Goal: Task Accomplishment & Management: Use online tool/utility

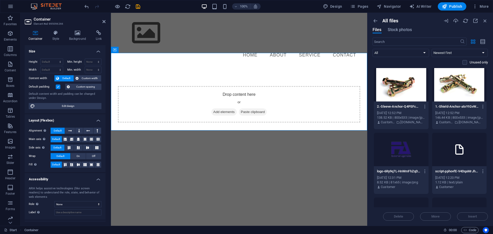
drag, startPoint x: 406, startPoint y: 160, endPoint x: 429, endPoint y: 155, distance: 23.5
click at [406, 160] on div at bounding box center [401, 149] width 55 height 33
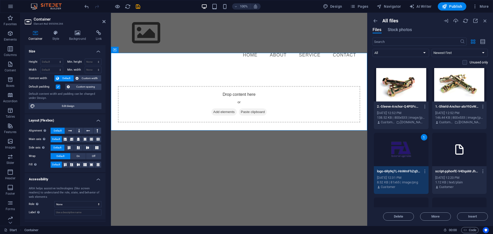
click at [460, 153] on icon at bounding box center [460, 149] width 12 height 12
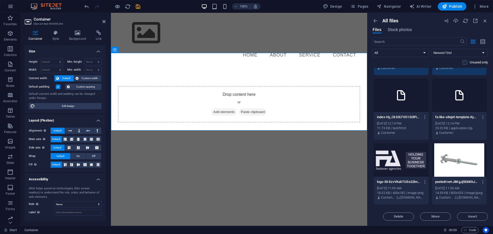
scroll to position [379, 0]
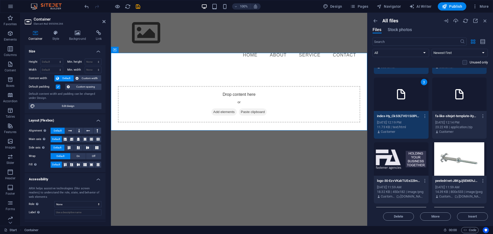
drag, startPoint x: 463, startPoint y: 105, endPoint x: 455, endPoint y: 108, distance: 7.7
click at [463, 105] on div at bounding box center [460, 94] width 55 height 33
click at [409, 157] on div at bounding box center [401, 158] width 55 height 33
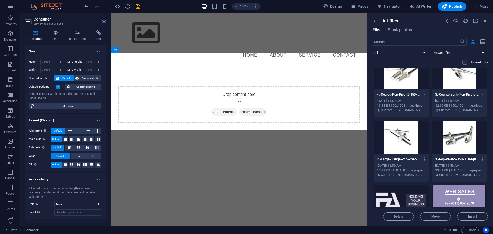
scroll to position [979, 0]
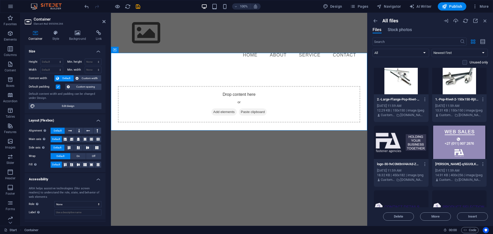
drag, startPoint x: 408, startPoint y: 145, endPoint x: 413, endPoint y: 144, distance: 5.2
click at [408, 145] on div at bounding box center [401, 142] width 55 height 33
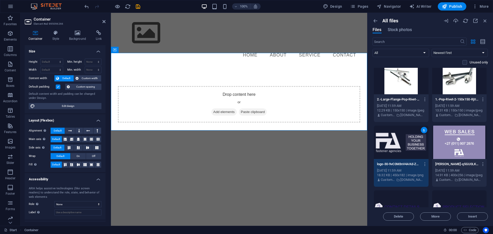
click at [450, 144] on div at bounding box center [460, 142] width 55 height 33
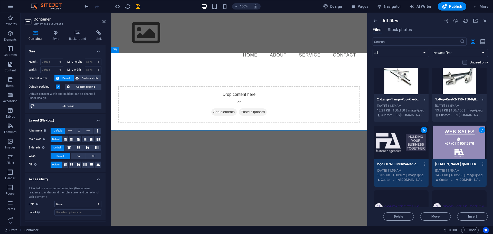
scroll to position [1039, 0]
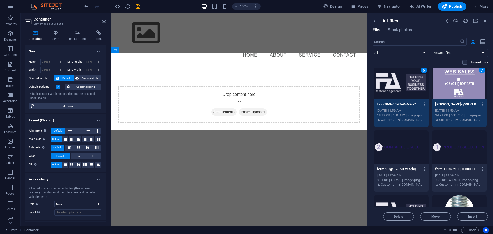
click at [415, 146] on div at bounding box center [401, 147] width 55 height 33
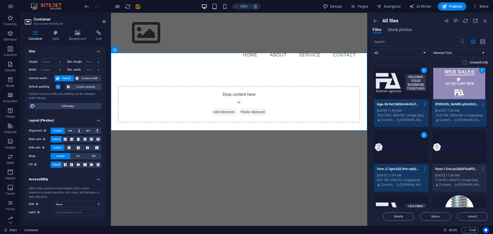
click at [453, 146] on div at bounding box center [460, 147] width 55 height 33
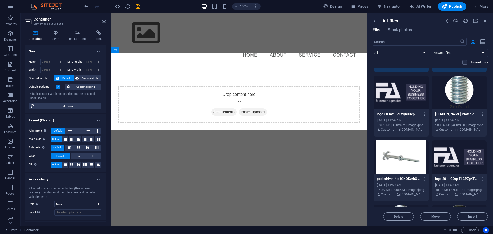
scroll to position [1159, 0]
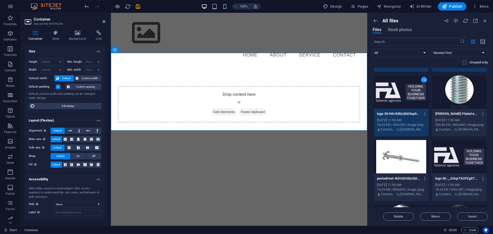
click at [457, 101] on div at bounding box center [460, 91] width 55 height 33
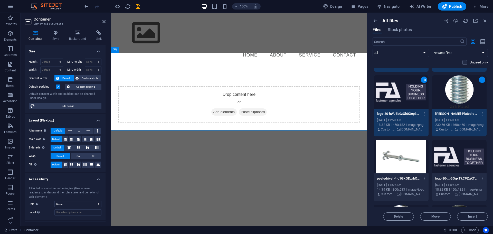
click at [404, 157] on div at bounding box center [401, 156] width 55 height 33
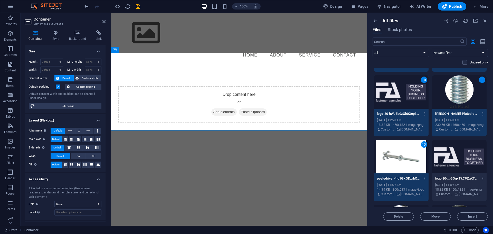
click at [445, 157] on div at bounding box center [460, 156] width 55 height 33
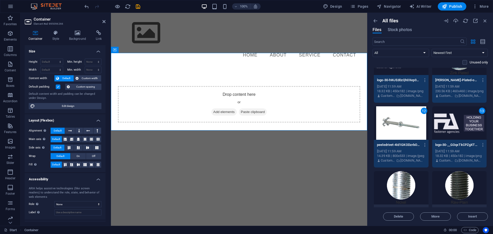
scroll to position [1218, 0]
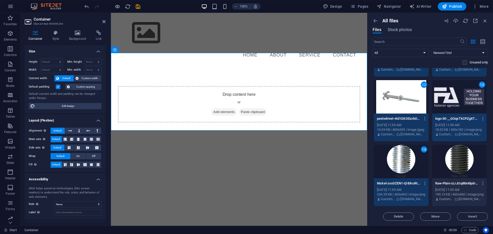
click at [456, 159] on div at bounding box center [460, 161] width 55 height 33
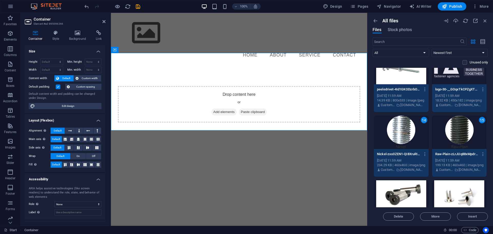
scroll to position [1279, 0]
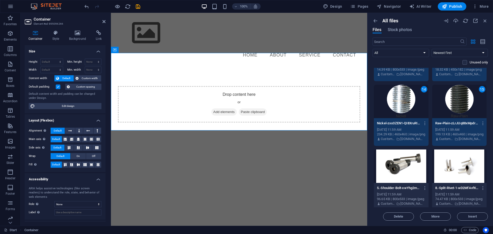
click at [409, 162] on div at bounding box center [401, 166] width 55 height 33
click at [446, 160] on div at bounding box center [460, 166] width 55 height 33
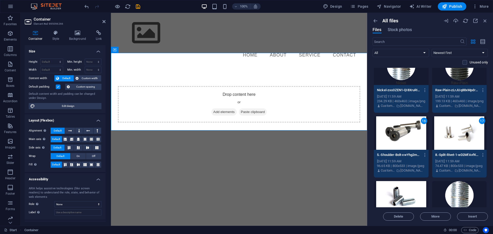
scroll to position [1338, 0]
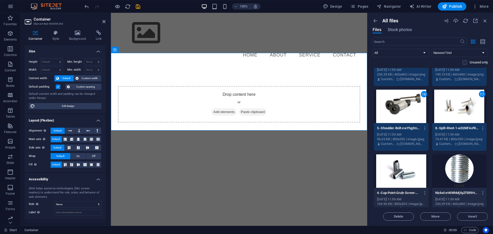
click at [411, 160] on div at bounding box center [401, 170] width 55 height 33
click at [450, 159] on div at bounding box center [460, 170] width 55 height 33
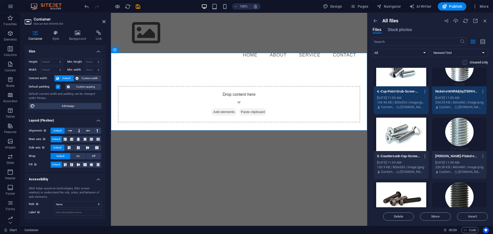
scroll to position [1459, 0]
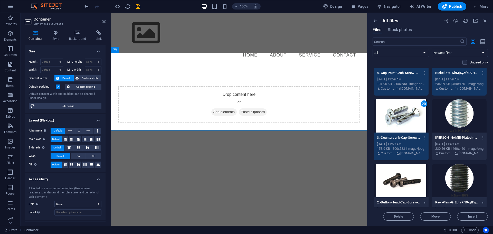
click at [450, 121] on div at bounding box center [460, 115] width 55 height 33
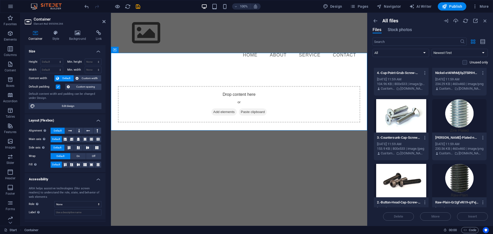
drag, startPoint x: 451, startPoint y: 173, endPoint x: 413, endPoint y: 174, distance: 37.8
click at [450, 173] on div at bounding box center [460, 180] width 55 height 33
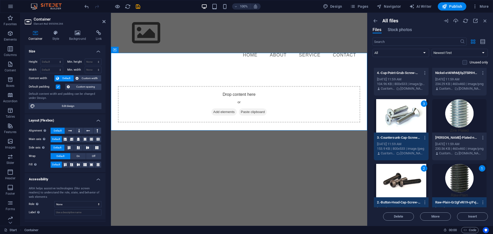
click at [454, 116] on div at bounding box center [460, 115] width 55 height 33
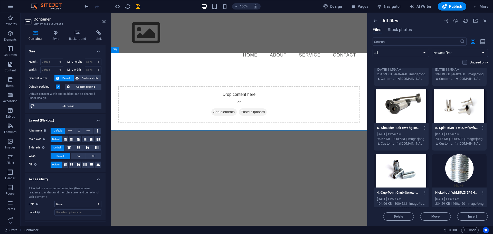
scroll to position [1338, 0]
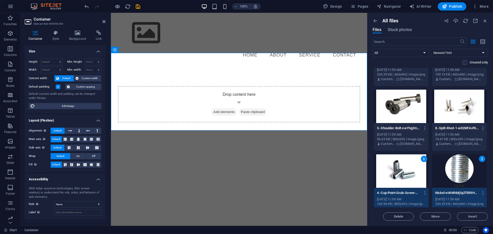
drag, startPoint x: 403, startPoint y: 108, endPoint x: 442, endPoint y: 105, distance: 38.7
click at [404, 108] on div at bounding box center [401, 106] width 55 height 33
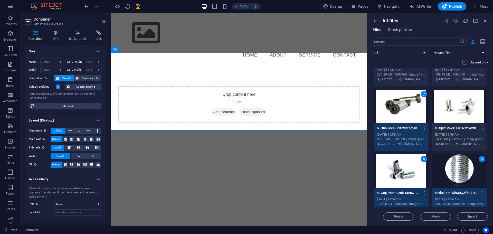
click at [451, 104] on div at bounding box center [460, 106] width 55 height 33
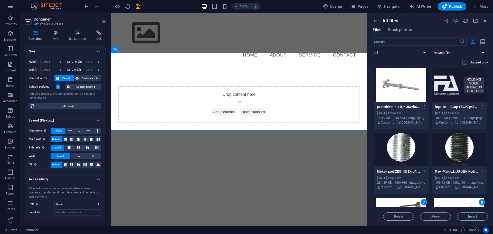
scroll to position [1218, 0]
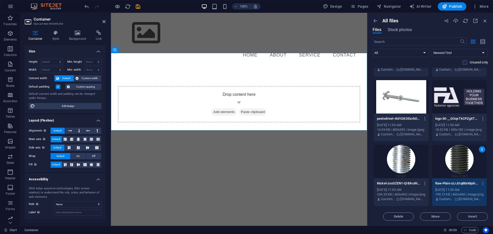
click at [407, 152] on div at bounding box center [401, 161] width 55 height 33
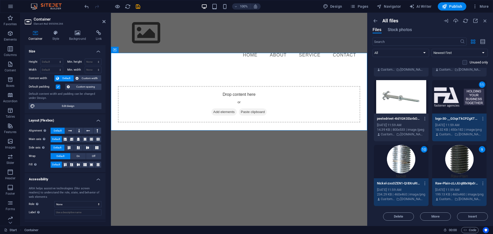
click at [406, 105] on div at bounding box center [401, 96] width 55 height 33
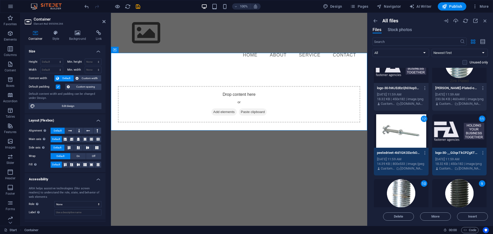
scroll to position [1099, 0]
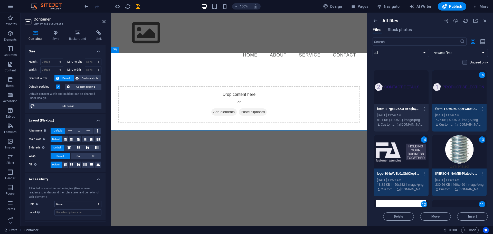
click at [405, 101] on div at bounding box center [401, 86] width 55 height 33
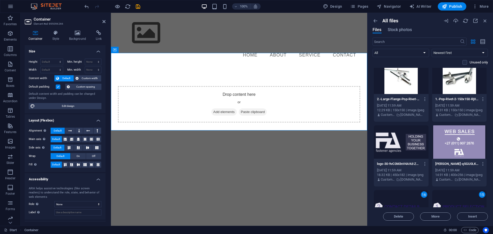
scroll to position [979, 0]
drag, startPoint x: 455, startPoint y: 140, endPoint x: 420, endPoint y: 140, distance: 35.0
click at [455, 140] on div at bounding box center [460, 142] width 55 height 33
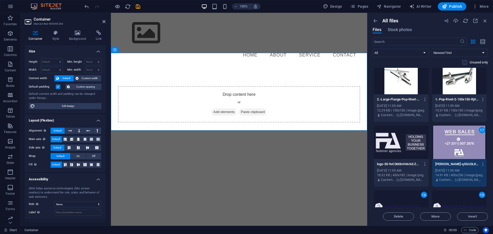
click at [402, 143] on div at bounding box center [401, 142] width 55 height 33
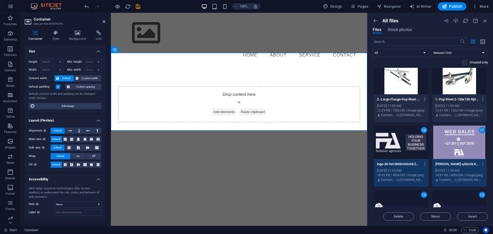
scroll to position [919, 0]
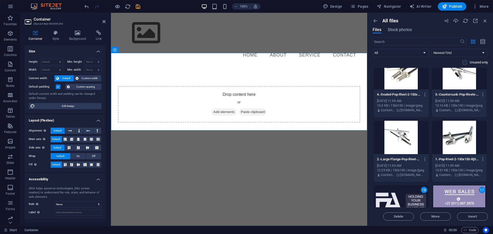
drag, startPoint x: 461, startPoint y: 135, endPoint x: 414, endPoint y: 133, distance: 47.3
click at [461, 135] on div at bounding box center [460, 137] width 55 height 33
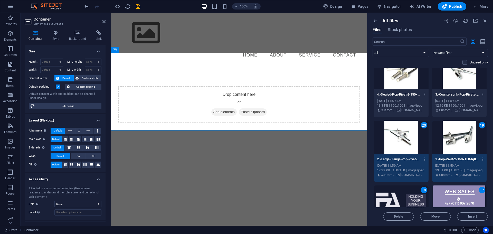
click at [452, 91] on div "3.-Countersunk-Pop-Rivets-150x150-CBmK1kvvZdH04z-hLQCKZQ.jpg 3.-Countersunk-Pop…" at bounding box center [460, 94] width 49 height 8
click at [401, 87] on div at bounding box center [401, 72] width 55 height 33
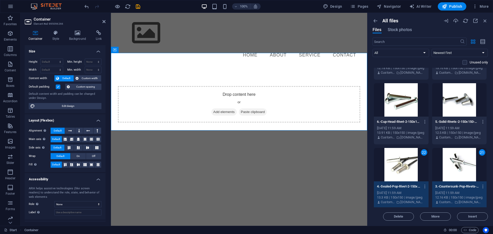
scroll to position [799, 0]
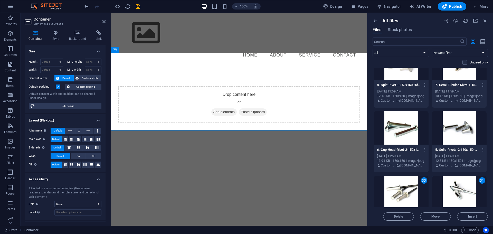
drag, startPoint x: 459, startPoint y: 128, endPoint x: 424, endPoint y: 123, distance: 35.3
click at [459, 127] on div at bounding box center [460, 127] width 55 height 33
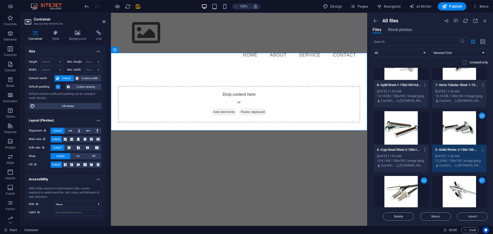
click at [404, 124] on div at bounding box center [401, 127] width 55 height 33
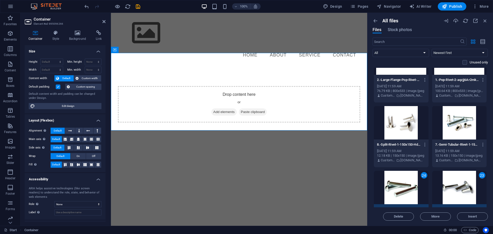
scroll to position [739, 0]
drag, startPoint x: 453, startPoint y: 126, endPoint x: 448, endPoint y: 125, distance: 4.3
click at [452, 126] on div at bounding box center [460, 122] width 55 height 33
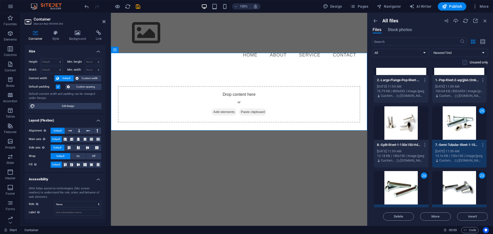
click at [408, 124] on div at bounding box center [401, 122] width 55 height 33
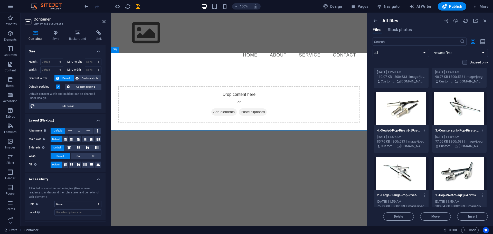
scroll to position [619, 0]
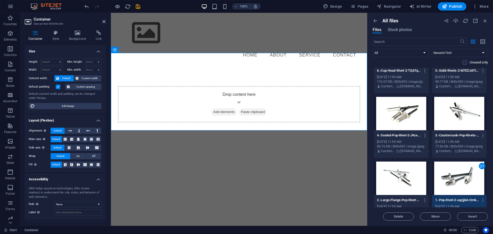
click at [409, 167] on div at bounding box center [401, 178] width 55 height 33
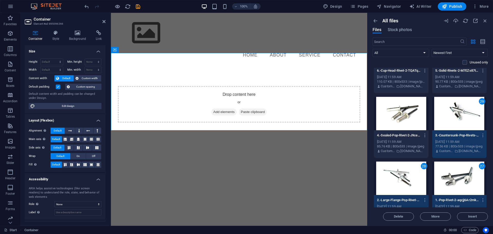
click at [402, 115] on div at bounding box center [401, 113] width 55 height 33
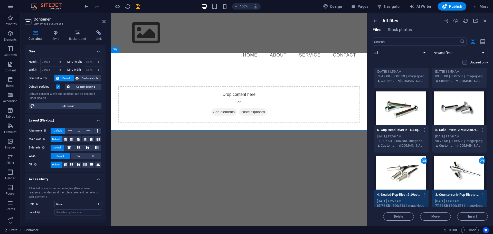
scroll to position [559, 0]
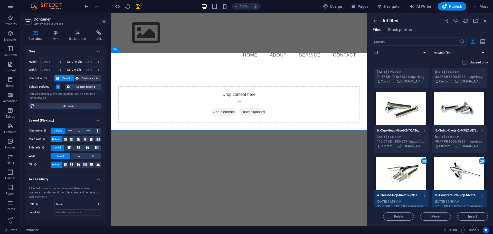
drag, startPoint x: 457, startPoint y: 118, endPoint x: 424, endPoint y: 114, distance: 33.4
click at [457, 118] on div at bounding box center [460, 108] width 55 height 33
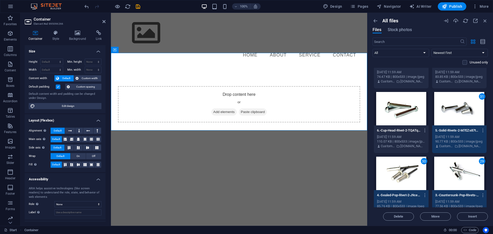
click at [409, 114] on div at bounding box center [401, 108] width 55 height 33
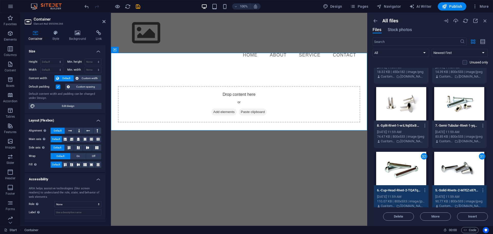
scroll to position [499, 0]
click at [457, 112] on div at bounding box center [460, 103] width 55 height 33
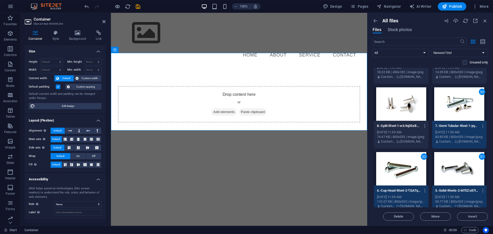
click at [405, 110] on div at bounding box center [401, 103] width 55 height 33
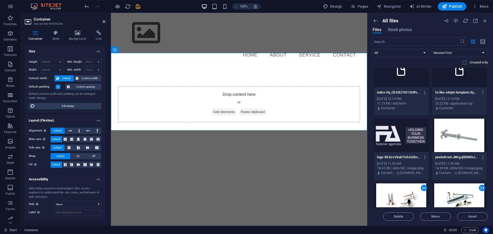
scroll to position [379, 0]
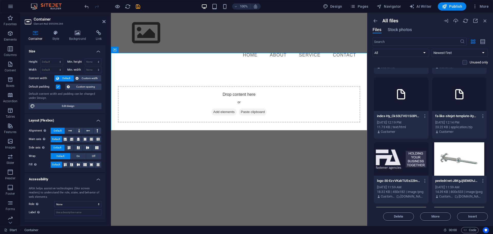
click at [454, 158] on div at bounding box center [460, 158] width 55 height 33
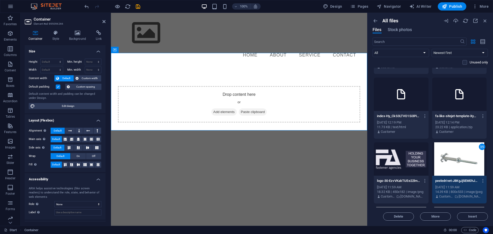
click at [408, 155] on div at bounding box center [401, 158] width 55 height 33
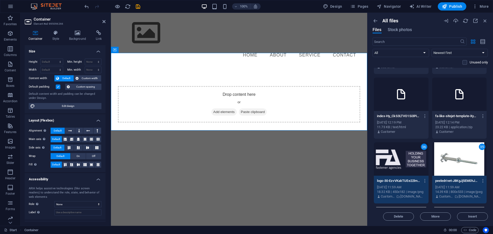
click at [458, 100] on div at bounding box center [460, 94] width 55 height 33
click at [409, 100] on div at bounding box center [401, 94] width 55 height 33
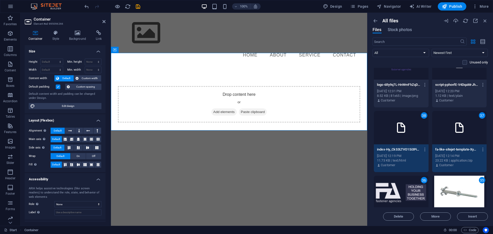
scroll to position [319, 0]
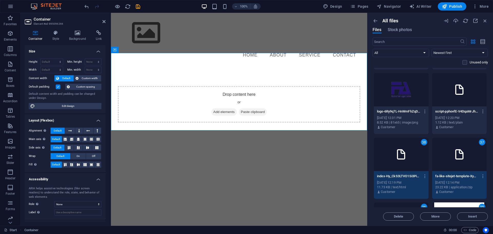
click at [457, 97] on div at bounding box center [460, 89] width 55 height 33
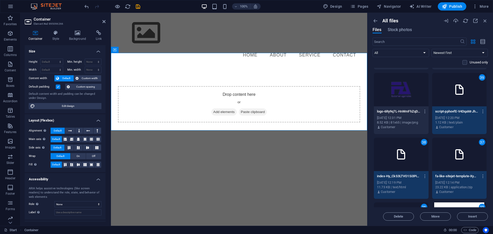
click at [399, 96] on div at bounding box center [401, 89] width 55 height 33
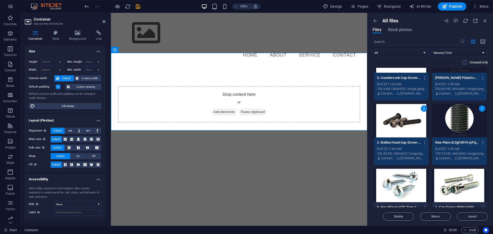
scroll to position [1578, 0]
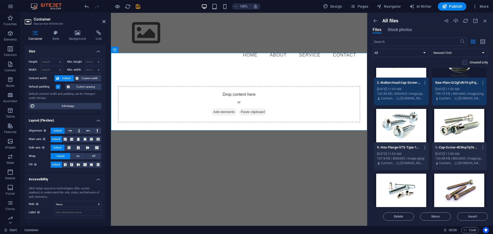
drag, startPoint x: 407, startPoint y: 122, endPoint x: 436, endPoint y: 125, distance: 29.7
click at [407, 122] on div at bounding box center [401, 125] width 55 height 33
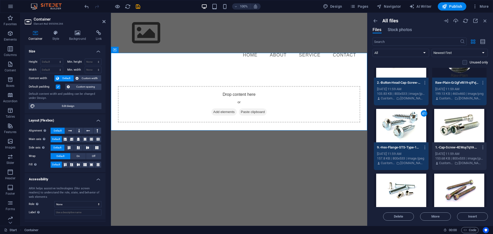
click at [456, 128] on div at bounding box center [460, 125] width 55 height 33
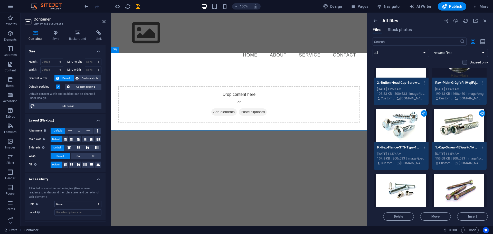
drag, startPoint x: 464, startPoint y: 177, endPoint x: 427, endPoint y: 182, distance: 37.3
click at [464, 177] on div at bounding box center [460, 190] width 55 height 33
click at [403, 186] on div at bounding box center [401, 190] width 55 height 33
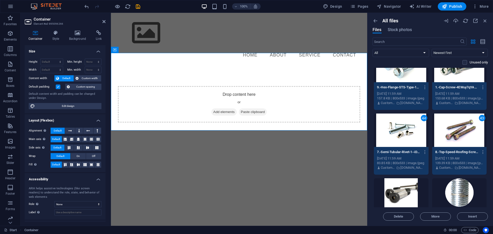
scroll to position [1698, 0]
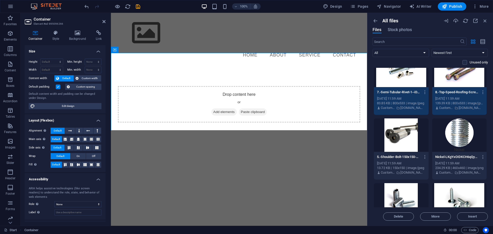
click at [401, 143] on div at bounding box center [401, 134] width 55 height 33
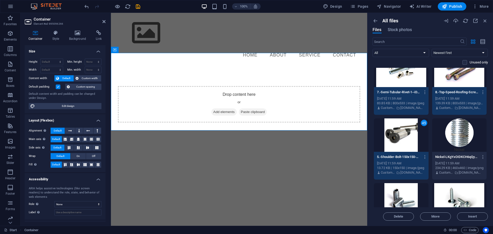
click at [450, 135] on div at bounding box center [460, 134] width 55 height 33
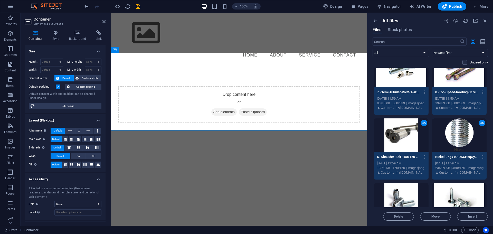
click at [460, 191] on div at bounding box center [460, 199] width 55 height 33
click at [405, 195] on div at bounding box center [401, 199] width 55 height 33
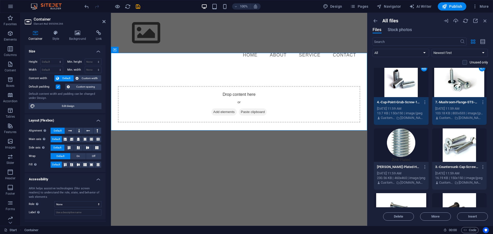
scroll to position [1818, 0]
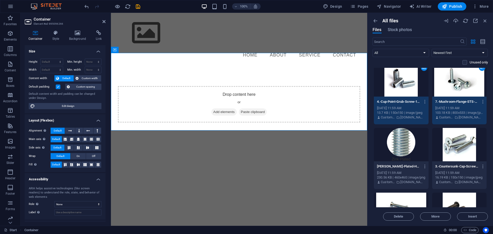
drag, startPoint x: 396, startPoint y: 145, endPoint x: 402, endPoint y: 145, distance: 6.4
click at [396, 145] on div at bounding box center [401, 144] width 55 height 33
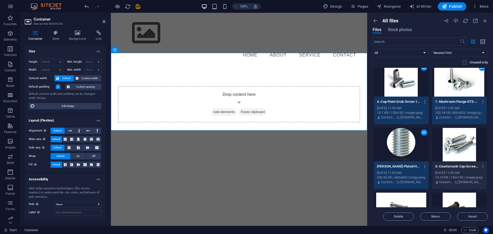
click at [459, 146] on div at bounding box center [460, 144] width 55 height 33
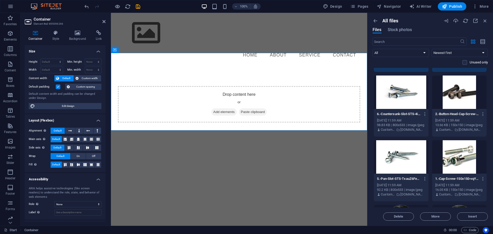
scroll to position [1938, 0]
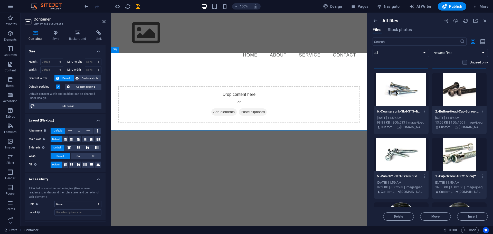
click at [462, 96] on div at bounding box center [460, 89] width 55 height 33
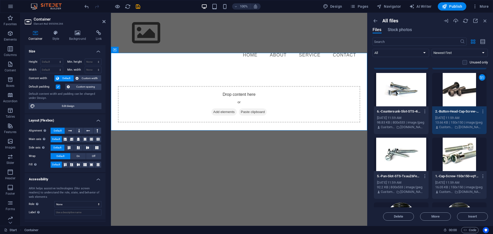
click at [414, 97] on div at bounding box center [401, 89] width 55 height 33
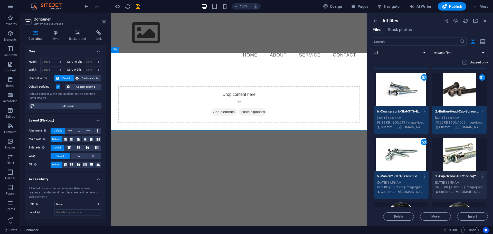
click at [466, 151] on div at bounding box center [460, 154] width 55 height 33
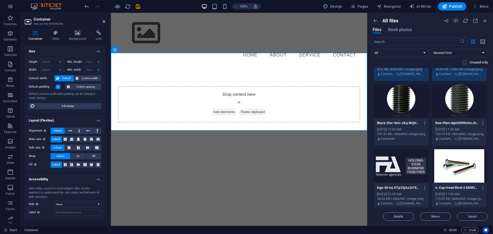
scroll to position [2058, 0]
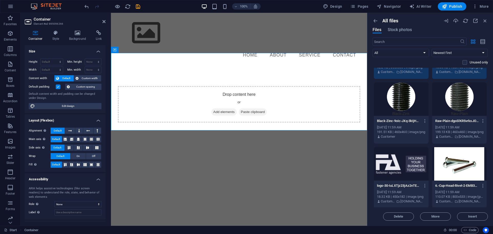
click at [463, 106] on div at bounding box center [460, 98] width 55 height 33
click at [391, 106] on div at bounding box center [401, 98] width 55 height 33
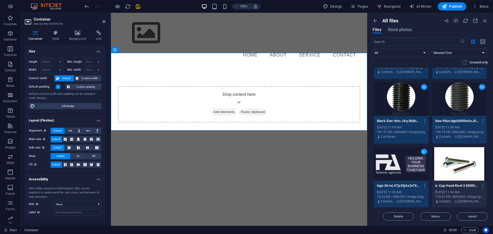
click at [466, 162] on div at bounding box center [460, 163] width 55 height 33
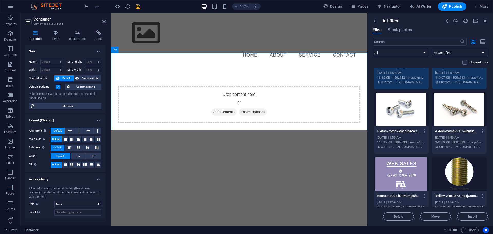
scroll to position [2178, 0]
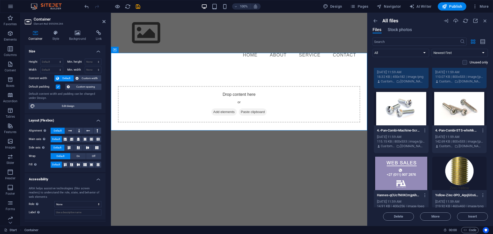
click at [466, 106] on div at bounding box center [460, 108] width 55 height 33
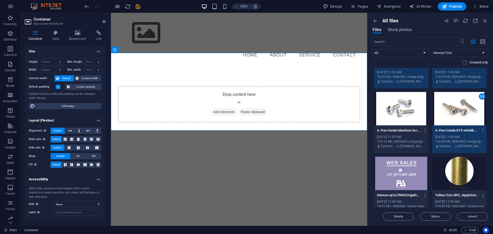
click at [392, 117] on div at bounding box center [401, 108] width 55 height 33
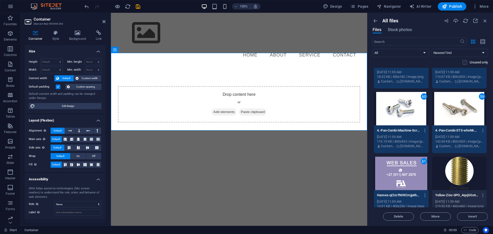
click at [456, 166] on div at bounding box center [460, 173] width 55 height 33
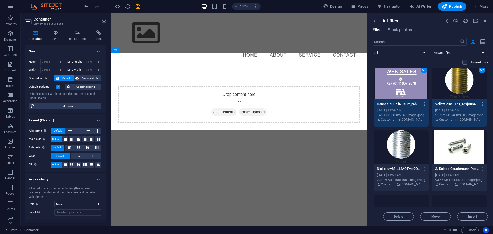
scroll to position [2298, 0]
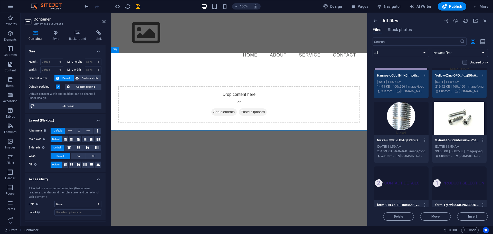
click at [460, 119] on div at bounding box center [460, 118] width 55 height 33
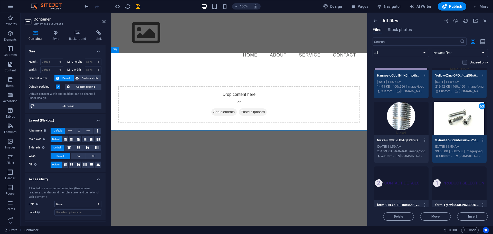
click at [398, 121] on div at bounding box center [401, 118] width 55 height 33
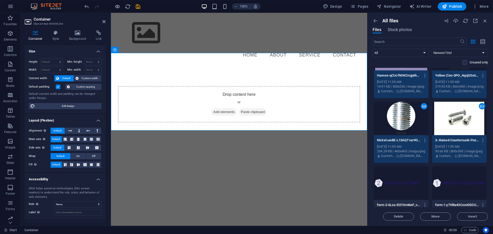
drag, startPoint x: 405, startPoint y: 176, endPoint x: 446, endPoint y: 176, distance: 40.4
click at [406, 176] on div at bounding box center [401, 183] width 55 height 33
click at [449, 177] on div at bounding box center [460, 183] width 55 height 33
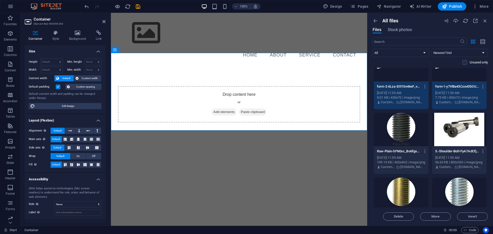
scroll to position [2418, 0]
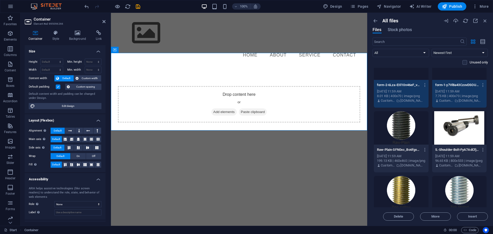
click at [461, 126] on div at bounding box center [460, 127] width 55 height 33
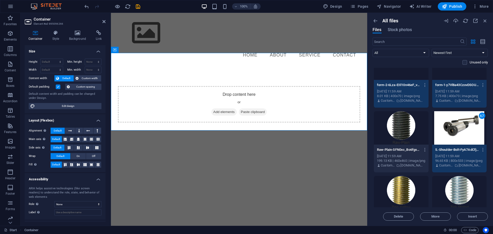
drag, startPoint x: 401, startPoint y: 133, endPoint x: 402, endPoint y: 164, distance: 31.4
click at [401, 134] on div at bounding box center [401, 127] width 55 height 33
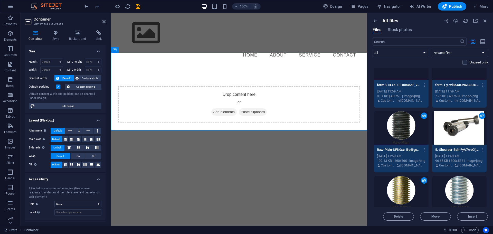
click at [454, 185] on div at bounding box center [460, 192] width 55 height 33
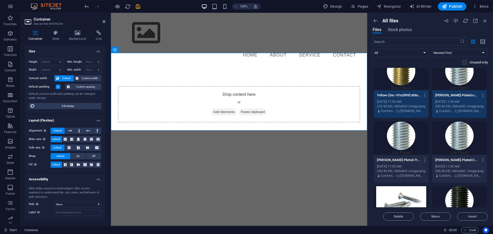
scroll to position [2538, 0]
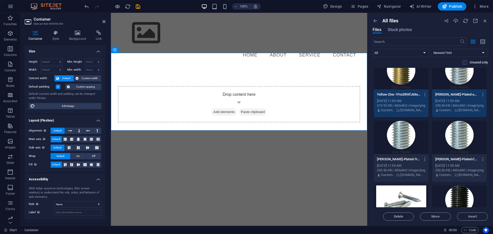
drag, startPoint x: 466, startPoint y: 140, endPoint x: 463, endPoint y: 139, distance: 3.4
click at [466, 140] on div at bounding box center [460, 137] width 55 height 33
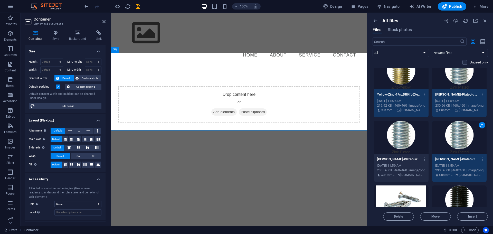
drag, startPoint x: 405, startPoint y: 144, endPoint x: 402, endPoint y: 167, distance: 22.9
click at [405, 144] on div at bounding box center [401, 137] width 55 height 33
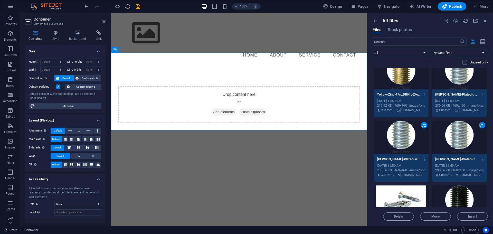
drag, startPoint x: 406, startPoint y: 191, endPoint x: 446, endPoint y: 192, distance: 40.9
click at [406, 191] on div at bounding box center [401, 202] width 55 height 33
click at [453, 193] on div at bounding box center [460, 202] width 55 height 33
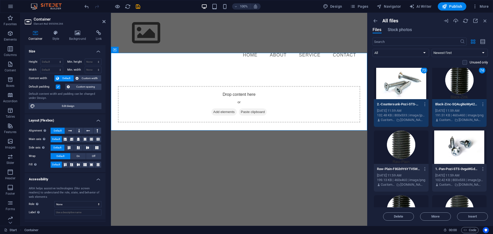
scroll to position [2718, 0]
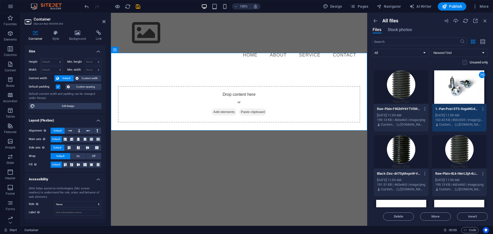
click at [393, 93] on div at bounding box center [401, 86] width 55 height 33
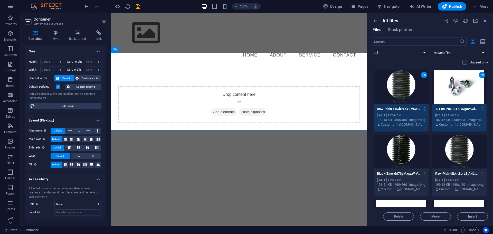
drag, startPoint x: 399, startPoint y: 151, endPoint x: 403, endPoint y: 151, distance: 3.9
click at [400, 151] on div at bounding box center [401, 151] width 55 height 33
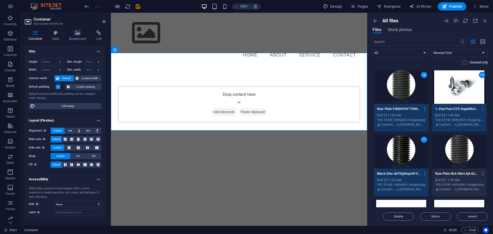
click at [451, 150] on div at bounding box center [460, 151] width 55 height 33
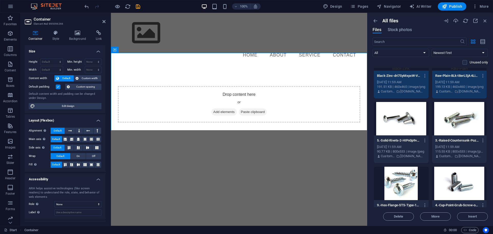
scroll to position [2838, 0]
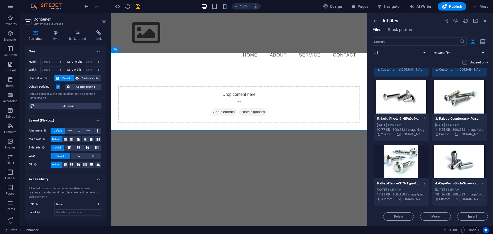
click at [458, 106] on div at bounding box center [460, 96] width 55 height 33
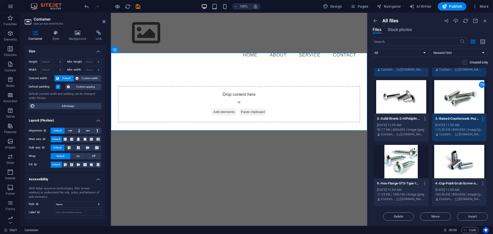
drag, startPoint x: 405, startPoint y: 108, endPoint x: 402, endPoint y: 148, distance: 40.2
click at [405, 108] on div at bounding box center [401, 96] width 55 height 33
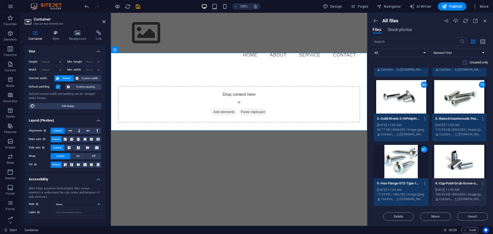
click at [456, 161] on div at bounding box center [460, 161] width 55 height 33
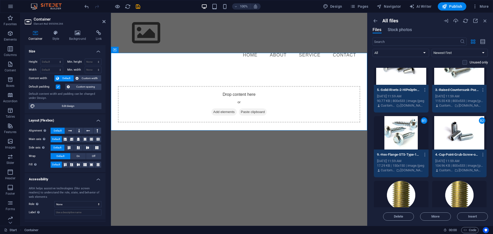
scroll to position [2958, 0]
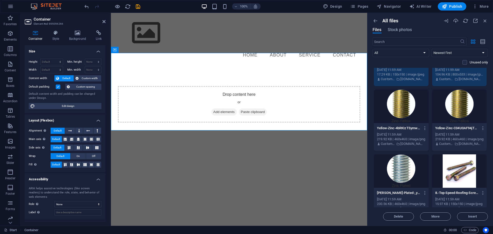
click at [456, 102] on div at bounding box center [460, 106] width 55 height 33
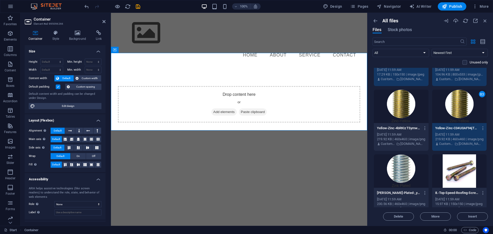
click at [402, 111] on div at bounding box center [401, 106] width 55 height 33
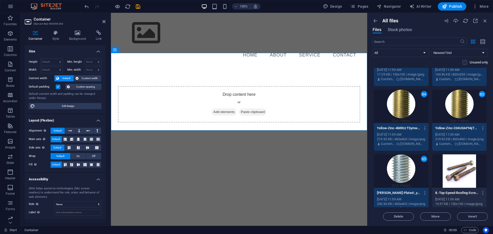
click at [458, 168] on div at bounding box center [460, 170] width 55 height 33
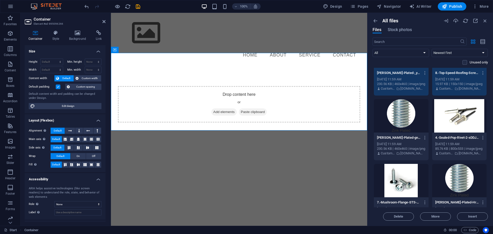
click at [463, 113] on div at bounding box center [460, 115] width 55 height 33
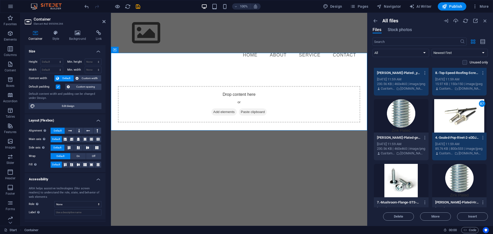
drag, startPoint x: 397, startPoint y: 116, endPoint x: 399, endPoint y: 153, distance: 37.3
click at [397, 116] on div at bounding box center [401, 115] width 55 height 33
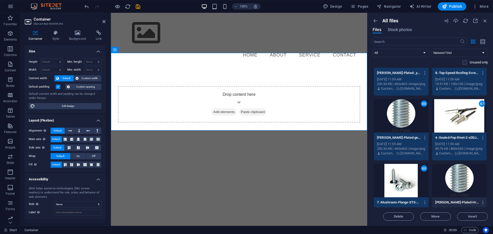
click at [444, 177] on div at bounding box center [460, 180] width 55 height 33
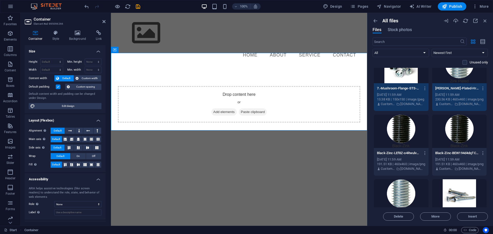
scroll to position [3197, 0]
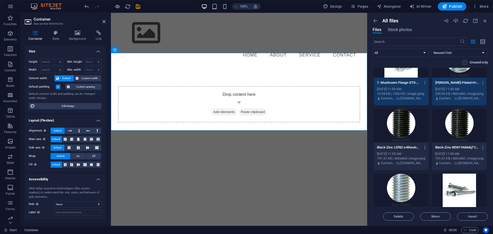
click at [462, 122] on div at bounding box center [460, 125] width 55 height 33
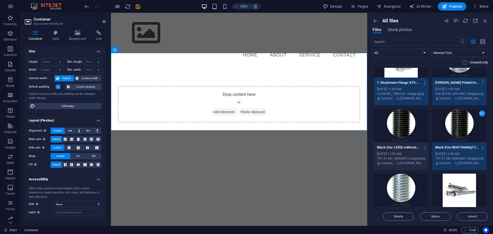
click at [415, 128] on div at bounding box center [401, 125] width 55 height 33
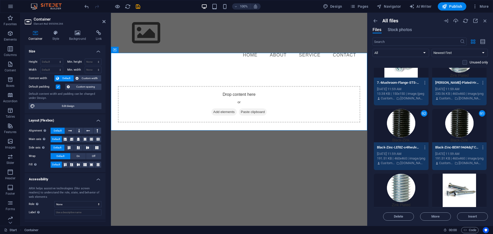
click at [413, 183] on div at bounding box center [401, 190] width 55 height 33
click at [449, 185] on div at bounding box center [460, 190] width 55 height 33
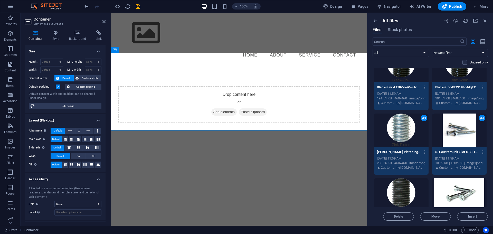
scroll to position [3317, 0]
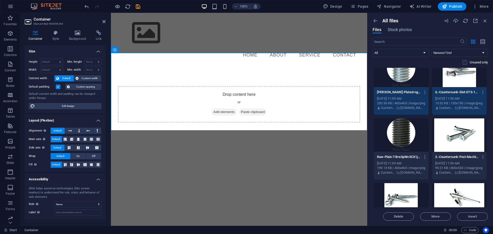
click at [463, 134] on div at bounding box center [460, 134] width 55 height 33
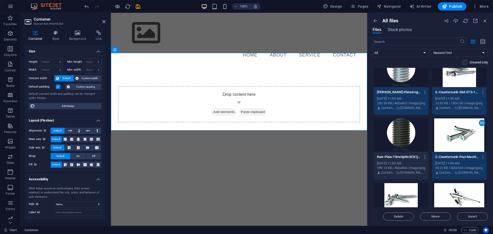
click at [401, 135] on div at bounding box center [401, 134] width 55 height 33
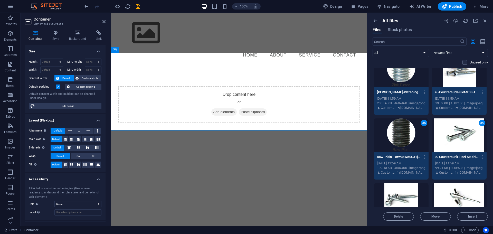
drag, startPoint x: 408, startPoint y: 194, endPoint x: 412, endPoint y: 194, distance: 4.4
click at [408, 194] on div at bounding box center [401, 199] width 55 height 33
click at [442, 194] on div at bounding box center [460, 199] width 55 height 33
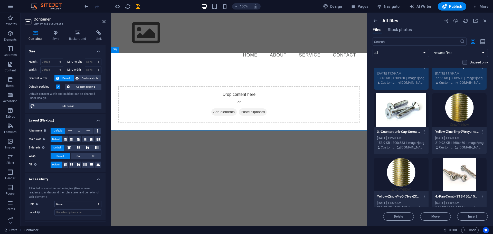
scroll to position [3497, 0]
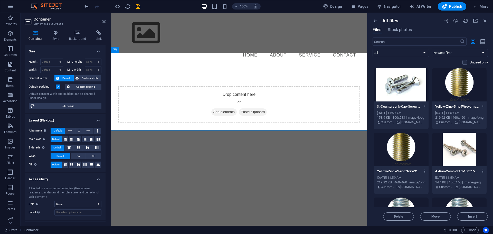
click at [458, 90] on div at bounding box center [460, 84] width 55 height 33
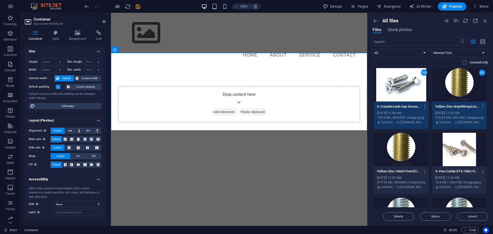
click at [404, 154] on div at bounding box center [401, 149] width 55 height 33
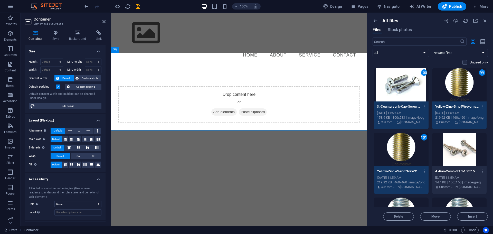
click at [459, 152] on div at bounding box center [460, 149] width 55 height 33
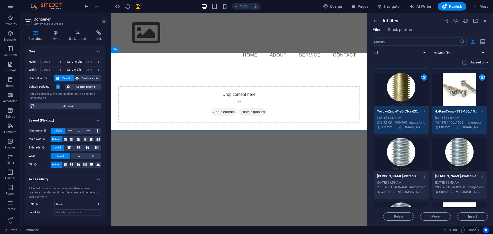
scroll to position [3617, 0]
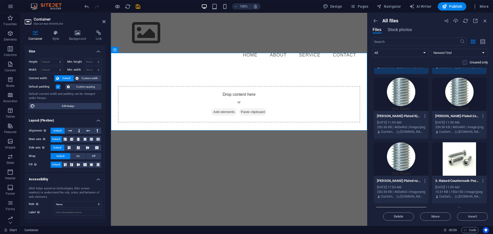
click at [463, 102] on div at bounding box center [460, 94] width 55 height 33
click at [406, 103] on div at bounding box center [401, 94] width 55 height 33
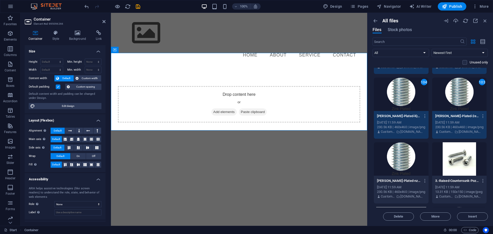
click at [407, 157] on div at bounding box center [401, 158] width 55 height 33
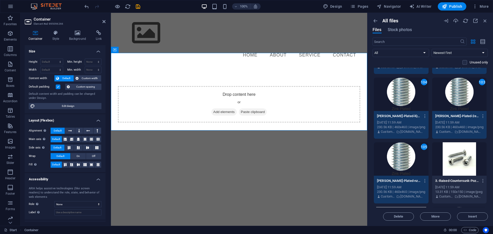
click at [453, 162] on div at bounding box center [460, 158] width 55 height 33
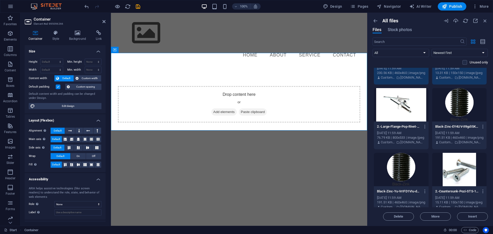
scroll to position [3737, 0]
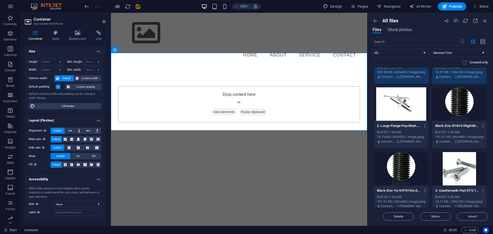
click at [464, 108] on div at bounding box center [460, 103] width 55 height 33
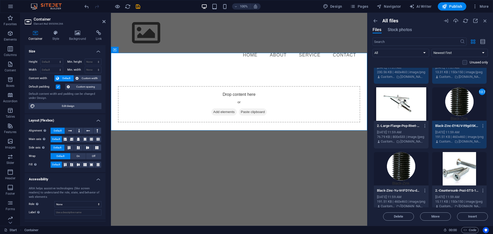
click at [409, 109] on div at bounding box center [401, 103] width 55 height 33
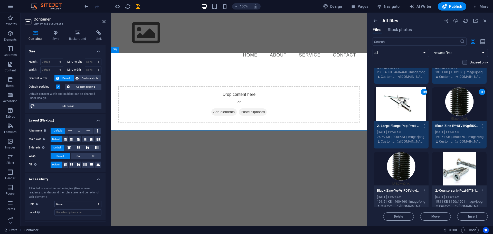
drag, startPoint x: 408, startPoint y: 171, endPoint x: 437, endPoint y: 171, distance: 28.5
click at [409, 171] on div at bounding box center [401, 168] width 55 height 33
click at [448, 171] on div at bounding box center [460, 168] width 55 height 33
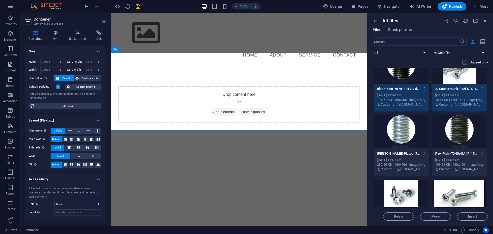
scroll to position [3857, 0]
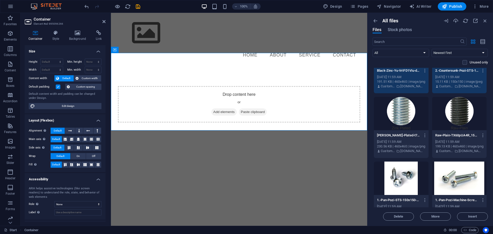
click at [463, 112] on div at bounding box center [460, 113] width 55 height 33
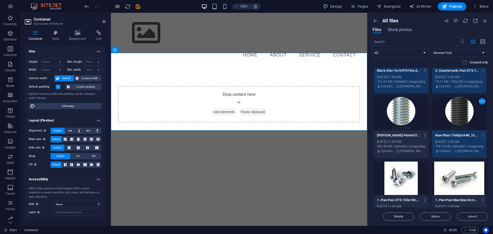
drag, startPoint x: 392, startPoint y: 115, endPoint x: 395, endPoint y: 124, distance: 9.4
click at [392, 116] on div at bounding box center [401, 113] width 55 height 33
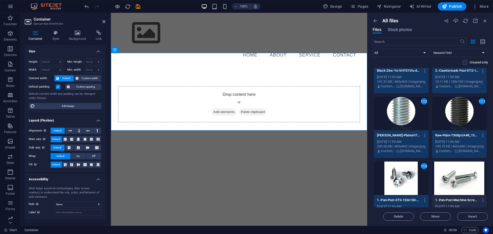
click at [453, 172] on div at bounding box center [460, 178] width 55 height 33
click at [406, 216] on span "Delete" at bounding box center [399, 216] width 26 height 3
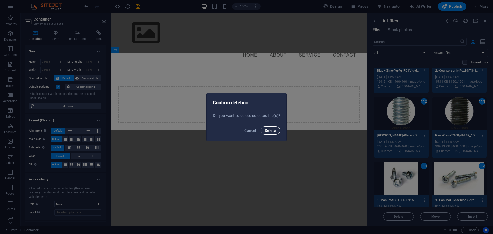
click at [272, 130] on span "Delete" at bounding box center [270, 131] width 11 height 4
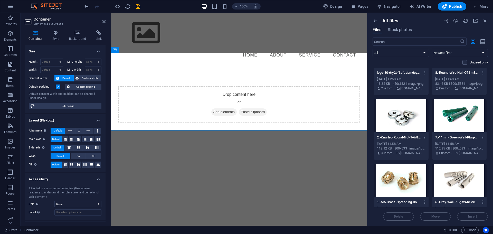
scroll to position [7989, 0]
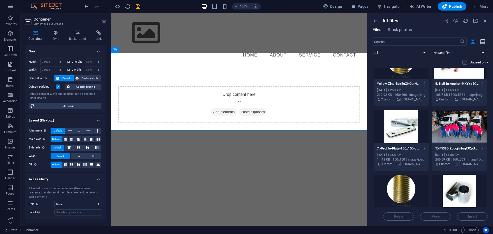
click at [484, 41] on icon "button" at bounding box center [484, 42] width 6 height 6
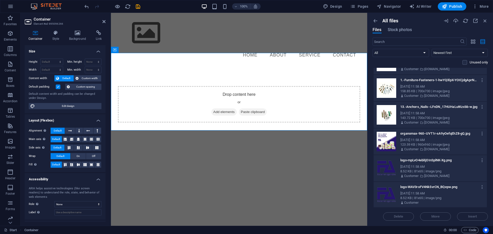
scroll to position [8253, 0]
drag, startPoint x: 432, startPoint y: 192, endPoint x: 436, endPoint y: 164, distance: 28.5
click at [432, 192] on div "Sep 1, 2025 11:58 AM" at bounding box center [442, 192] width 82 height 5
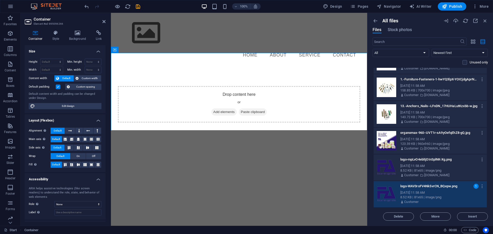
click at [435, 163] on div "logo-mpLvO4eblIjOInSplNK-Xg.png logo-mpLvO4eblIjOInSplNK-Xg.png" at bounding box center [442, 159] width 82 height 8
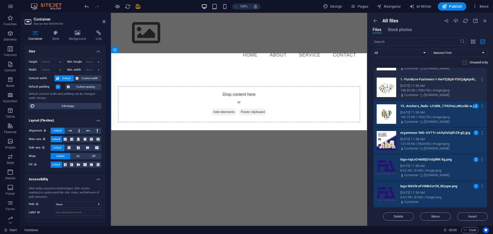
drag, startPoint x: 434, startPoint y: 87, endPoint x: 434, endPoint y: 83, distance: 4.4
click at [434, 87] on div "Sep 1, 2025 11:58 AM" at bounding box center [442, 86] width 82 height 5
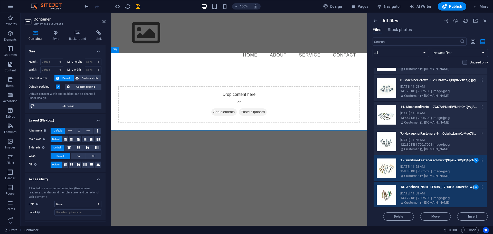
scroll to position [8133, 0]
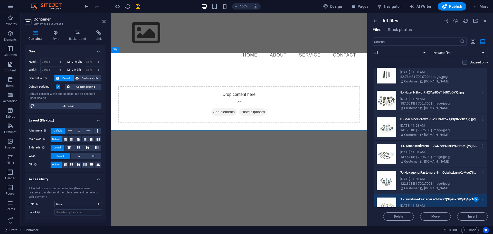
drag, startPoint x: 437, startPoint y: 179, endPoint x: 437, endPoint y: 173, distance: 5.9
click at [437, 179] on div "Sep 1, 2025 11:58 AM" at bounding box center [442, 179] width 82 height 5
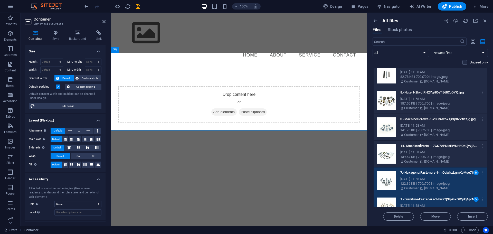
drag, startPoint x: 438, startPoint y: 155, endPoint x: 436, endPoint y: 132, distance: 23.2
click at [438, 155] on div "139.67 KB | 700x700 | image/jpeg" at bounding box center [442, 157] width 82 height 5
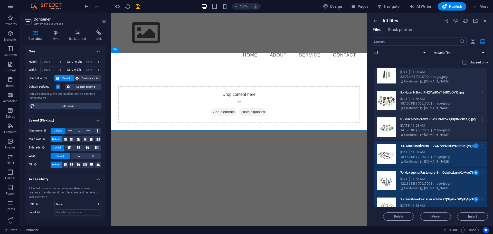
drag, startPoint x: 436, startPoint y: 129, endPoint x: 436, endPoint y: 123, distance: 6.2
click at [436, 129] on div "141.76 KB | 700x700 | image/jpeg" at bounding box center [442, 130] width 82 height 5
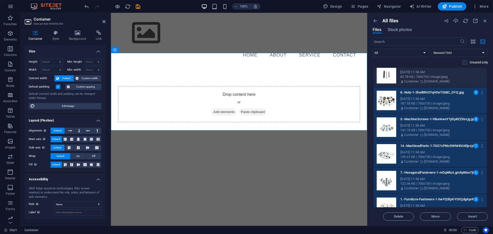
click at [434, 79] on p "[DOMAIN_NAME]" at bounding box center [437, 81] width 25 height 5
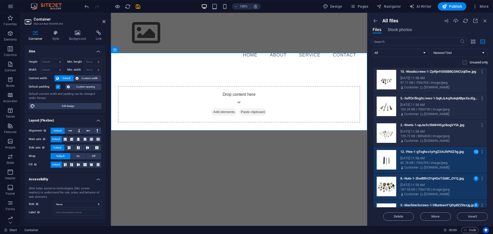
scroll to position [8013, 0]
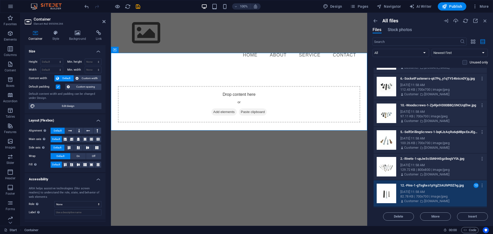
drag, startPoint x: 432, startPoint y: 167, endPoint x: 438, endPoint y: 141, distance: 26.9
click at [432, 167] on div "Sep 1, 2025 11:58 AM" at bounding box center [442, 165] width 82 height 5
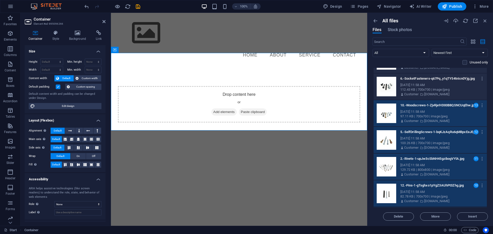
click at [430, 89] on div "112.43 KB | 700x700 | image/jpeg" at bounding box center [442, 89] width 82 height 5
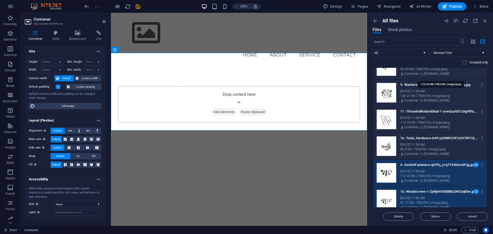
scroll to position [7893, 0]
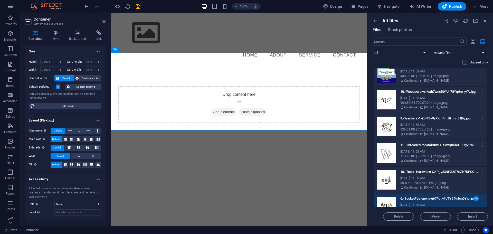
click at [440, 179] on div "Sep 1, 2025 11:58 AM" at bounding box center [442, 178] width 82 height 5
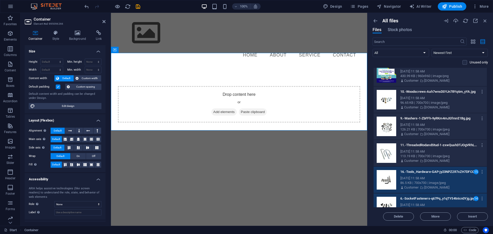
drag, startPoint x: 442, startPoint y: 153, endPoint x: 438, endPoint y: 140, distance: 14.2
click at [441, 153] on div "Sep 1, 2025 11:58 AM" at bounding box center [442, 151] width 82 height 5
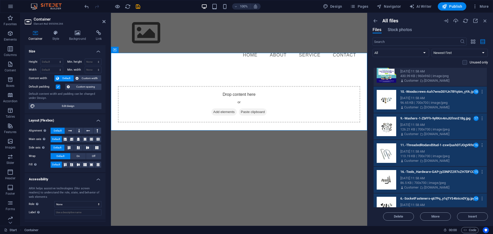
click at [432, 78] on div "430.99 KB | 960x960 | image/png" at bounding box center [442, 76] width 82 height 5
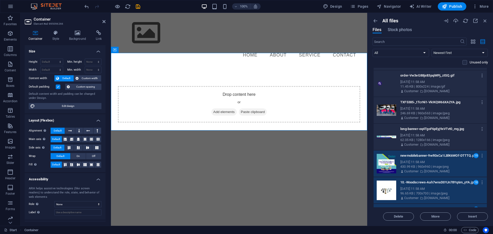
scroll to position [7773, 0]
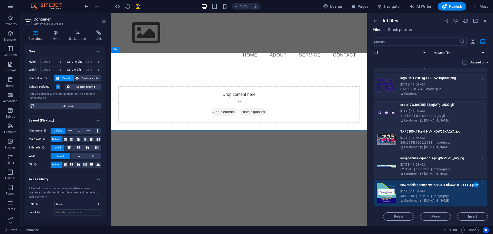
drag, startPoint x: 437, startPoint y: 169, endPoint x: 431, endPoint y: 148, distance: 21.4
click at [436, 169] on div "62.05 KB | 1280x166 | image/jpeg" at bounding box center [442, 169] width 82 height 5
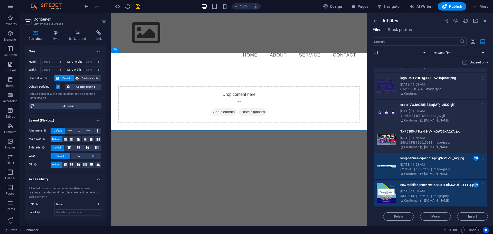
click at [429, 133] on p "TXF5385-_tTcrNi1-VkIKQW66XA2YA.jpg" at bounding box center [440, 131] width 78 height 5
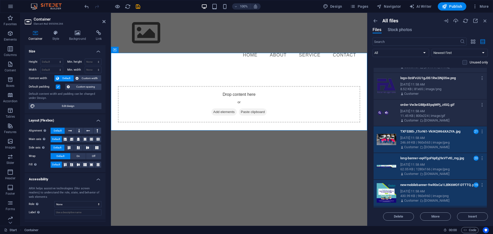
drag, startPoint x: 430, startPoint y: 111, endPoint x: 430, endPoint y: 106, distance: 5.1
click at [430, 111] on div "Sep 1, 2025 11:58 AM" at bounding box center [442, 111] width 82 height 5
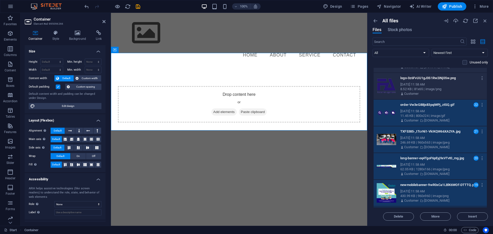
click at [427, 85] on div "Sep 1, 2025 11:58 AM" at bounding box center [442, 84] width 82 height 5
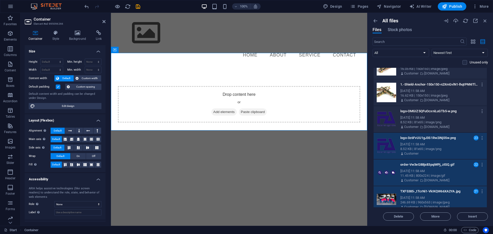
scroll to position [7653, 0]
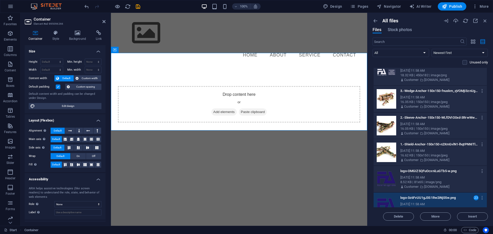
click at [433, 175] on div "logo-OMGIZ5QFuOcxniLuGTb5-w.png logo-OMGIZ5QFuOcxniLuGTb5-w.png" at bounding box center [442, 171] width 82 height 8
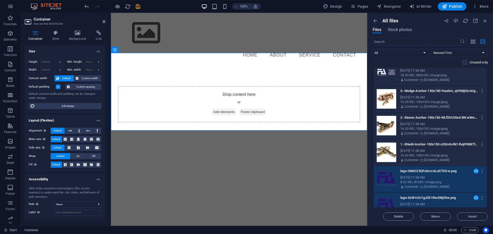
click at [435, 157] on div "16.62 KB | 150x150 | image/jpeg" at bounding box center [442, 155] width 82 height 5
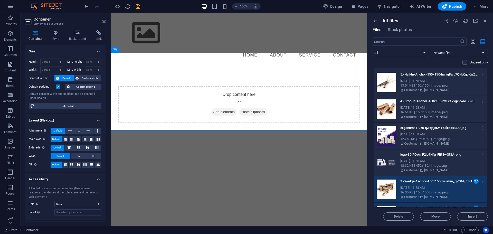
scroll to position [7533, 0]
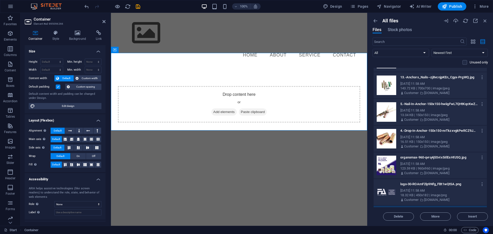
click at [446, 188] on div "logo-30-ROAmF2lp9Nfg_FBt1wQtSA.png logo-30-ROAmF2lp9Nfg_FBt1wQtSA.png" at bounding box center [442, 184] width 82 height 8
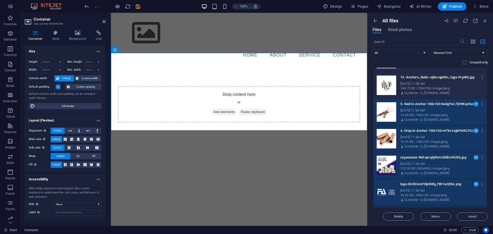
click at [426, 88] on div "143.72 KB | 700x700 | image/jpeg" at bounding box center [442, 88] width 82 height 5
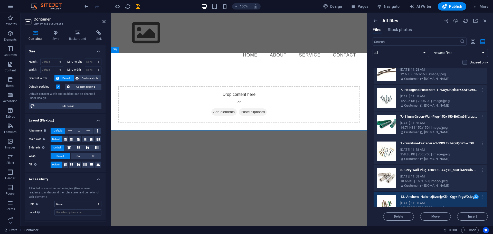
scroll to position [7413, 0]
drag, startPoint x: 439, startPoint y: 176, endPoint x: 439, endPoint y: 169, distance: 7.2
click at [439, 176] on div "Sep 1, 2025 11:58 AM" at bounding box center [442, 177] width 82 height 5
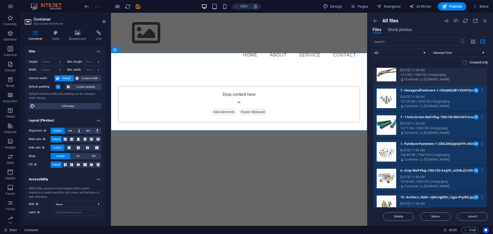
click at [427, 76] on div "12.6 KB | 150x150 | image/jpeg" at bounding box center [442, 74] width 82 height 5
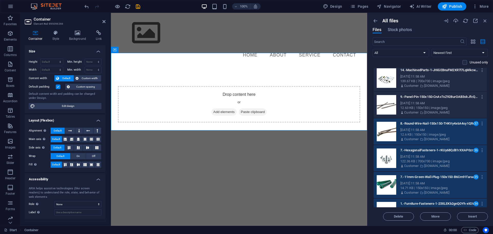
scroll to position [7293, 0]
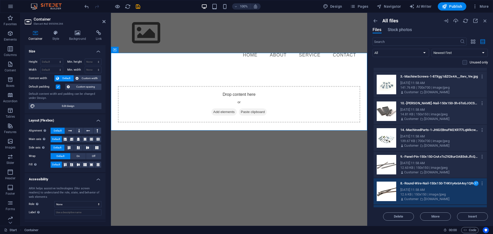
drag, startPoint x: 456, startPoint y: 167, endPoint x: 454, endPoint y: 160, distance: 6.8
click at [456, 166] on div "12.63 KB | 150x150 | image/jpeg" at bounding box center [442, 168] width 82 height 5
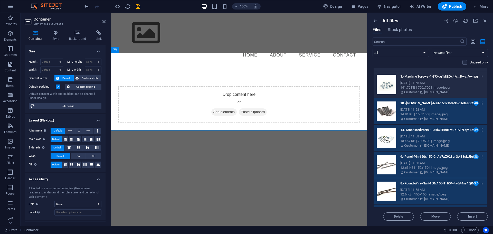
click at [439, 84] on div "Sep 1, 2025 11:58 AM" at bounding box center [442, 83] width 82 height 5
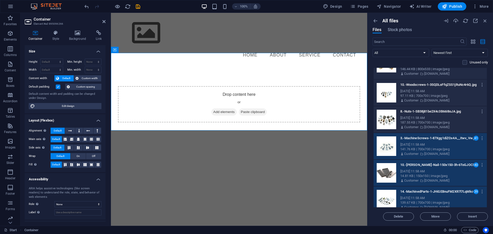
scroll to position [7173, 0]
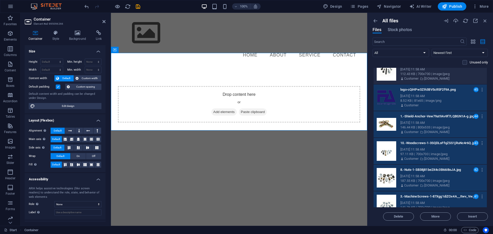
click at [437, 75] on div "112.43 KB | 700x700 | image/jpeg" at bounding box center [442, 74] width 82 height 5
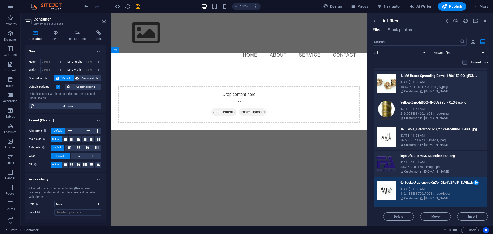
scroll to position [7053, 0]
click at [442, 163] on div "Sep 1, 2025 11:58 AM" at bounding box center [442, 162] width 82 height 5
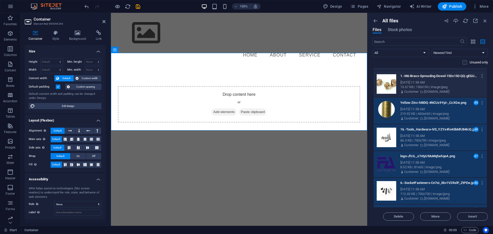
click at [437, 87] on div "15.67 KB | 150x150 | image/jpeg" at bounding box center [442, 87] width 82 height 5
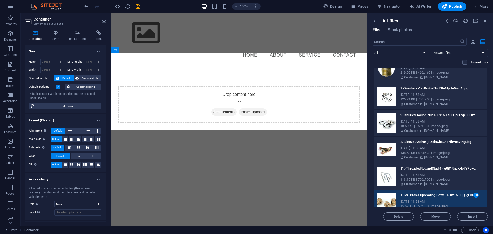
scroll to position [6934, 0]
click at [436, 173] on div "Sep 1, 2025 11:58 AM" at bounding box center [442, 175] width 82 height 5
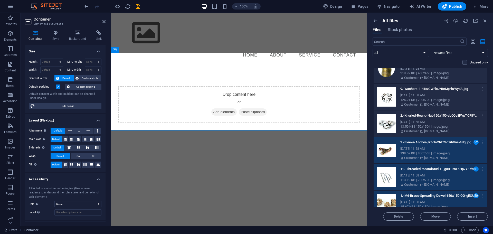
drag, startPoint x: 437, startPoint y: 125, endPoint x: 436, endPoint y: 114, distance: 11.6
click at [437, 124] on div "13.59 KB | 150x150 | image/jpeg" at bounding box center [442, 126] width 82 height 5
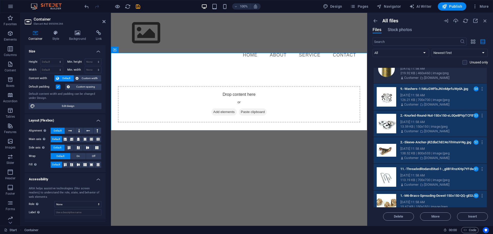
click at [429, 77] on p "[DOMAIN_NAME]" at bounding box center [437, 78] width 25 height 5
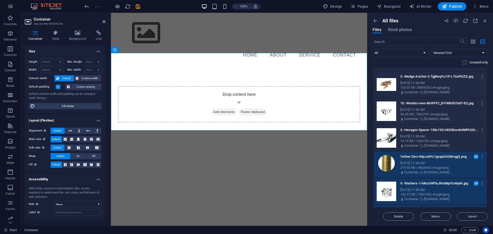
scroll to position [6814, 0]
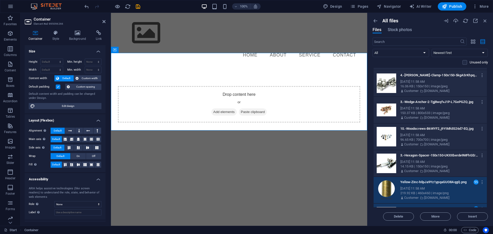
click at [437, 160] on div "Sep 1, 2025 11:58 AM" at bounding box center [442, 162] width 82 height 5
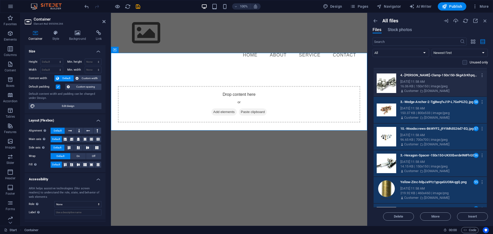
click at [435, 88] on div "16.06 KB | 150x150 | image/jpeg" at bounding box center [442, 86] width 82 height 5
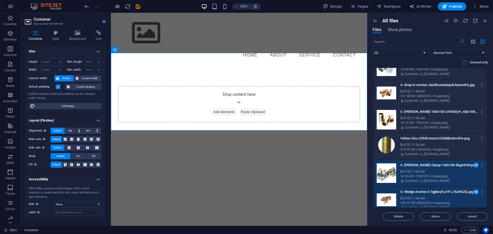
scroll to position [6694, 0]
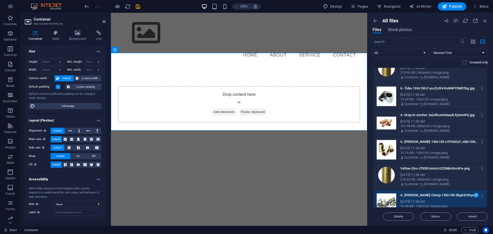
drag, startPoint x: 441, startPoint y: 175, endPoint x: 437, endPoint y: 153, distance: 22.1
click at [441, 175] on div "Sep 1, 2025 11:58 AM" at bounding box center [442, 175] width 82 height 5
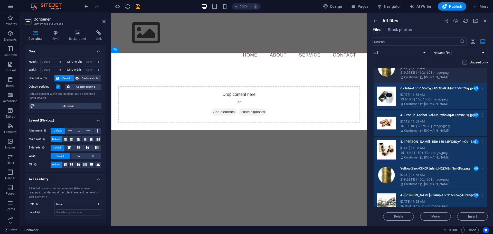
click at [422, 77] on icon at bounding box center [421, 77] width 3 height 5
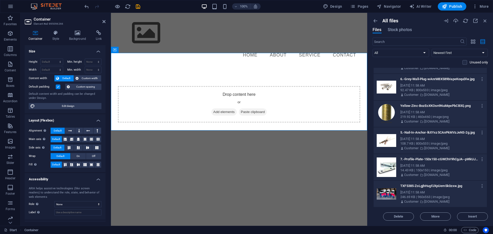
scroll to position [6514, 0]
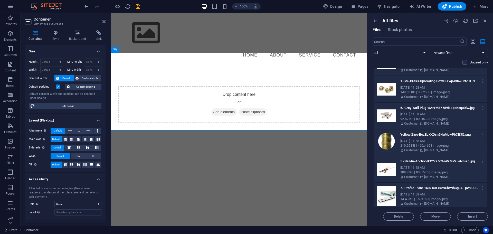
click at [436, 192] on div "Sep 1, 2025 11:58 AM" at bounding box center [442, 194] width 82 height 5
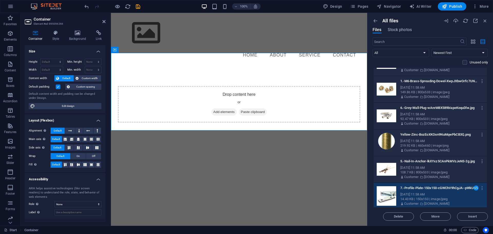
click at [434, 171] on div "108.7 KB | 800x533 | image/jpeg" at bounding box center [442, 172] width 82 height 5
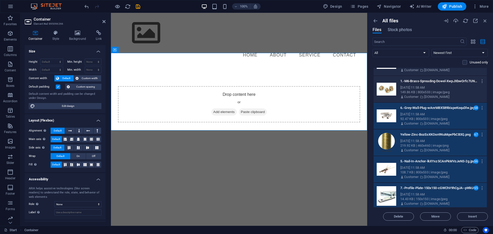
click at [425, 92] on div "149.86 KB | 800x533 | image/jpeg" at bounding box center [442, 92] width 82 height 5
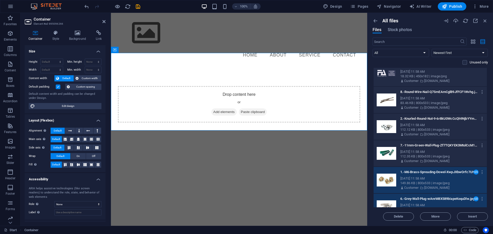
scroll to position [6394, 0]
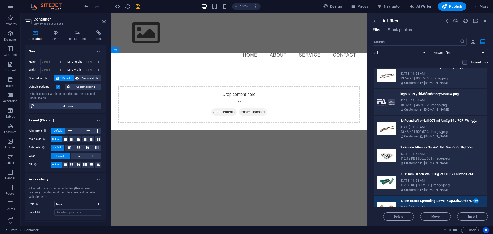
click at [446, 179] on div "Sep 1, 2025 11:58 AM" at bounding box center [442, 180] width 82 height 5
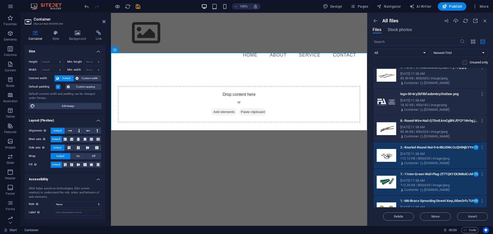
drag, startPoint x: 440, startPoint y: 126, endPoint x: 439, endPoint y: 111, distance: 15.2
click at [440, 126] on div "Sep 1, 2025 11:58 AM" at bounding box center [442, 127] width 82 height 5
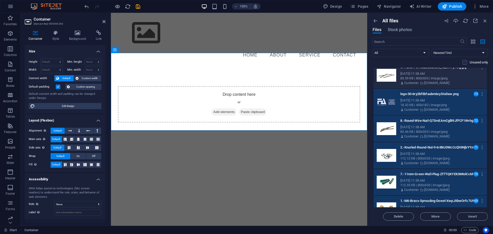
click at [437, 80] on div "83.59 KB | 800x533 | image/jpeg" at bounding box center [442, 78] width 82 height 5
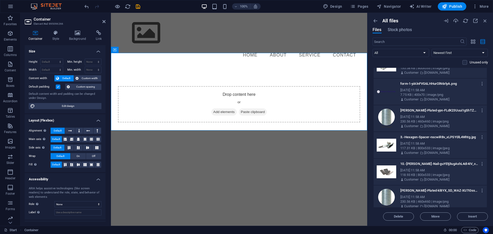
scroll to position [6214, 0]
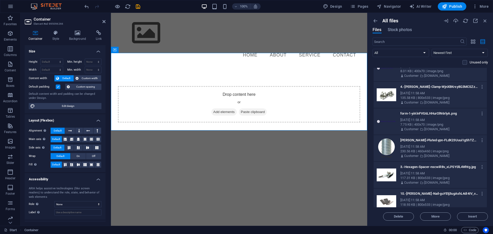
drag, startPoint x: 430, startPoint y: 204, endPoint x: 429, endPoint y: 198, distance: 6.3
click at [431, 204] on div "118.93 KB | 800x533 | image/jpeg" at bounding box center [442, 205] width 82 height 5
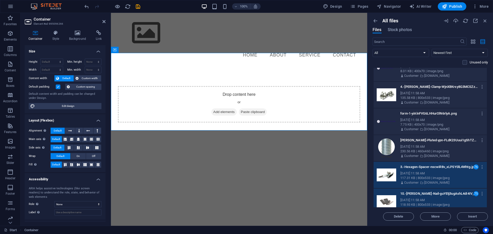
drag, startPoint x: 433, startPoint y: 145, endPoint x: 430, endPoint y: 122, distance: 23.1
click at [433, 144] on div "Sep 1, 2025 11:58 AM" at bounding box center [442, 146] width 82 height 5
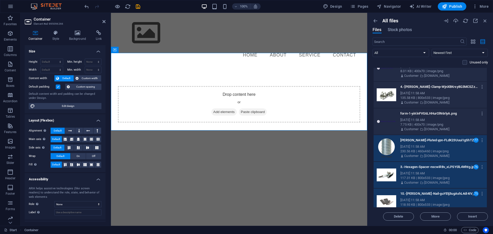
drag, startPoint x: 429, startPoint y: 117, endPoint x: 432, endPoint y: 108, distance: 9.2
click at [429, 117] on div "form-1-yiAlnFVG6LHHurOlN6rlyA.png form-1-yiAlnFVG6LHHurOlN6rlyA.png Sep 1, 2025…" at bounding box center [446, 120] width 91 height 22
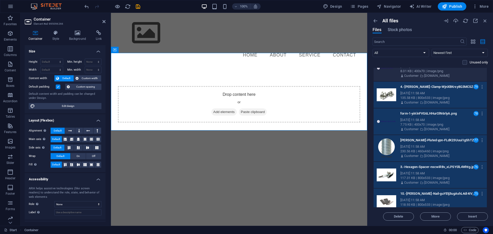
click at [430, 75] on p "[DOMAIN_NAME]" at bounding box center [437, 76] width 25 height 5
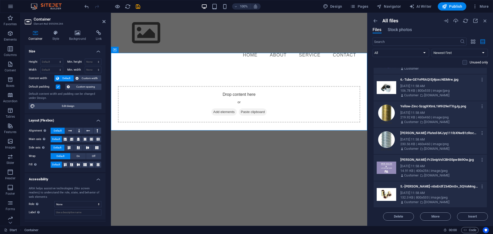
scroll to position [6094, 0]
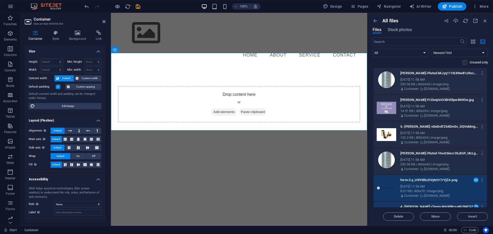
drag, startPoint x: 435, startPoint y: 166, endPoint x: 437, endPoint y: 142, distance: 23.7
click at [435, 166] on div "230.56 KB | 460x460 | image/png" at bounding box center [442, 164] width 82 height 5
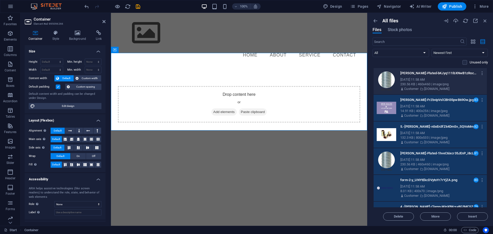
click at [431, 86] on div "230.56 KB | 460x460 | image/png" at bounding box center [442, 84] width 82 height 5
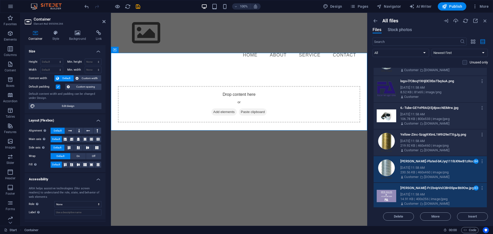
scroll to position [5974, 0]
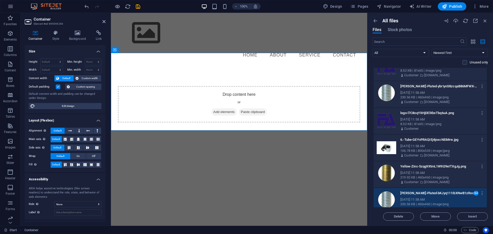
click at [440, 173] on div "Sep 1, 2025 11:58 AM" at bounding box center [442, 173] width 82 height 5
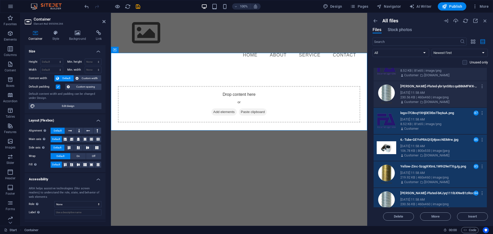
click at [439, 99] on div "230.56 KB | 460x460 | image/png" at bounding box center [442, 97] width 82 height 5
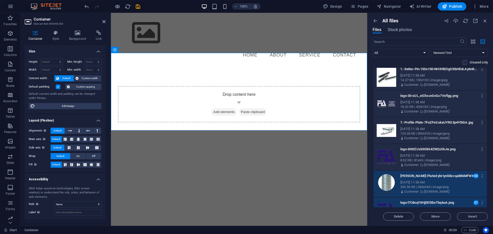
scroll to position [5854, 0]
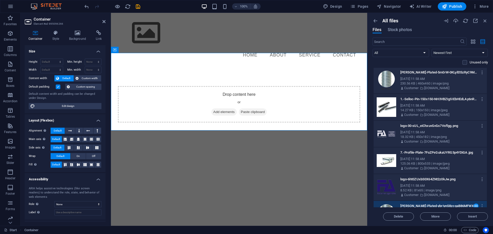
drag, startPoint x: 441, startPoint y: 186, endPoint x: 441, endPoint y: 171, distance: 15.4
click at [441, 186] on div "Sep 1, 2025 11:58 AM" at bounding box center [442, 186] width 82 height 5
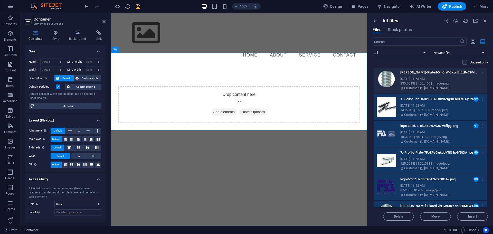
click at [431, 86] on p "[DOMAIN_NAME]" at bounding box center [437, 88] width 25 height 5
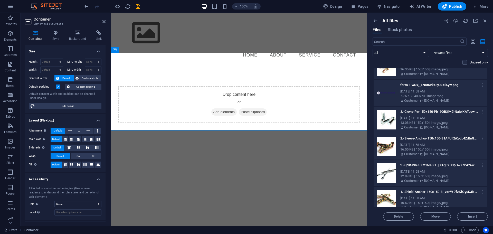
scroll to position [5734, 0]
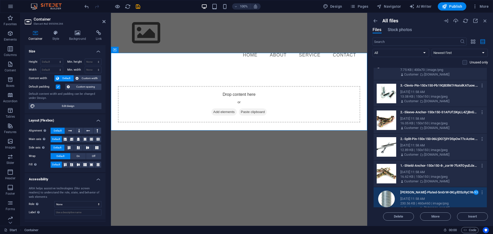
drag, startPoint x: 438, startPoint y: 173, endPoint x: 442, endPoint y: 154, distance: 18.8
click at [438, 173] on div "Sep 1, 2025 11:58 AM" at bounding box center [442, 172] width 82 height 5
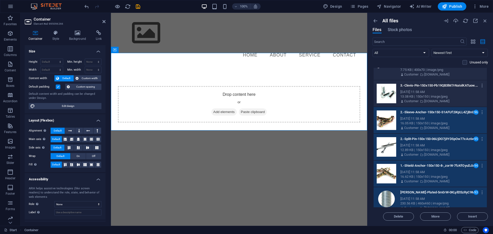
click at [435, 95] on div "13.08 KB | 150x150 | image/jpeg" at bounding box center [442, 96] width 82 height 5
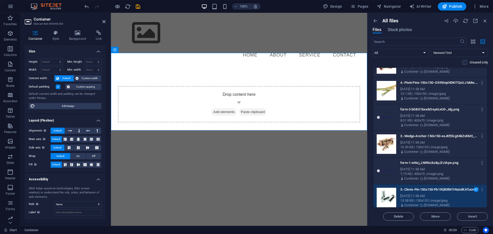
scroll to position [5614, 0]
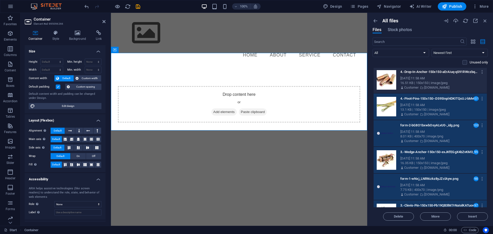
click at [435, 80] on div "Sep 1, 2025 11:58 AM" at bounding box center [442, 78] width 82 height 5
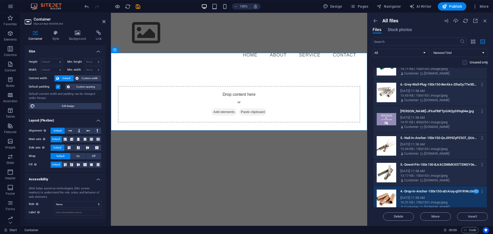
scroll to position [5494, 0]
drag, startPoint x: 441, startPoint y: 178, endPoint x: 438, endPoint y: 154, distance: 24.1
click at [441, 177] on div "13.17 KB | 150x150 | image/jpeg" at bounding box center [442, 176] width 82 height 5
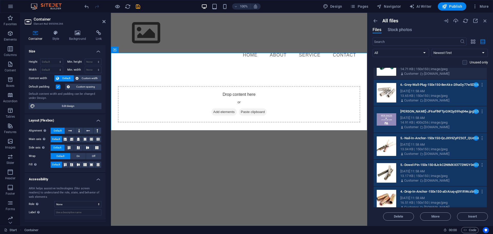
click at [429, 75] on p "[DOMAIN_NAME]" at bounding box center [437, 73] width 25 height 5
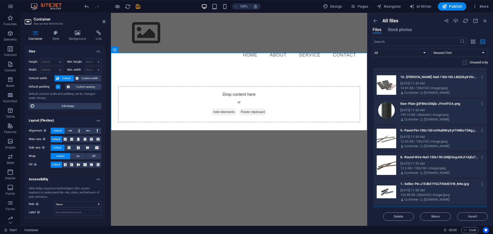
scroll to position [5374, 0]
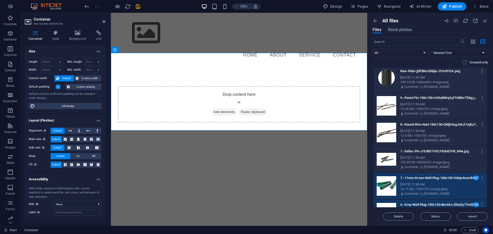
click at [439, 160] on div "105.89 KB | 800x533 | image/jpeg" at bounding box center [442, 162] width 82 height 5
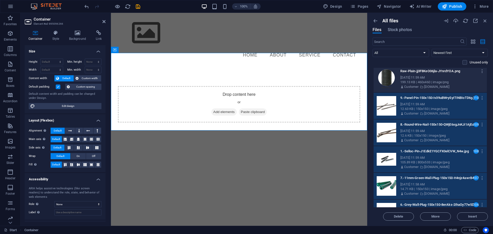
click at [432, 83] on div "199.13 KB | 460x460 | image/png" at bounding box center [442, 82] width 82 height 5
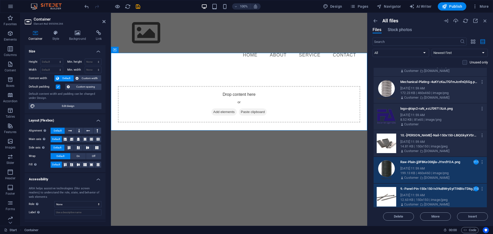
scroll to position [5254, 0]
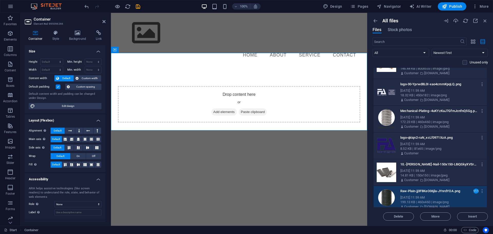
drag, startPoint x: 445, startPoint y: 174, endPoint x: 440, endPoint y: 151, distance: 23.4
click at [445, 174] on div "14.81 KB | 150x150 | image/jpeg" at bounding box center [442, 175] width 82 height 5
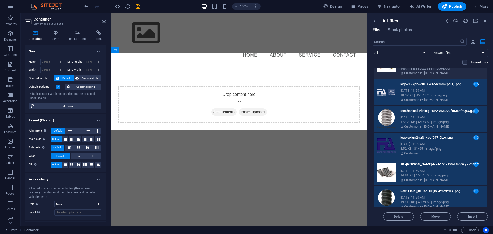
click at [432, 74] on p "[DOMAIN_NAME]" at bounding box center [437, 73] width 25 height 5
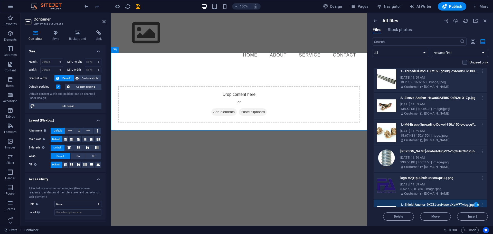
scroll to position [5135, 0]
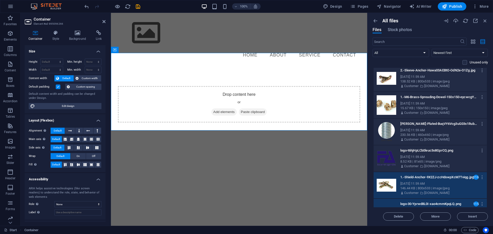
click at [435, 166] on p "[DOMAIN_NAME]" at bounding box center [437, 166] width 25 height 5
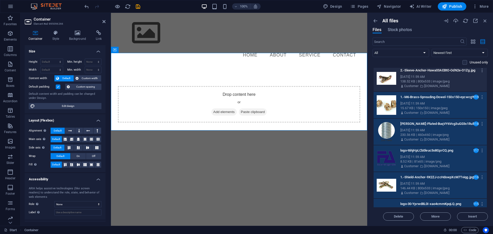
click at [426, 76] on div "Sep 1, 2025 11:59 AM" at bounding box center [442, 77] width 82 height 5
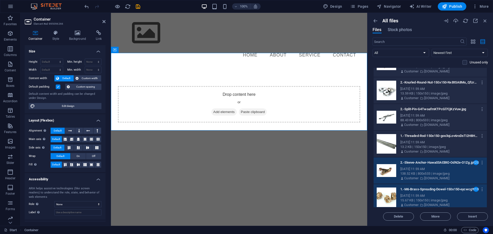
scroll to position [5014, 0]
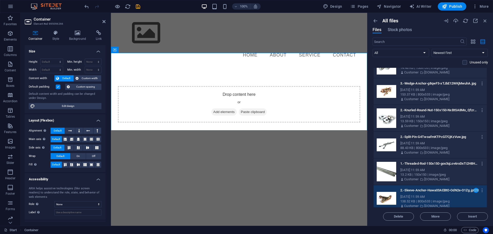
drag, startPoint x: 442, startPoint y: 170, endPoint x: 440, endPoint y: 166, distance: 4.4
click at [442, 171] on div "Sep 1, 2025 11:59 AM" at bounding box center [442, 170] width 82 height 5
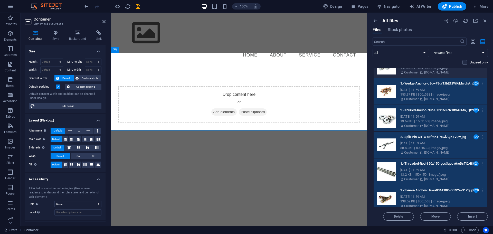
click at [434, 75] on div "2.-Running-Stud-150x150-XNyI-S1slLsQ0TY5SSk-tw.jpg 2.-Running-Stud-150x150-XNyI…" at bounding box center [430, 65] width 113 height 26
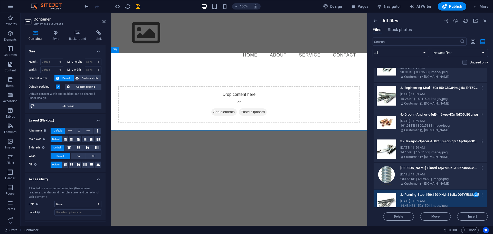
scroll to position [4835, 0]
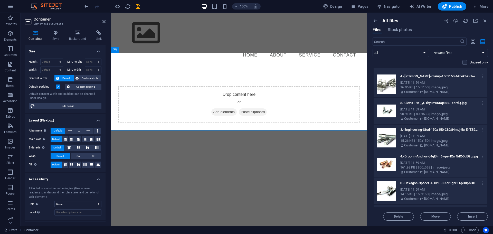
click at [444, 190] on div "Sep 1, 2025 11:59 AM" at bounding box center [442, 189] width 82 height 5
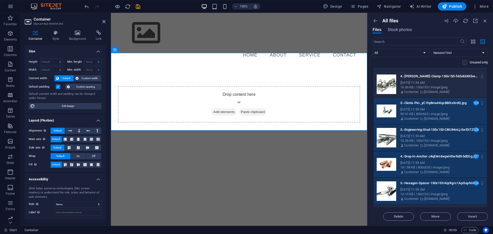
click at [434, 84] on div "Sep 1, 2025 11:59 AM" at bounding box center [442, 82] width 82 height 5
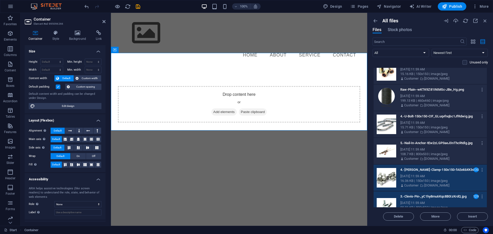
scroll to position [4715, 0]
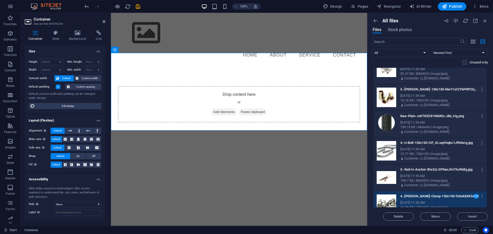
click at [439, 176] on div "Sep 1, 2025 11:59 AM" at bounding box center [442, 176] width 82 height 5
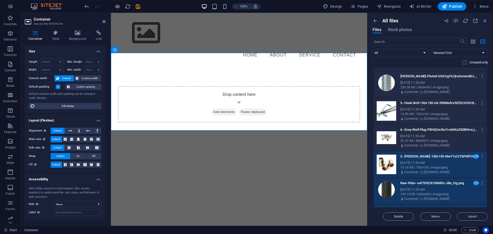
scroll to position [4640, 0]
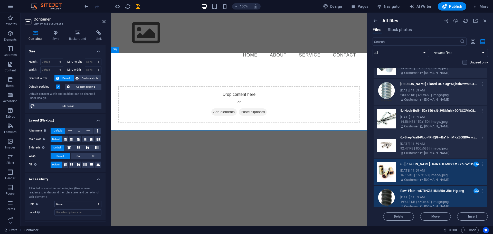
drag, startPoint x: 442, startPoint y: 146, endPoint x: 439, endPoint y: 131, distance: 15.6
click at [442, 146] on div "Sep 1, 2025 11:59 AM" at bounding box center [442, 144] width 82 height 5
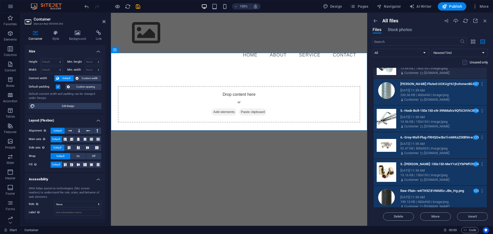
click at [435, 74] on p "[DOMAIN_NAME]" at bounding box center [437, 73] width 25 height 5
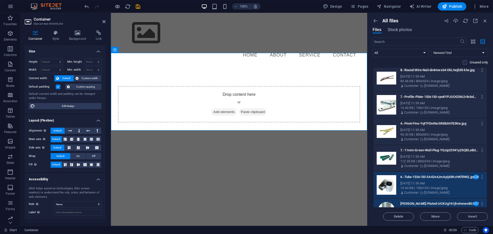
scroll to position [4460, 0]
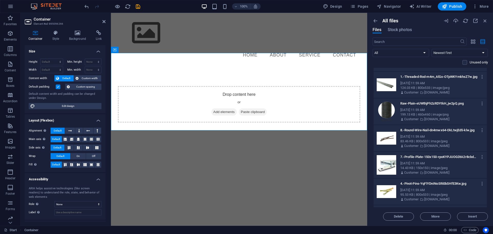
click at [440, 195] on div "95.53 KB | 800x533 | image/jpeg" at bounding box center [442, 194] width 82 height 5
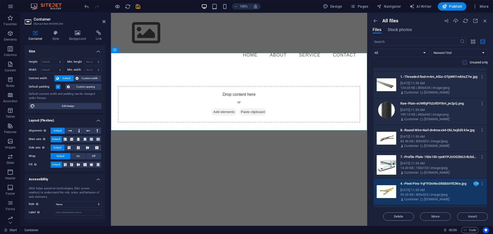
drag, startPoint x: 434, startPoint y: 165, endPoint x: 434, endPoint y: 146, distance: 19.3
click at [434, 165] on div "Sep 1, 2025 11:59 AM" at bounding box center [442, 163] width 82 height 5
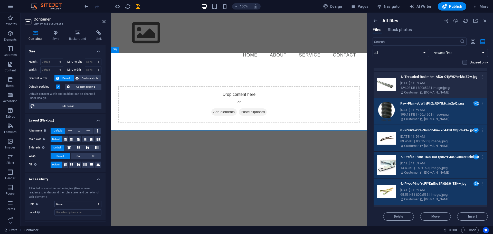
click at [442, 82] on div "Sep 1, 2025 11:59 AM" at bounding box center [442, 83] width 82 height 5
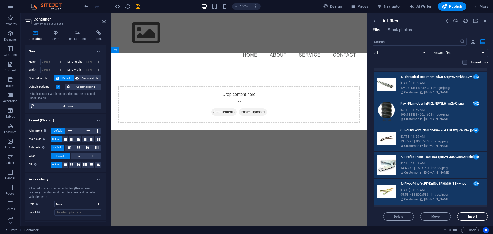
click at [470, 219] on button "Insert" at bounding box center [472, 217] width 31 height 8
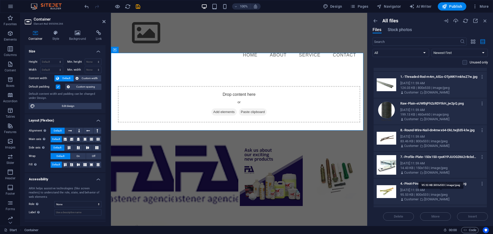
click at [441, 196] on div "95.53 KB | 800x533 | image/jpeg" at bounding box center [442, 194] width 82 height 5
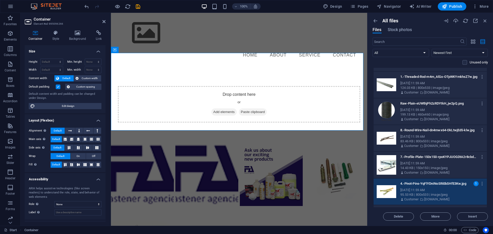
drag, startPoint x: 443, startPoint y: 166, endPoint x: 443, endPoint y: 159, distance: 6.9
click at [443, 166] on div "7.-Profile-Plate-150x150-rpoKYPJUOGDtA2r8cbdVug.jpg 7.-Profile-Plate-150x150-rp…" at bounding box center [446, 164] width 91 height 22
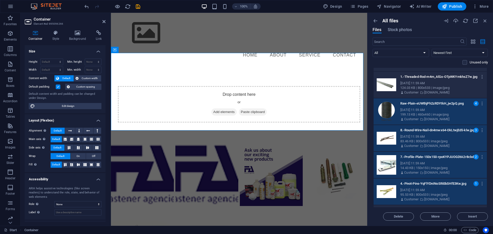
click at [437, 77] on p "1.-Threaded-Rod-m4m_AlGo-OTpWKYmkhsZ7w.jpg" at bounding box center [440, 77] width 78 height 5
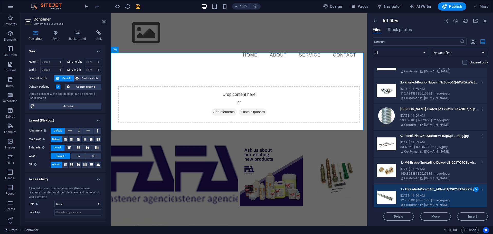
scroll to position [4340, 0]
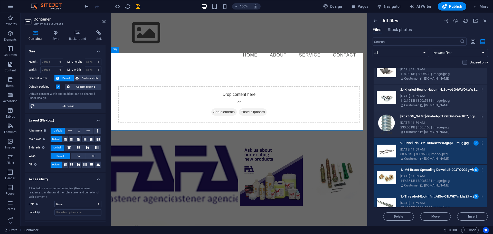
drag, startPoint x: 452, startPoint y: 120, endPoint x: 452, endPoint y: 116, distance: 4.1
click at [452, 120] on div "Zink-Plated-pdT72lz9Y-Ke2qKF7_h5pw.png Zink-Plated-pdT72lz9Y-Ke2qKF7_h5pw.png" at bounding box center [442, 116] width 82 height 8
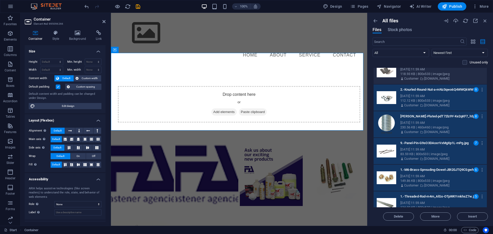
click at [448, 76] on div "118.93 KB | 800x533 | image/jpeg" at bounding box center [442, 74] width 82 height 5
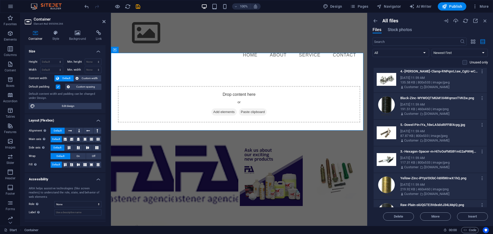
scroll to position [4160, 0]
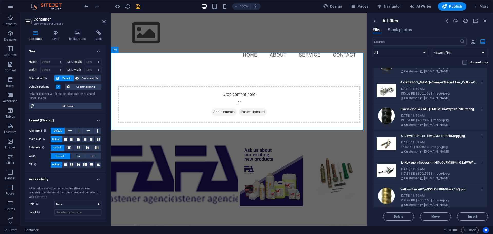
click at [440, 191] on p "Yellow-Zinc-iPYpVDObC-h8RlWIrwX1hQ.png" at bounding box center [440, 189] width 78 height 5
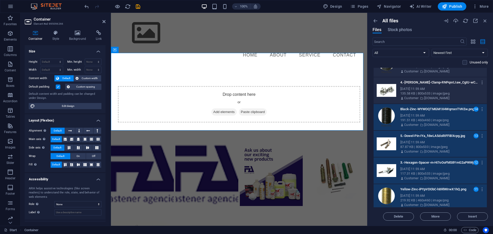
click at [442, 89] on div "Sep 1, 2025 11:59 AM" at bounding box center [442, 89] width 82 height 5
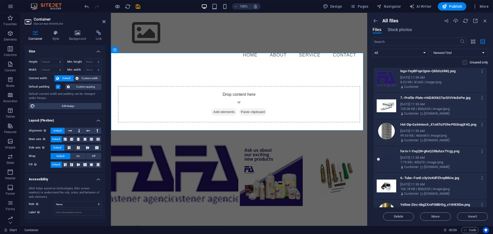
scroll to position [3920, 0]
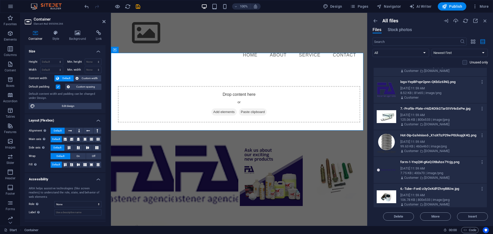
click at [435, 197] on div "Sep 1, 2025 11:59 AM" at bounding box center [442, 195] width 82 height 5
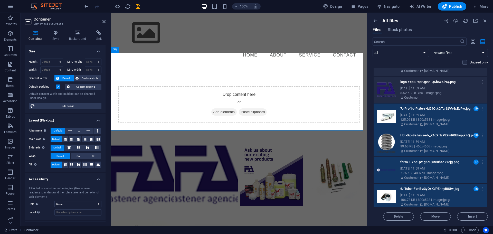
click at [439, 82] on p "logo-YepBPoprQpnn-QKbSz6lNQ.png" at bounding box center [440, 82] width 78 height 5
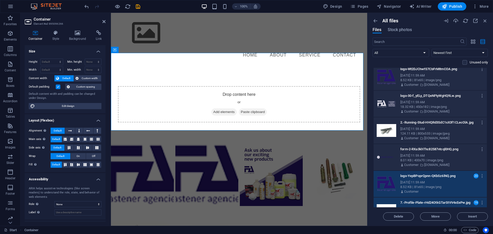
scroll to position [3800, 0]
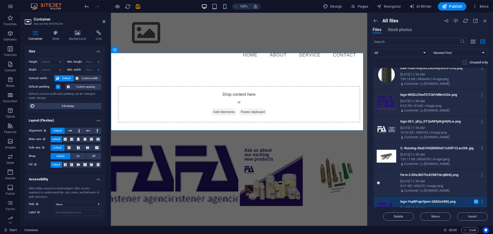
click at [436, 190] on p "[DOMAIN_NAME]" at bounding box center [437, 190] width 25 height 5
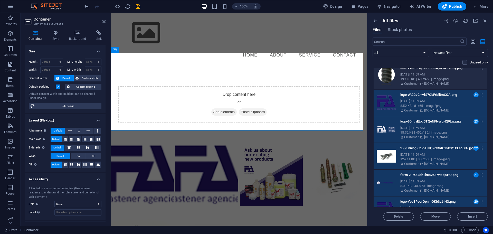
click at [435, 81] on div "199.13 KB | 460x460 | image/png" at bounding box center [442, 79] width 82 height 5
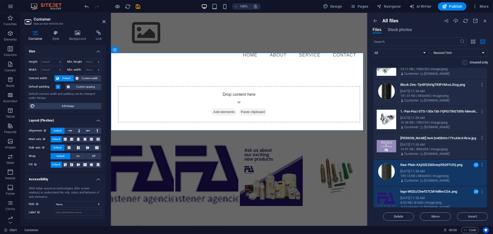
scroll to position [3620, 0]
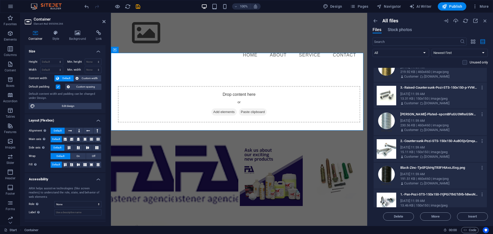
drag, startPoint x: 434, startPoint y: 200, endPoint x: 434, endPoint y: 195, distance: 5.4
click at [434, 199] on div "Sep 1, 2025 11:59 AM" at bounding box center [442, 201] width 82 height 5
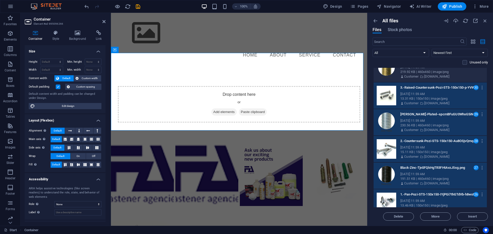
click at [423, 73] on div "219.92 KB | 460x460 | image/png" at bounding box center [442, 72] width 82 height 5
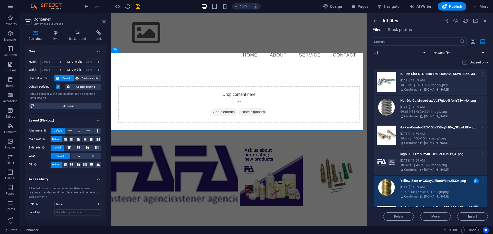
drag, startPoint x: 433, startPoint y: 163, endPoint x: 433, endPoint y: 154, distance: 9.8
click at [433, 163] on div "18.32 KB | 450x182 | image/png" at bounding box center [442, 165] width 82 height 5
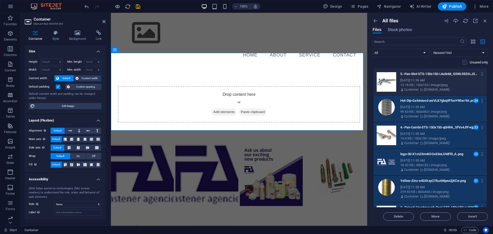
click at [436, 72] on p "5.-Pan-Slot-STS-150x150-L6u5nM_SSWL93Z6LJ3M8qg.jpg" at bounding box center [440, 74] width 78 height 5
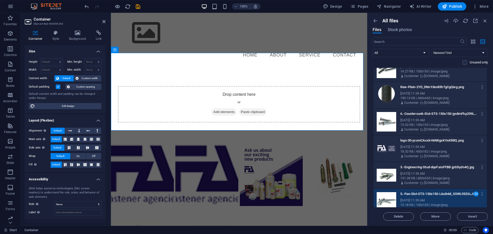
scroll to position [3321, 0]
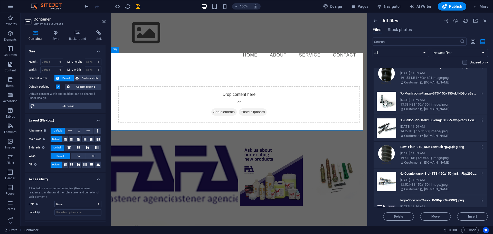
click at [442, 199] on p "logo-30-yzomCAsxkH6NKgxKVsKR8Q.png" at bounding box center [440, 200] width 78 height 5
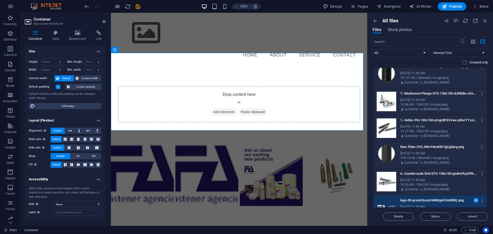
click at [438, 187] on div "13.52 KB | 150x150 | image/jpeg" at bounding box center [442, 184] width 82 height 5
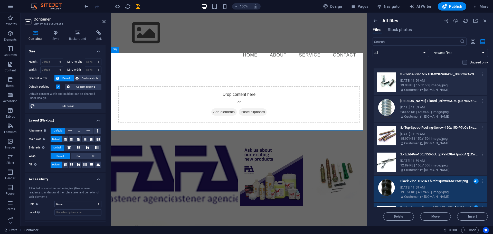
scroll to position [3201, 0]
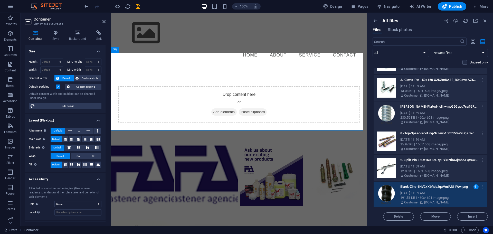
drag, startPoint x: 433, startPoint y: 170, endPoint x: 435, endPoint y: 161, distance: 9.5
click at [433, 170] on div "12.89 KB | 150x150 | image/jpeg" at bounding box center [442, 171] width 82 height 5
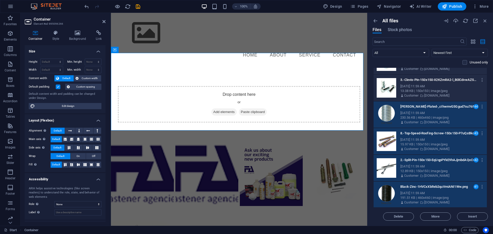
click at [435, 85] on div "Sep 1, 2025 11:59 AM" at bounding box center [442, 86] width 82 height 5
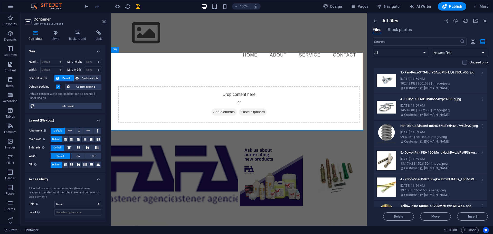
scroll to position [3021, 0]
click at [435, 204] on div "Yellow-Zinc-RqRUUaFV9MyRrFxqcWBWKA.png Yellow-Zinc-RqRUUaFV9MyRrFxqcWBWKA.png" at bounding box center [442, 206] width 82 height 8
drag, startPoint x: 433, startPoint y: 193, endPoint x: 432, endPoint y: 186, distance: 7.5
click at [433, 192] on div "4.-Pivot-Pins-150x150-gkoJ8mmLBAl5r_LpB6pa3A.jpg 4.-Pivot-Pins-150x150-gkoJ8mmL…" at bounding box center [446, 187] width 91 height 22
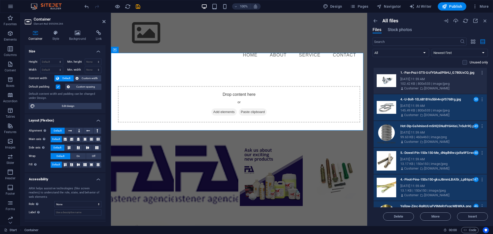
click at [432, 80] on div "Sep 1, 2025 11:59 AM" at bounding box center [442, 79] width 82 height 5
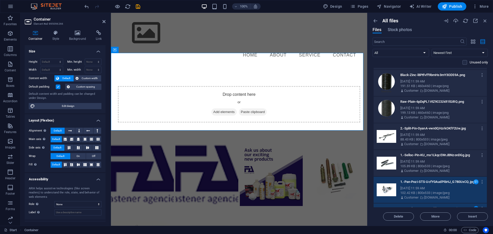
scroll to position [2901, 0]
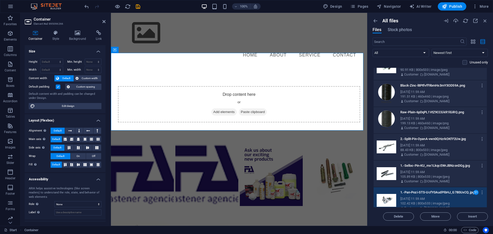
drag, startPoint x: 436, startPoint y: 172, endPoint x: 435, endPoint y: 147, distance: 25.2
click at [436, 172] on div "Sep 1, 2025 11:59 AM" at bounding box center [442, 172] width 82 height 5
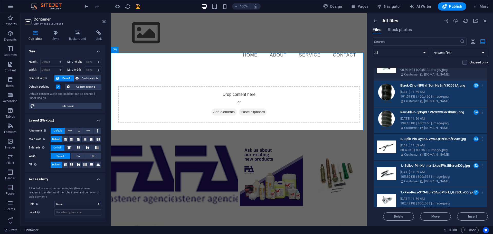
click at [433, 71] on div "90.91 KB | 800x533 | image/jpeg" at bounding box center [442, 70] width 82 height 5
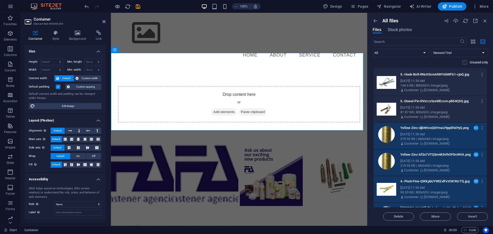
scroll to position [2601, 0]
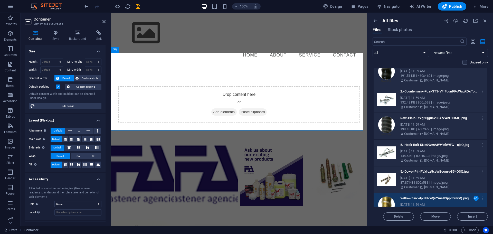
click at [438, 182] on div "87.87 KB | 800x533 | image/jpeg" at bounding box center [442, 182] width 82 height 5
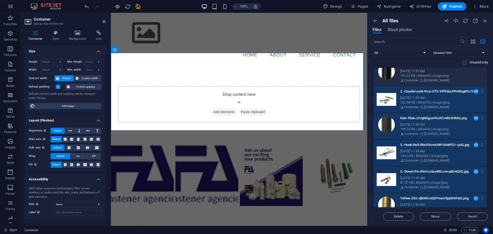
click at [441, 79] on div "Customer fa.co.za" at bounding box center [442, 80] width 82 height 5
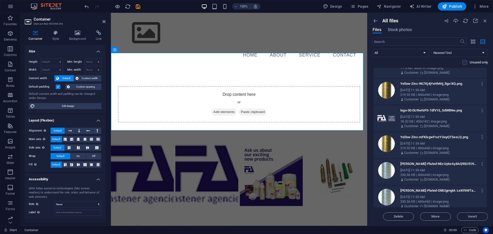
scroll to position [2421, 0]
drag, startPoint x: 432, startPoint y: 196, endPoint x: 435, endPoint y: 175, distance: 20.8
click at [432, 195] on div "Sep 1, 2025 11:59 AM" at bounding box center [442, 197] width 82 height 5
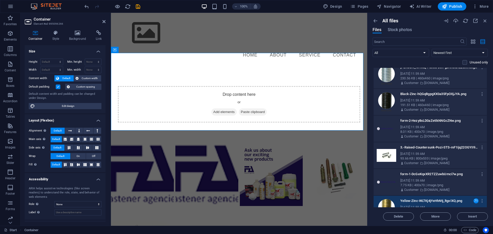
scroll to position [2301, 0]
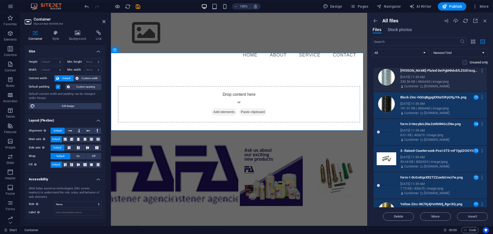
click at [439, 77] on div "Sep 1, 2025 11:59 AM" at bounding box center [442, 77] width 82 height 5
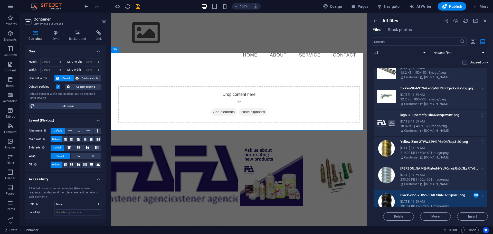
scroll to position [2061, 0]
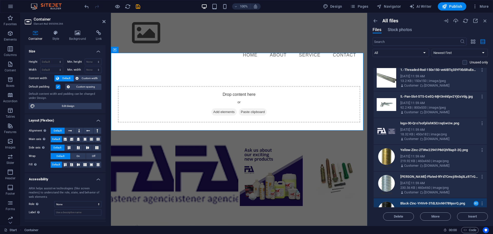
drag, startPoint x: 438, startPoint y: 184, endPoint x: 436, endPoint y: 180, distance: 3.7
click at [438, 183] on div "Sep 1, 2025 11:59 AM" at bounding box center [442, 183] width 82 height 5
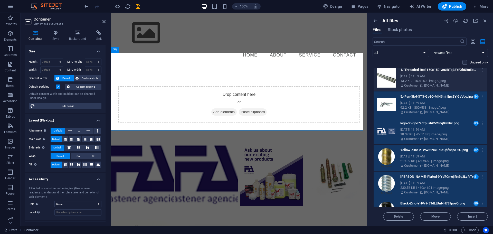
click at [428, 75] on div "Sep 1, 2025 11:59 AM" at bounding box center [442, 76] width 82 height 5
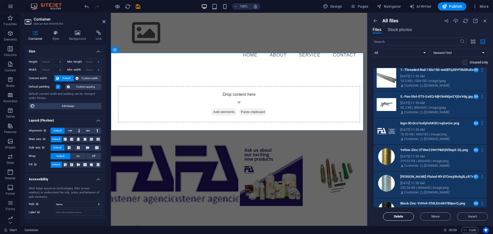
click at [403, 218] on span "Delete" at bounding box center [399, 216] width 10 height 3
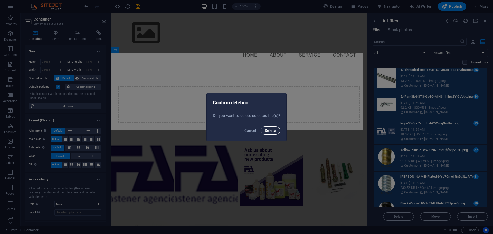
click at [272, 130] on span "Delete" at bounding box center [270, 131] width 11 height 4
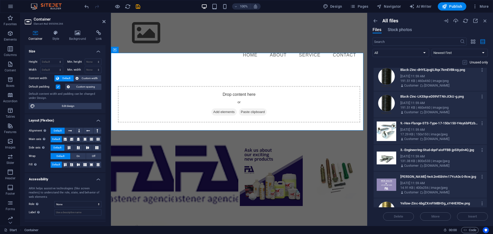
click at [465, 61] on label at bounding box center [465, 62] width 5 height 5
click at [0, 0] on input "checkbox" at bounding box center [0, 0] width 0 height 0
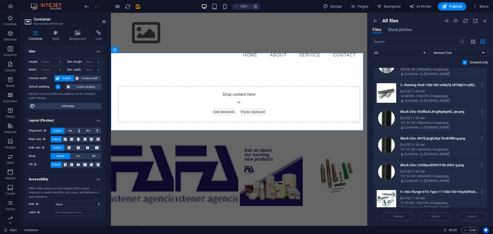
scroll to position [1821, 0]
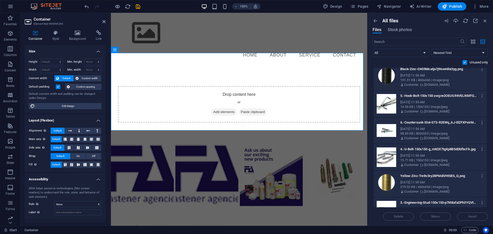
click at [465, 62] on label at bounding box center [465, 62] width 5 height 5
click at [0, 0] on input "checkbox" at bounding box center [0, 0] width 0 height 0
click at [465, 62] on label at bounding box center [465, 62] width 5 height 5
click at [0, 0] on input "checkbox" at bounding box center [0, 0] width 0 height 0
click at [464, 63] on label at bounding box center [465, 62] width 5 height 5
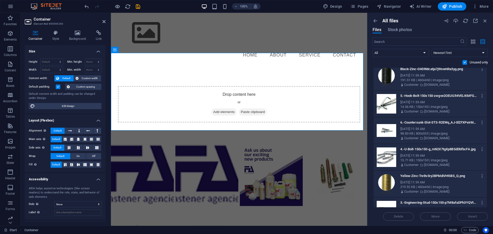
click at [0, 0] on input "checkbox" at bounding box center [0, 0] width 0 height 0
drag, startPoint x: 437, startPoint y: 79, endPoint x: 433, endPoint y: 94, distance: 15.3
click at [437, 79] on div "191.51 KB | 460x460 | image/png" at bounding box center [442, 80] width 82 height 5
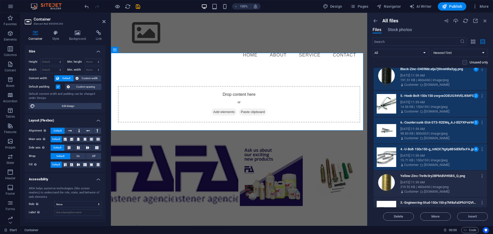
click at [435, 183] on div "Sep 1, 2025 11:59 AM" at bounding box center [442, 182] width 82 height 5
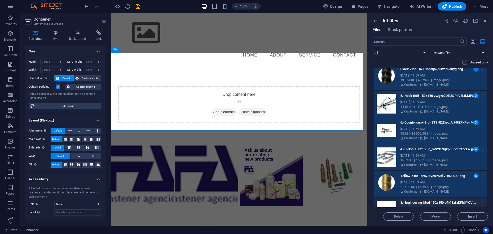
scroll to position [1941, 0]
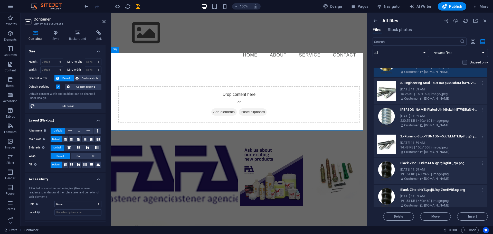
click at [429, 89] on div "Sep 1, 2025 11:59 AM" at bounding box center [442, 89] width 82 height 5
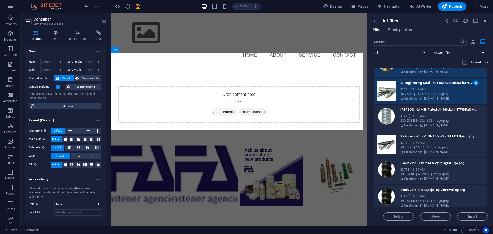
drag, startPoint x: 433, startPoint y: 120, endPoint x: 433, endPoint y: 128, distance: 8.2
click at [433, 120] on div "230.56 KB | 460x460 | image/png" at bounding box center [442, 120] width 82 height 5
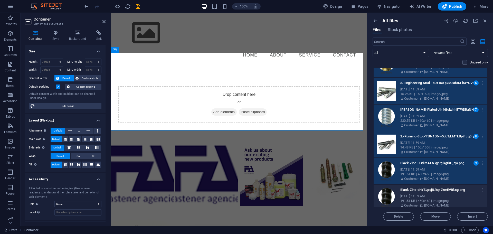
drag, startPoint x: 441, startPoint y: 199, endPoint x: 433, endPoint y: 185, distance: 16.1
click at [441, 199] on div "191.51 KB | 460x460 | image/png" at bounding box center [442, 201] width 82 height 5
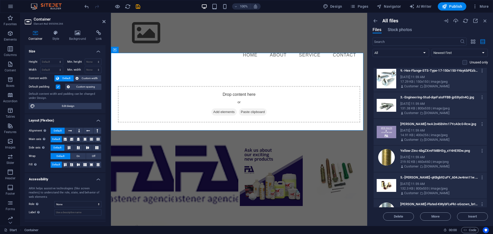
scroll to position [2121, 0]
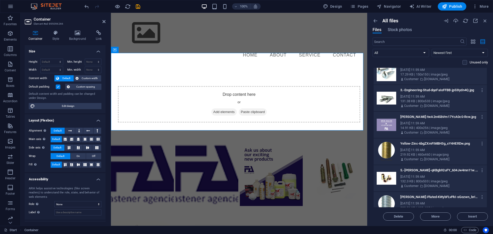
click at [430, 74] on div "17.29 KB | 150x150 | image/jpeg" at bounding box center [442, 74] width 82 height 5
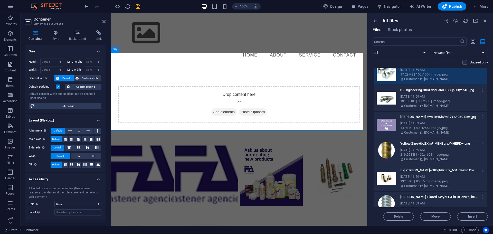
click at [429, 101] on div "131.38 KB | 800x533 | image/jpeg" at bounding box center [442, 101] width 82 height 5
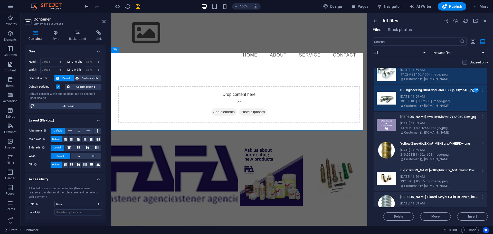
drag, startPoint x: 432, startPoint y: 126, endPoint x: 433, endPoint y: 135, distance: 8.5
click at [432, 127] on div "14.91 KB | 400x256 | image/jpeg" at bounding box center [442, 128] width 82 height 5
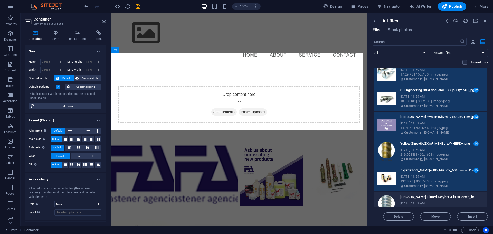
click at [436, 201] on div "Zink-Plated-KWybFLvPkI-sGozwn_brIg.png Zink-Plated-KWybFLvPkI-sGozwn_brIg.png" at bounding box center [442, 197] width 82 height 8
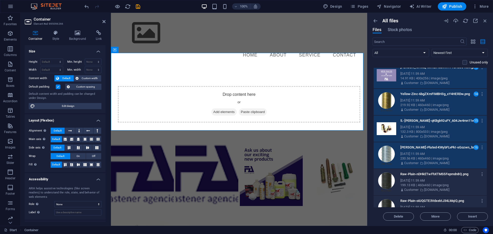
scroll to position [2241, 0]
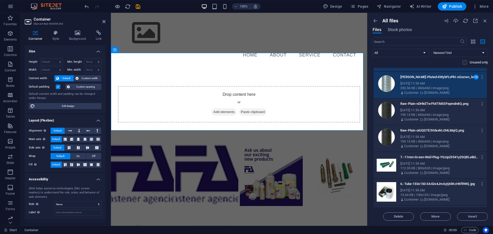
drag, startPoint x: 424, startPoint y: 111, endPoint x: 424, endPoint y: 128, distance: 17.0
click at [424, 112] on div "Sep 1, 2025 11:59 AM" at bounding box center [442, 110] width 82 height 5
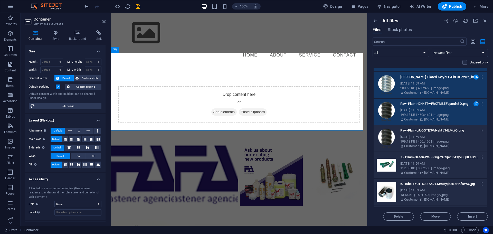
drag, startPoint x: 424, startPoint y: 137, endPoint x: 424, endPoint y: 140, distance: 2.6
click at [424, 138] on div "Sep 1, 2025 11:59 AM" at bounding box center [442, 137] width 82 height 5
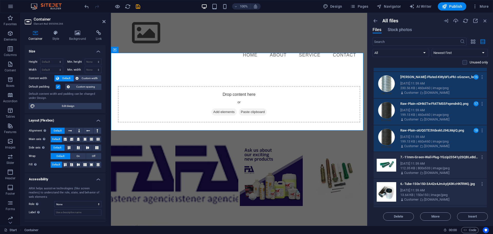
click at [427, 168] on div "112.35 KB | 800x533 | image/jpeg" at bounding box center [442, 168] width 82 height 5
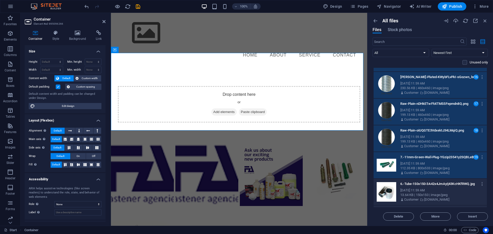
click at [428, 195] on div "13.64 KB | 150x150 | image/jpeg" at bounding box center [442, 195] width 82 height 5
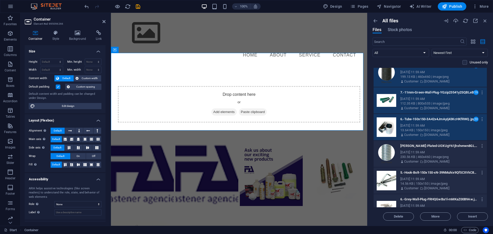
scroll to position [2361, 0]
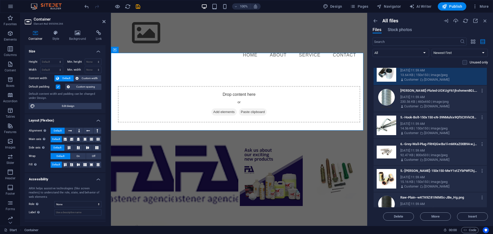
drag, startPoint x: 429, startPoint y: 97, endPoint x: 431, endPoint y: 121, distance: 24.0
click at [430, 97] on div "Sep 1, 2025 11:59 AM" at bounding box center [442, 97] width 82 height 5
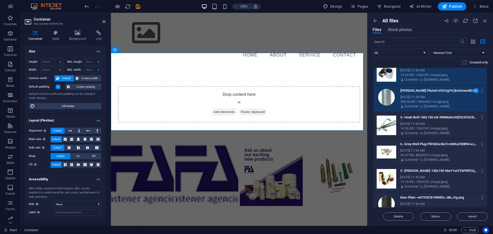
click at [431, 127] on div "14.56 KB | 150x150 | image/jpeg" at bounding box center [442, 128] width 82 height 5
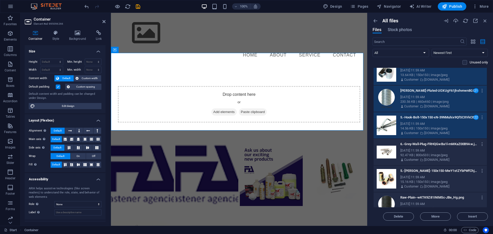
drag, startPoint x: 428, startPoint y: 156, endPoint x: 432, endPoint y: 176, distance: 20.0
click at [429, 156] on div "92.47 KB | 800x533 | image/jpeg" at bounding box center [442, 155] width 82 height 5
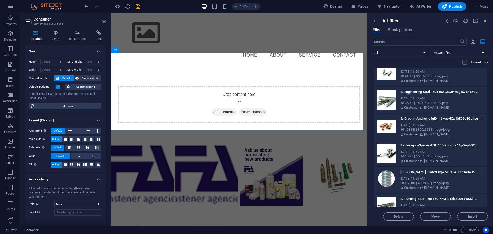
scroll to position [2601, 0]
click at [427, 77] on div "90.91 KB | 800x533 | image/jpeg" at bounding box center [442, 76] width 82 height 5
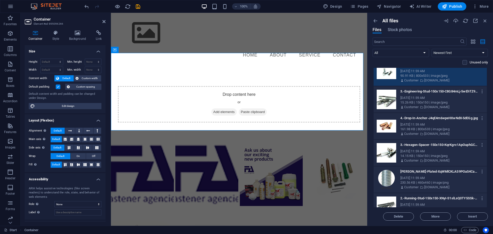
drag, startPoint x: 425, startPoint y: 99, endPoint x: 425, endPoint y: 129, distance: 30.1
click at [425, 99] on div "Sep 1, 2025 11:59 AM" at bounding box center [442, 98] width 82 height 5
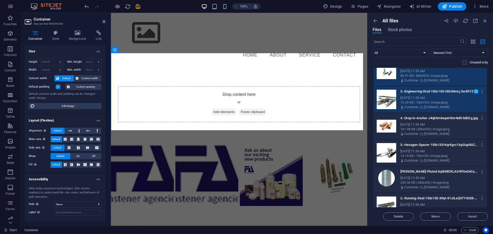
click at [425, 133] on p "[DOMAIN_NAME]" at bounding box center [437, 134] width 25 height 5
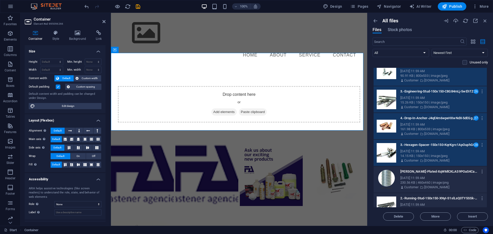
click at [428, 177] on div "Sep 1, 2025 11:59 AM" at bounding box center [442, 178] width 82 height 5
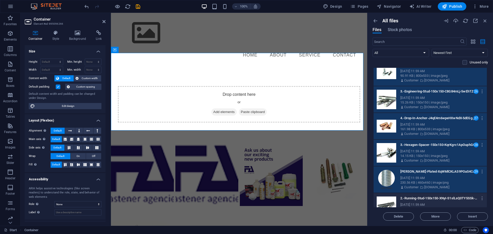
scroll to position [2721, 0]
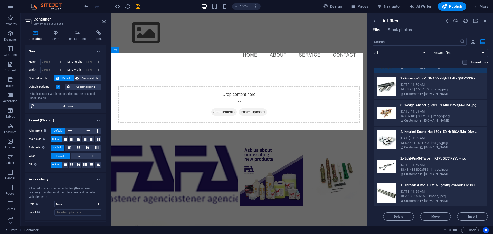
click at [427, 84] on div "Sep 1, 2025 11:59 AM" at bounding box center [442, 84] width 82 height 5
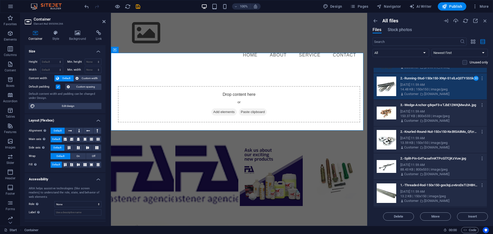
click at [429, 115] on div "153.37 KB | 800x533 | image/jpeg" at bounding box center [442, 116] width 82 height 5
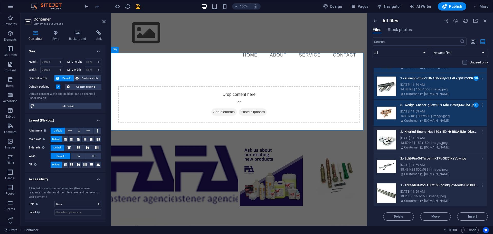
click at [429, 143] on div "13.59 KB | 150x150 | image/jpeg" at bounding box center [442, 143] width 82 height 5
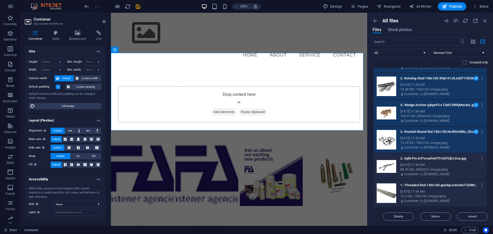
click at [433, 166] on div "Sep 1, 2025 11:59 AM" at bounding box center [442, 165] width 82 height 5
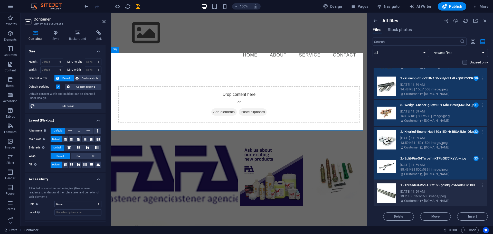
click at [434, 185] on p "1.-Threaded-Rod-150x150-gos3qLov6roDsTi2H8HczA.jpg" at bounding box center [440, 185] width 78 height 5
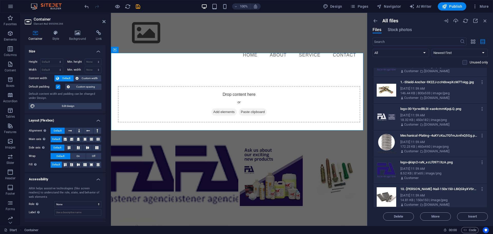
scroll to position [2961, 0]
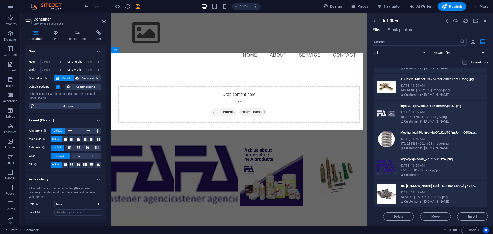
click at [425, 85] on div "Sep 1, 2025 11:59 AM" at bounding box center [442, 85] width 82 height 5
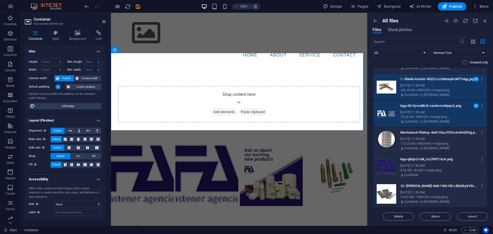
click at [428, 140] on div "Sep 1, 2025 11:59 AM" at bounding box center [442, 139] width 82 height 5
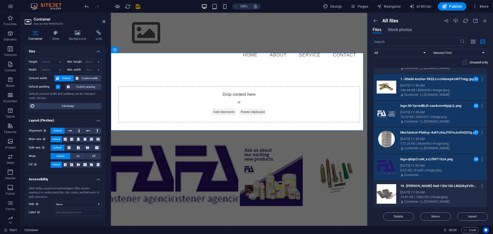
click at [436, 188] on p "10.-Brad-Nail-150x150-L8iQGkyXVSrXwBo3RH4zdw.jpg" at bounding box center [440, 186] width 78 height 5
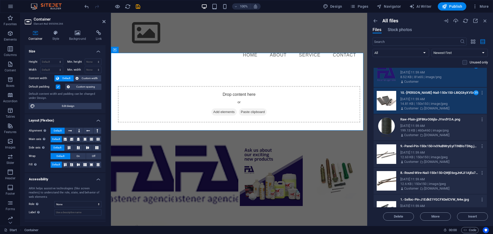
scroll to position [3201, 0]
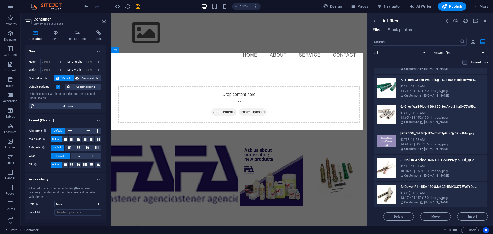
click at [425, 88] on div "Sep 1, 2025 11:58 AM" at bounding box center [442, 86] width 82 height 5
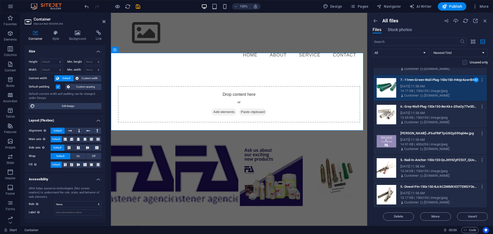
drag, startPoint x: 428, startPoint y: 116, endPoint x: 429, endPoint y: 140, distance: 24.2
click at [428, 116] on div "13.65 KB | 150x150 | image/jpeg" at bounding box center [442, 117] width 82 height 5
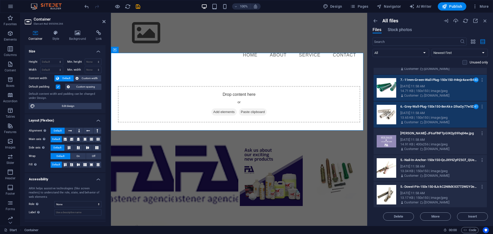
drag, startPoint x: 429, startPoint y: 143, endPoint x: 429, endPoint y: 155, distance: 12.1
click at [429, 144] on div "14.91 KB | 400x256 | image/jpeg" at bounding box center [442, 144] width 82 height 5
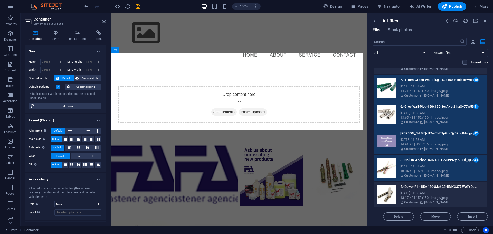
click at [440, 199] on div "13.17 KB | 150x150 | image/jpeg" at bounding box center [442, 198] width 82 height 5
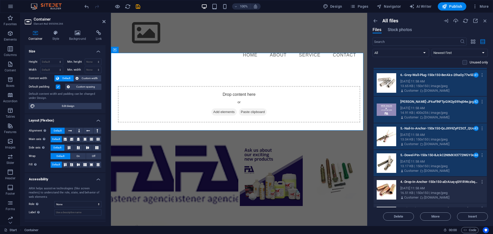
scroll to position [3321, 0]
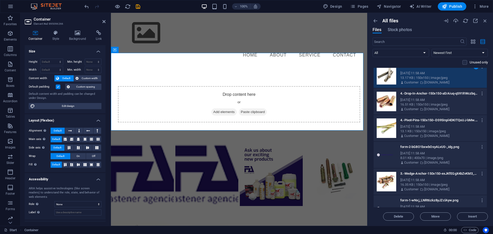
click at [429, 102] on div "16.51 KB | 150x150 | image/jpeg" at bounding box center [442, 104] width 82 height 5
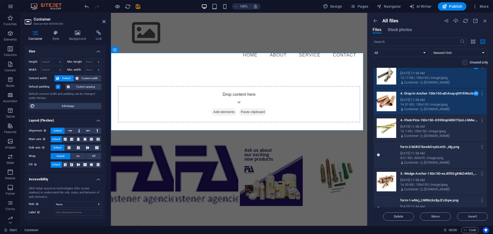
drag, startPoint x: 431, startPoint y: 130, endPoint x: 431, endPoint y: 134, distance: 4.1
click at [431, 130] on div "13.1 KB | 150x150 | image/jpeg" at bounding box center [442, 131] width 82 height 5
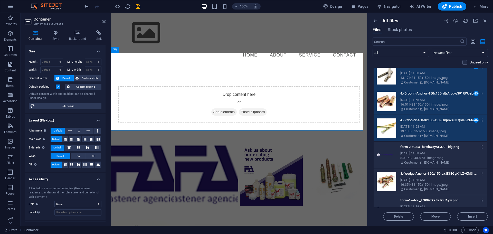
click at [433, 144] on div "form-2-bG8O1bxwbOsyALvU0-_idg.png form-2-bG8O1bxwbOsyALvU0-_idg.png" at bounding box center [442, 147] width 82 height 8
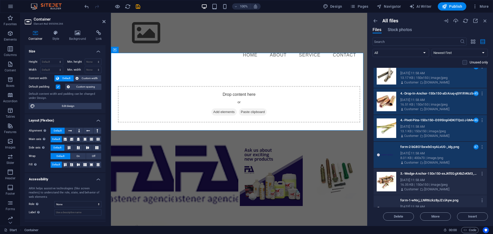
drag, startPoint x: 433, startPoint y: 176, endPoint x: 432, endPoint y: 180, distance: 3.6
click at [433, 176] on div "3.-Wedge-Anchor-150x150-exJKfEGgX4bZvKM3_gvorg.jpg 3.-Wedge-Anchor-150x150-exJK…" at bounding box center [442, 174] width 82 height 8
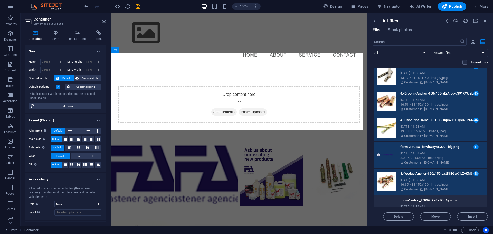
click at [436, 201] on p "form-1-wNxj_LNRt6zkz8yJZclAyw.png" at bounding box center [440, 200] width 78 height 5
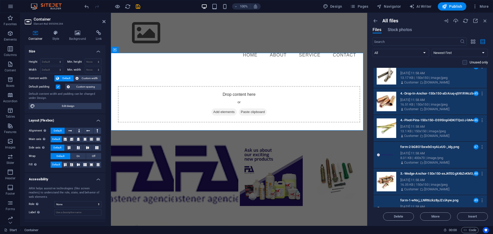
scroll to position [3500, 0]
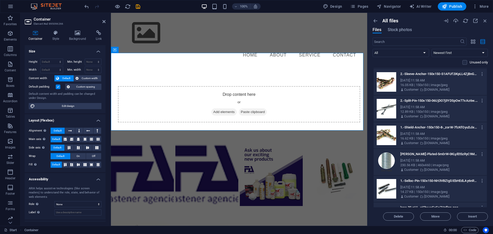
click at [427, 80] on div "Sep 1, 2025 11:58 AM" at bounding box center [442, 80] width 82 height 5
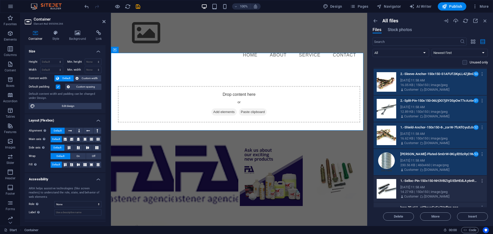
click at [431, 194] on div "14.27 KB | 150x150 | image/jpeg" at bounding box center [442, 192] width 82 height 5
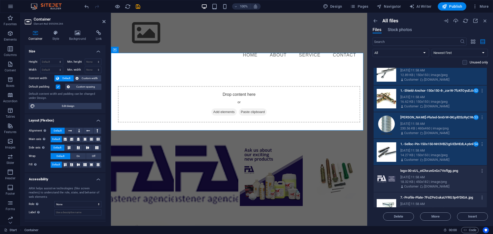
scroll to position [3620, 0]
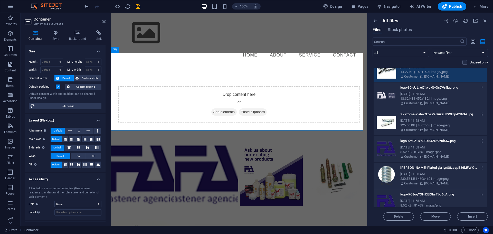
click at [418, 93] on div "Sep 1, 2025 11:58 AM" at bounding box center [442, 94] width 82 height 5
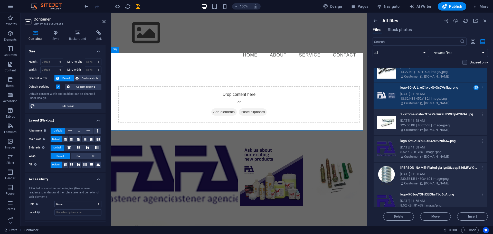
click at [423, 116] on p "7.-Profile-Plate-7FoZPsGukaUYRG3p4YDiGA.jpg" at bounding box center [440, 114] width 78 height 5
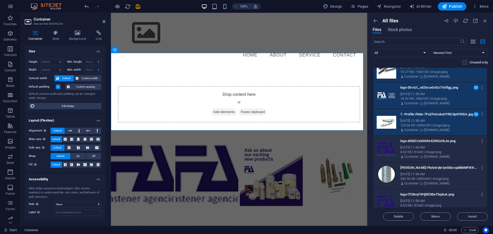
click at [421, 156] on icon at bounding box center [421, 156] width 3 height 5
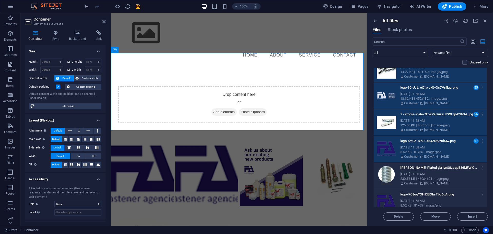
drag, startPoint x: 419, startPoint y: 176, endPoint x: 417, endPoint y: 193, distance: 16.8
click at [419, 176] on div "Sep 1, 2025 11:58 AM" at bounding box center [442, 174] width 82 height 5
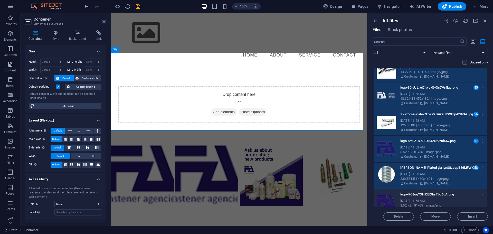
click at [418, 205] on div "8.52 KB | 81x65 | image/png" at bounding box center [442, 205] width 82 height 5
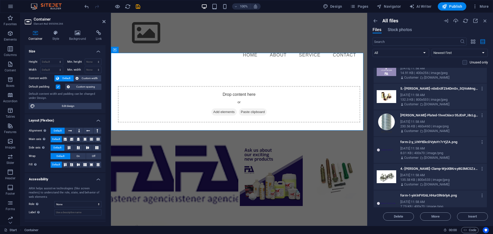
scroll to position [3860, 0]
drag, startPoint x: 416, startPoint y: 73, endPoint x: 420, endPoint y: 89, distance: 16.5
click at [416, 73] on div "14.91 KB | 400x256 | image/jpeg" at bounding box center [442, 72] width 82 height 5
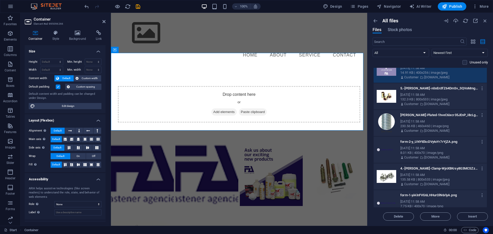
drag, startPoint x: 420, startPoint y: 91, endPoint x: 421, endPoint y: 94, distance: 3.1
click at [421, 92] on div "5.-Bush-n0oEn3fZ64DmSv_SQVoMmg.jpg 5.-Bush-n0oEn3fZ64DmSv_SQVoMmg.jpg" at bounding box center [442, 88] width 82 height 8
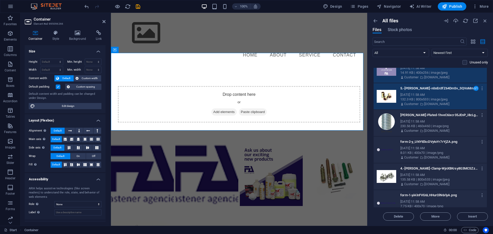
drag, startPoint x: 425, startPoint y: 118, endPoint x: 420, endPoint y: 141, distance: 22.7
click at [425, 119] on div "Zink-Plated-1hveC6ixcr35JEnP_i8cLg.png Zink-Plated-1hveC6ixcr35JEnP_i8cLg.png" at bounding box center [442, 115] width 82 height 8
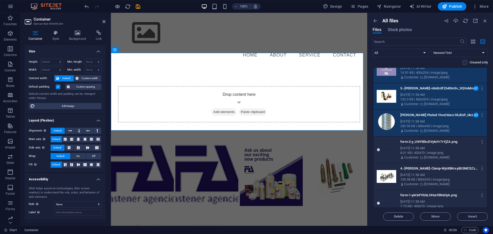
drag, startPoint x: 419, startPoint y: 150, endPoint x: 419, endPoint y: 154, distance: 3.6
click at [419, 150] on div "Sep 1, 2025 11:58 AM" at bounding box center [442, 148] width 82 height 5
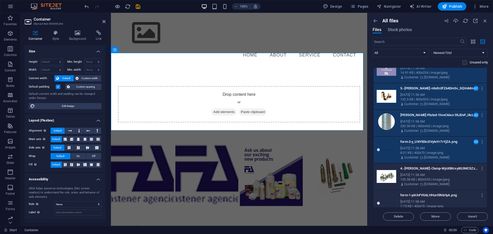
drag, startPoint x: 417, startPoint y: 175, endPoint x: 417, endPoint y: 188, distance: 13.4
click at [417, 175] on div "Sep 1, 2025 11:58 AM" at bounding box center [442, 175] width 82 height 5
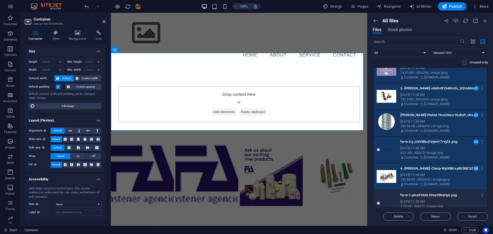
click at [418, 202] on div "Sep 1, 2025 11:58 AM" at bounding box center [442, 201] width 82 height 5
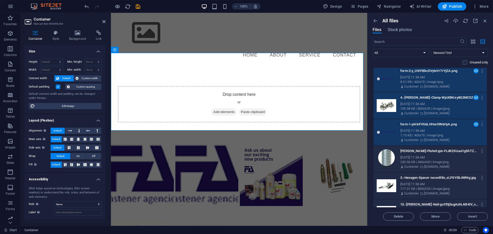
scroll to position [3980, 0]
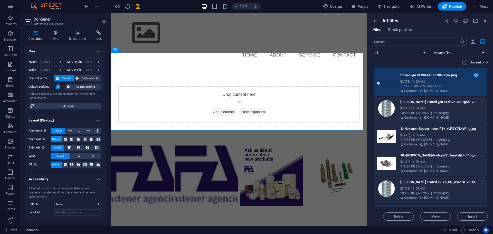
click at [417, 106] on div "Zink-Plated-ypn-FLdK23Uuui1gShTZVg.png Zink-Plated-ypn-FLdK23Uuui1gShTZVg.png" at bounding box center [442, 102] width 82 height 8
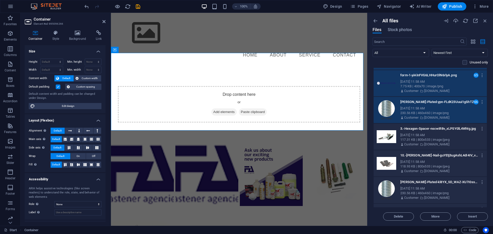
click at [422, 137] on div "Sep 1, 2025 11:58 AM" at bounding box center [442, 135] width 82 height 5
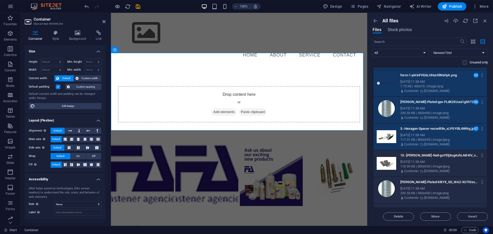
drag, startPoint x: 421, startPoint y: 162, endPoint x: 421, endPoint y: 173, distance: 11.1
click at [421, 163] on div "Sep 1, 2025 11:58 AM" at bounding box center [442, 162] width 82 height 5
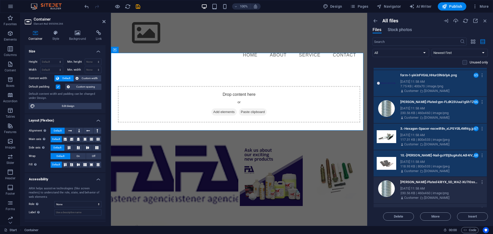
click at [422, 191] on div "Zink-Plated-kl8YX_SD_WAZ-XU7I0ssZQ.png Zink-Plated-kl8YX_SD_WAZ-XU7I0ssZQ.png S…" at bounding box center [446, 189] width 91 height 22
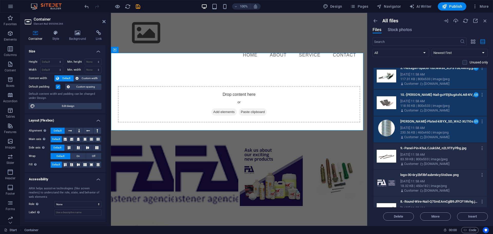
scroll to position [4100, 0]
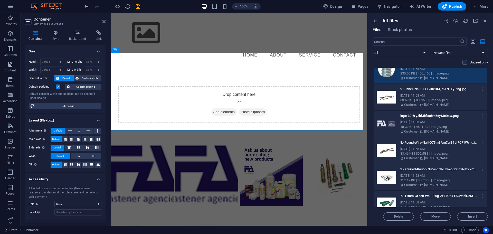
click at [427, 91] on div "9.-Panel-Pin-K5uLCJukGM_n2L9TFyPlhg.jpg 9.-Panel-Pin-K5uLCJukGM_n2L9TFyPlhg.jpg" at bounding box center [442, 89] width 82 height 8
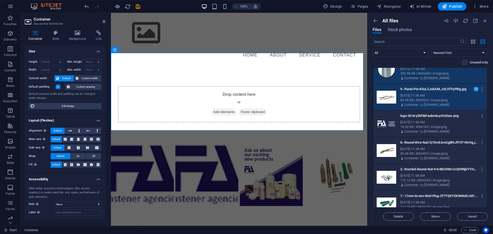
click at [428, 123] on div "Sep 1, 2025 11:58 AM" at bounding box center [442, 122] width 82 height 5
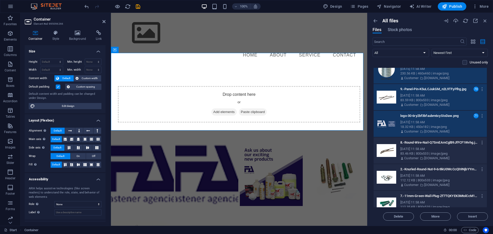
drag, startPoint x: 426, startPoint y: 147, endPoint x: 425, endPoint y: 150, distance: 3.4
click at [426, 148] on div "Sep 1, 2025 11:58 AM" at bounding box center [442, 149] width 82 height 5
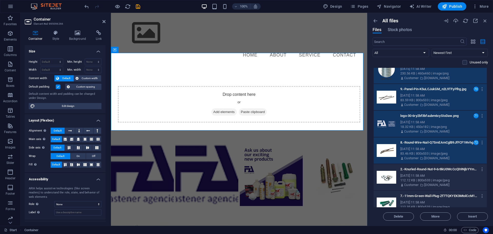
drag, startPoint x: 425, startPoint y: 173, endPoint x: 426, endPoint y: 192, distance: 18.8
click at [425, 174] on div "Sep 1, 2025 11:58 AM" at bounding box center [442, 175] width 82 height 5
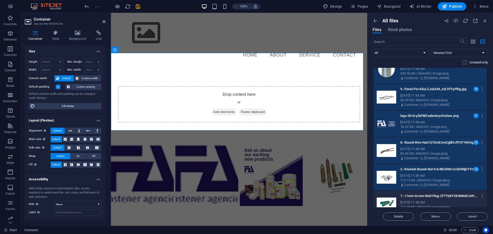
click at [429, 202] on div "Sep 1, 2025 11:58 AM" at bounding box center [442, 202] width 82 height 5
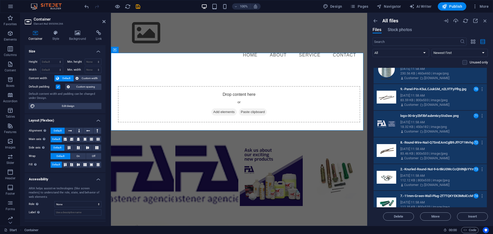
scroll to position [4280, 0]
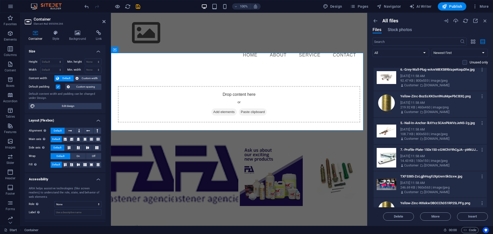
drag, startPoint x: 427, startPoint y: 78, endPoint x: 428, endPoint y: 82, distance: 4.7
click at [427, 78] on div "Sep 1, 2025 11:58 AM" at bounding box center [442, 76] width 82 height 5
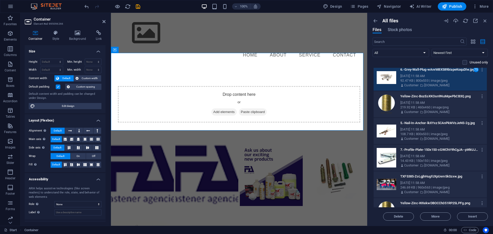
click at [431, 100] on div "Yellow-Zinc-BozEoXKOsn9NuMqwPbCB3Q.png Yellow-Zinc-BozEoXKOsn9NuMqwPbCB3Q.png S…" at bounding box center [446, 103] width 91 height 22
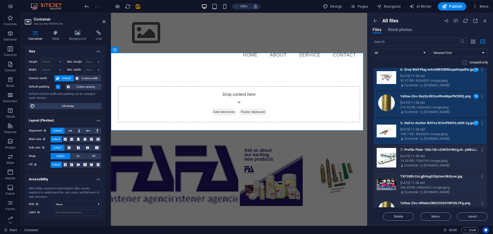
click at [423, 158] on div "Sep 1, 2025 11:58 AM" at bounding box center [442, 156] width 82 height 5
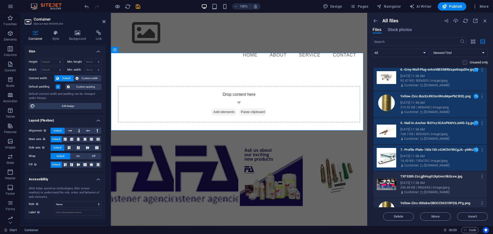
click at [425, 179] on div "TXF5385-ZoLgjhHugFJXpUem5k0zxw.jpg TXF5385-ZoLgjhHugFJXpUem5k0zxw.jpg" at bounding box center [442, 176] width 82 height 8
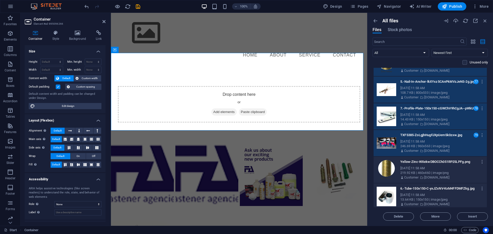
scroll to position [4400, 0]
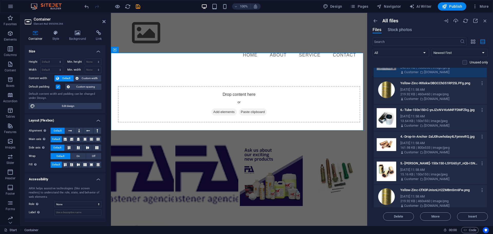
click at [424, 87] on div "Yellow-Zinc-WXekwDBOCCh051RP25LPFg.png Yellow-Zinc-WXekwDBOCCh051RP25LPFg.png" at bounding box center [442, 83] width 82 height 8
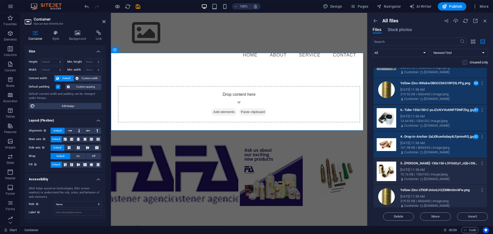
click at [426, 169] on div "Sep 1, 2025 11:58 AM" at bounding box center [442, 170] width 82 height 5
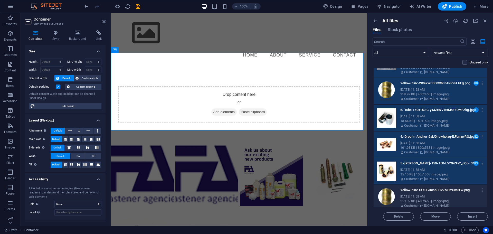
drag, startPoint x: 433, startPoint y: 196, endPoint x: 428, endPoint y: 185, distance: 11.7
click at [434, 196] on div "Sep 1, 2025 11:58 AM" at bounding box center [442, 196] width 82 height 5
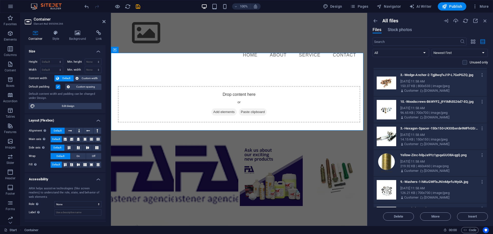
scroll to position [4580, 0]
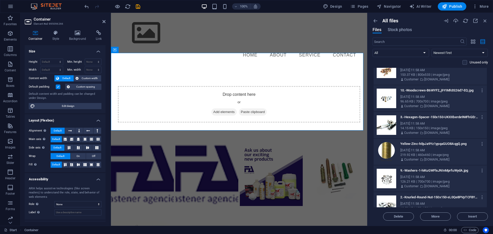
click at [421, 72] on div "Sep 1, 2025 11:58 AM" at bounding box center [442, 70] width 82 height 5
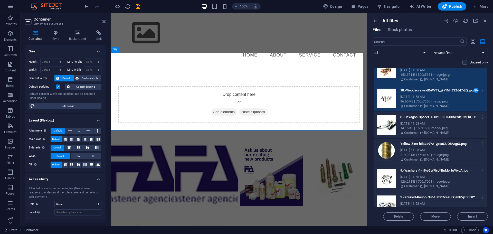
click at [423, 130] on div "14.15 KB | 150x150 | image/jpeg" at bounding box center [442, 128] width 82 height 5
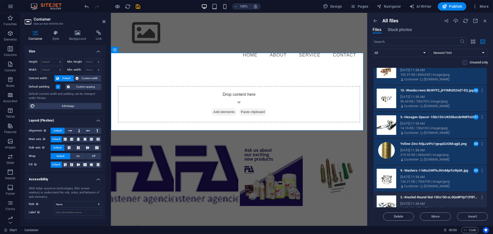
click at [424, 199] on p "2.-Knurled-Round-Nut-150x150-sL0Qe8PVpTCF8Y_Qnm6P7Q.jpg" at bounding box center [440, 197] width 78 height 5
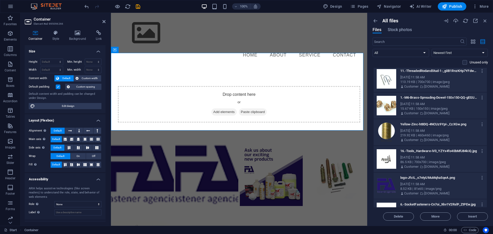
click at [422, 83] on div "113.19 KB | 700x700 | image/jpeg" at bounding box center [442, 82] width 82 height 5
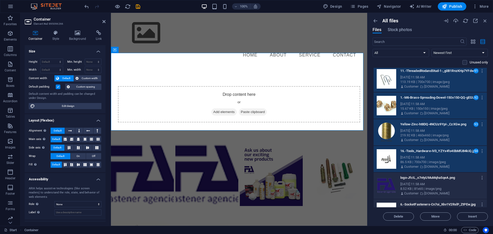
click at [425, 183] on div "Sep 1, 2025 11:58 AM" at bounding box center [442, 184] width 82 height 5
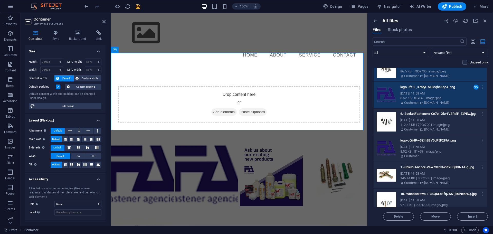
scroll to position [4940, 0]
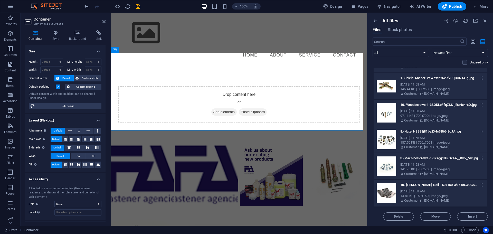
click at [421, 84] on div "Sep 1, 2025 11:58 AM" at bounding box center [442, 84] width 82 height 5
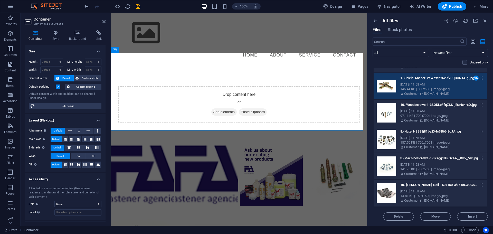
drag, startPoint x: 423, startPoint y: 118, endPoint x: 423, endPoint y: 129, distance: 10.5
click at [423, 119] on icon at bounding box center [421, 120] width 3 height 5
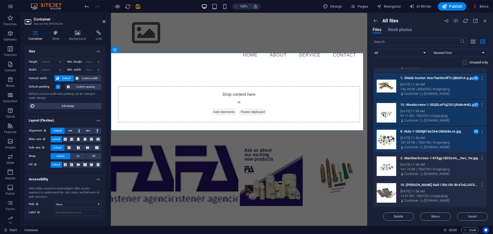
drag, startPoint x: 426, startPoint y: 165, endPoint x: 423, endPoint y: 185, distance: 20.8
click at [427, 166] on div "Sep 1, 2025 11:58 AM" at bounding box center [442, 164] width 82 height 5
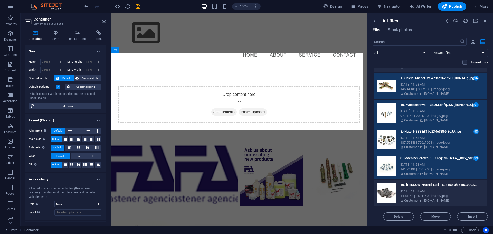
click at [424, 190] on div "Sep 1, 2025 11:58 AM" at bounding box center [442, 191] width 82 height 5
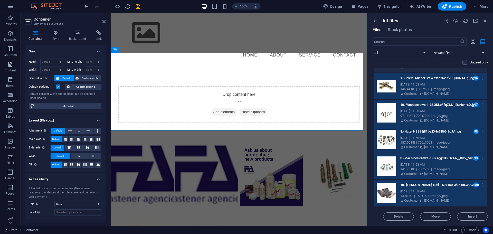
scroll to position [5060, 0]
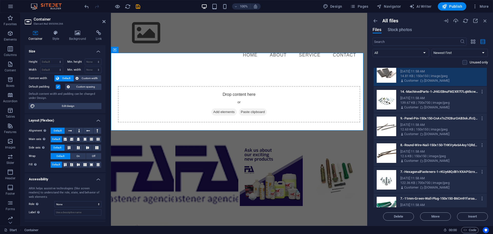
click at [414, 98] on div "Sep 1, 2025 11:58 AM" at bounding box center [442, 98] width 82 height 5
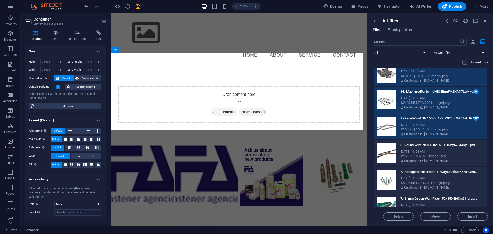
click at [428, 158] on div "12.6 KB | 150x150 | image/jpeg" at bounding box center [442, 156] width 82 height 5
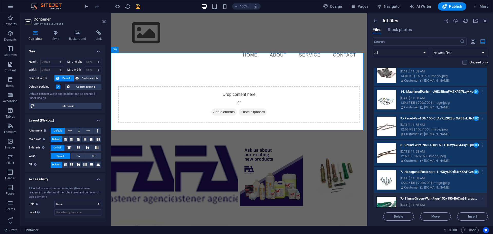
click at [431, 204] on div "Sep 1, 2025 11:58 AM" at bounding box center [442, 205] width 82 height 5
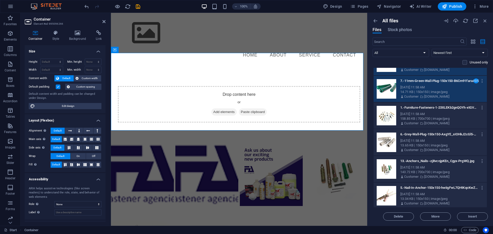
scroll to position [5240, 0]
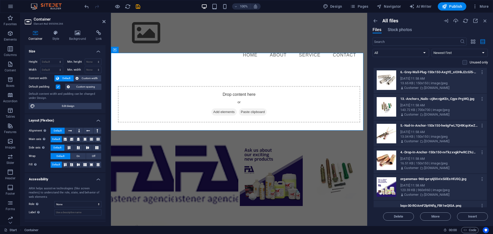
click at [426, 84] on div "13.65 KB | 150x150 | image/jpeg" at bounding box center [442, 83] width 82 height 5
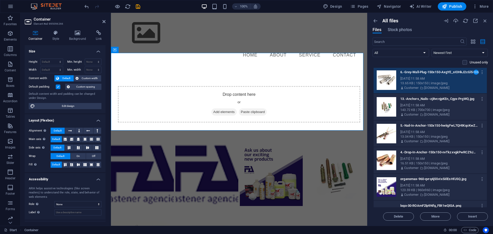
click at [427, 102] on div "13.-Anchors_Nails--zj8vcnjpKEn_Cgyx-PrgWQ.jpg 13.-Anchors_Nails--zj8vcnjpKEn_Cg…" at bounding box center [442, 99] width 82 height 8
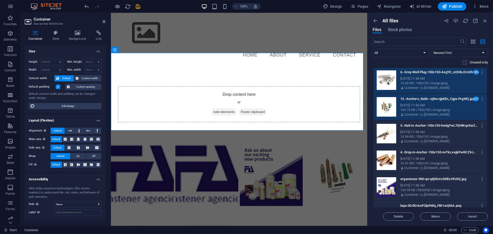
click at [426, 134] on div "Sep 1, 2025 11:58 AM" at bounding box center [442, 132] width 82 height 5
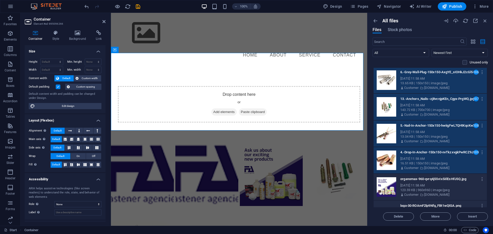
click at [431, 194] on p "[DOMAIN_NAME]" at bounding box center [437, 194] width 25 height 5
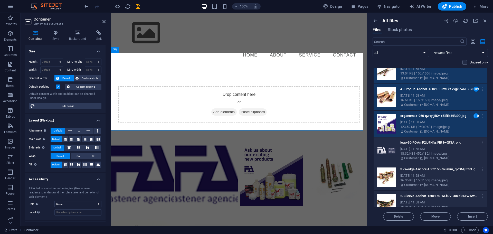
scroll to position [5420, 0]
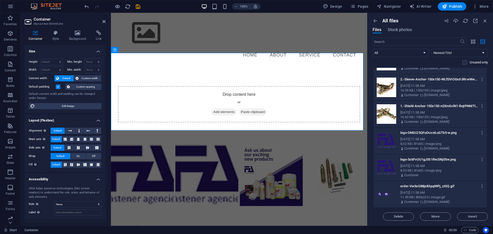
click at [413, 93] on p "Customer" at bounding box center [412, 95] width 14 height 5
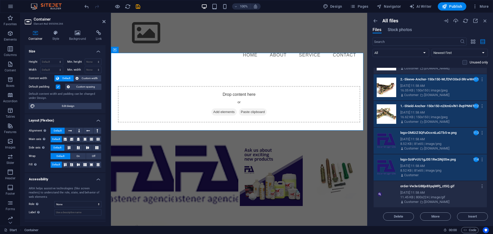
click at [428, 193] on div "Sep 1, 2025 11:58 AM" at bounding box center [442, 192] width 82 height 5
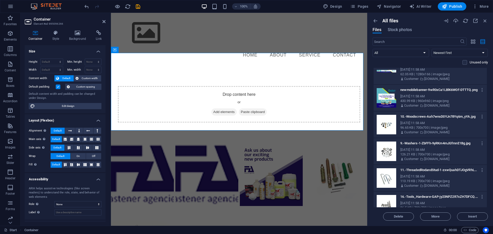
scroll to position [5599, 0]
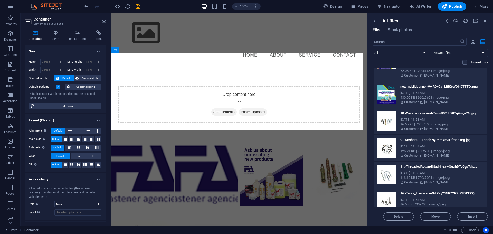
click at [421, 80] on div "long-banner-oq4TgoF6pEyj9xVTvt0_mg.jpg long-banner-oq4TgoF6pEyj9xVTvt0_mg.jpg S…" at bounding box center [430, 68] width 113 height 26
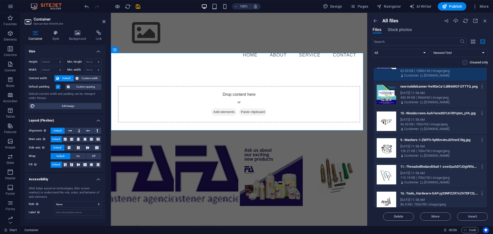
click at [422, 90] on div "newmobilebanner-9wR0xCa1LBlK6WOf-DTTTQ.png newmobilebanner-9wR0xCa1LBlK6WOf-DTT…" at bounding box center [442, 86] width 82 height 8
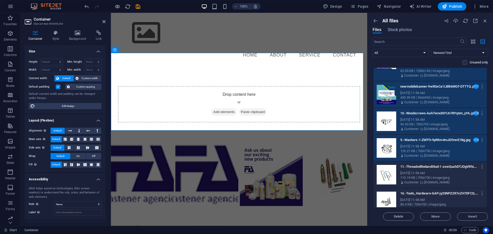
click at [423, 172] on div "Sep 1, 2025 11:58 AM" at bounding box center [442, 173] width 82 height 5
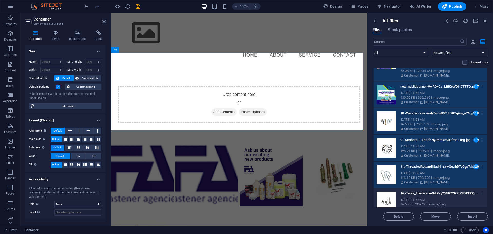
click at [424, 197] on div "16.-Tools_Hardware-GAP-jy23NPZ2R7xZH7DFCQ.jpg 16.-Tools_Hardware-GAP-jy23NPZ2R7…" at bounding box center [442, 193] width 82 height 8
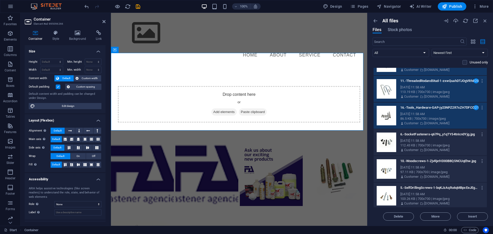
scroll to position [5779, 0]
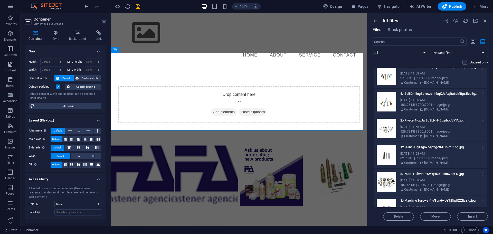
click at [421, 77] on div "97.11 KB | 700x700 | image/jpeg" at bounding box center [442, 78] width 82 height 5
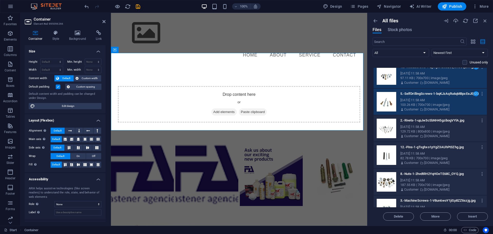
drag, startPoint x: 421, startPoint y: 134, endPoint x: 420, endPoint y: 146, distance: 11.8
click at [421, 135] on icon at bounding box center [421, 136] width 3 height 5
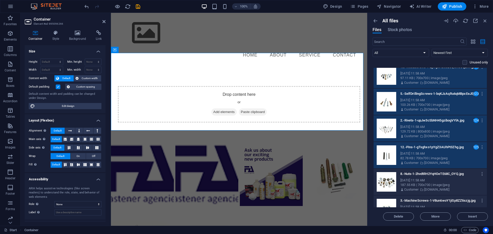
click at [428, 185] on div "187.55 KB | 700x700 | image/jpeg" at bounding box center [442, 185] width 82 height 5
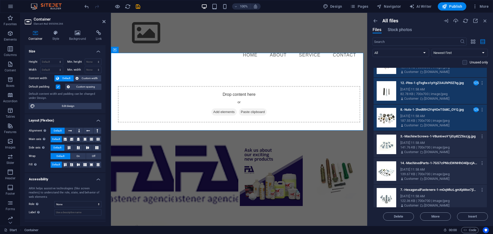
scroll to position [5959, 0]
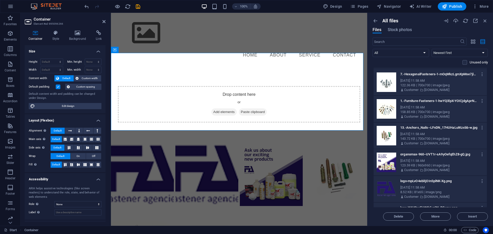
click at [416, 83] on div "122.36 KB | 700x700 | image/jpeg" at bounding box center [442, 85] width 82 height 5
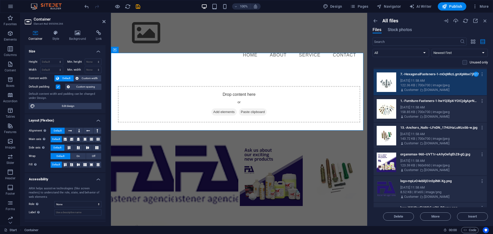
click at [423, 120] on div "1.-Furniture-Fasteners-1-hwYQ3lpX-YOICjdgAprNHQ.jpg 1.-Furniture-Fasteners-1-hw…" at bounding box center [430, 109] width 113 height 26
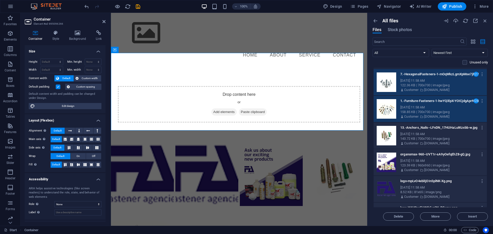
drag, startPoint x: 426, startPoint y: 143, endPoint x: 425, endPoint y: 153, distance: 9.8
click at [426, 144] on p "[DOMAIN_NAME]" at bounding box center [437, 143] width 25 height 5
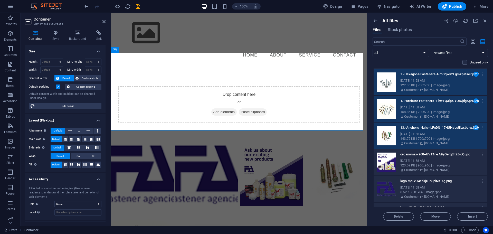
click at [424, 163] on div "organomax-960--UVT1r-sA9yOefqEhZ8-gQ.jpg organomax-960--UVT1r-sA9yOefqEhZ8-gQ.j…" at bounding box center [446, 161] width 91 height 22
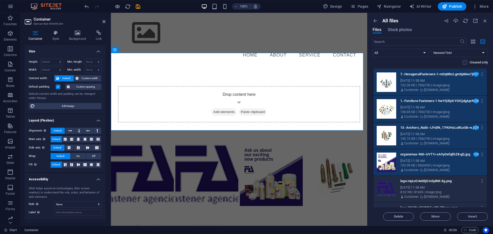
drag, startPoint x: 426, startPoint y: 190, endPoint x: 412, endPoint y: 137, distance: 54.2
click at [426, 189] on div "Sep 1, 2025 11:58 AM" at bounding box center [442, 187] width 82 height 5
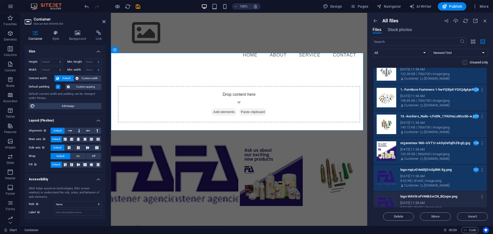
scroll to position [5981, 0]
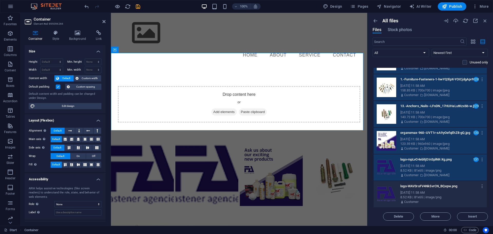
click at [429, 194] on div "Sep 1, 2025 11:58 AM" at bounding box center [442, 192] width 82 height 5
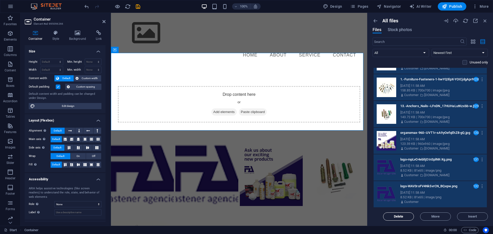
click at [398, 215] on span "Delete" at bounding box center [399, 216] width 10 height 3
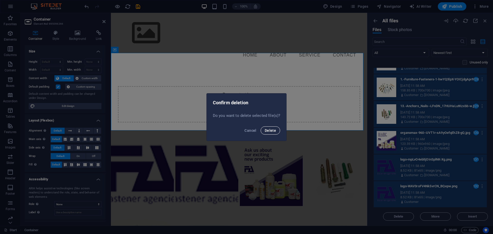
click at [270, 131] on span "Delete" at bounding box center [270, 131] width 11 height 4
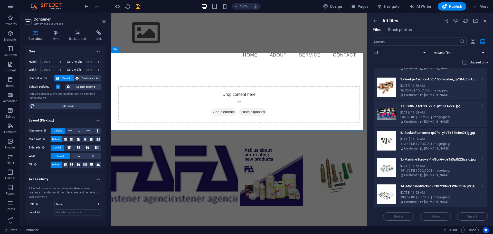
scroll to position [2453, 0]
click at [432, 86] on div "Sep 1, 2025 11:58 AM" at bounding box center [442, 86] width 82 height 5
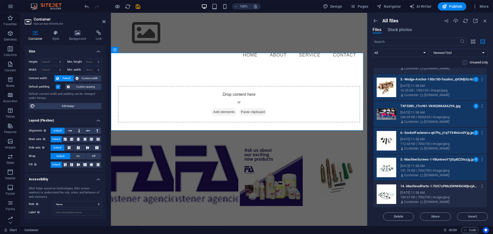
click at [433, 198] on div "139.67 KB | 700x700 | image/jpeg" at bounding box center [442, 197] width 82 height 5
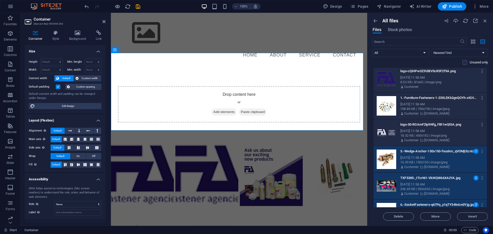
scroll to position [2273, 0]
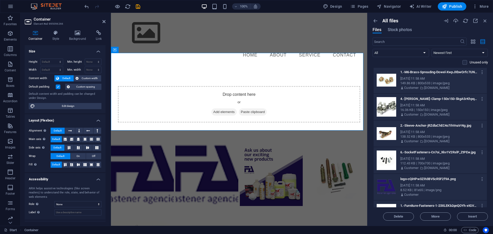
click at [435, 186] on div "Sep 1, 2025 11:58 AM" at bounding box center [442, 185] width 82 height 5
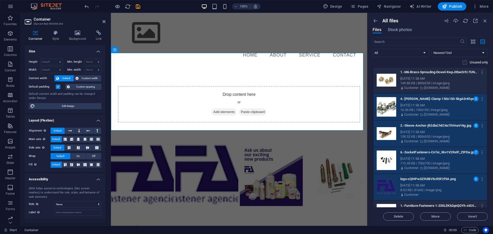
click at [424, 81] on div "149.86 KB | 800x533 | image/jpeg" at bounding box center [442, 83] width 82 height 5
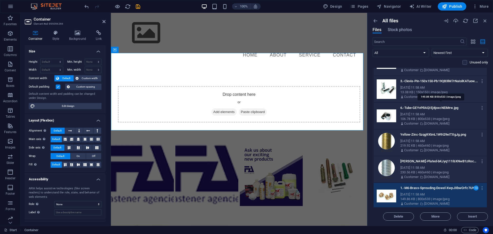
scroll to position [2093, 0]
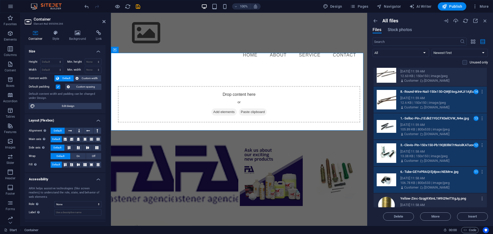
click at [428, 74] on div "12.63 KB | 150x150 | image/jpeg" at bounding box center [442, 76] width 82 height 5
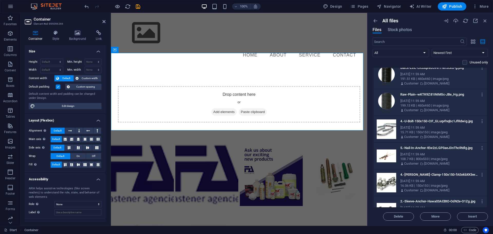
scroll to position [1793, 0]
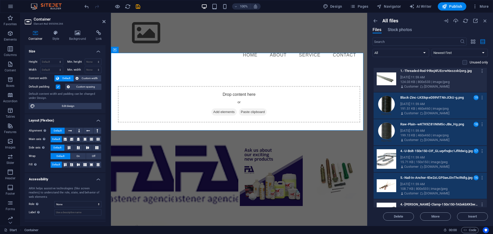
click at [435, 77] on div "Sep 1, 2025 11:59 AM" at bounding box center [442, 77] width 82 height 5
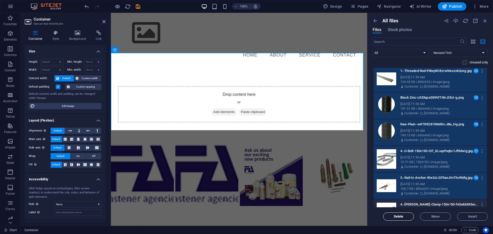
click at [401, 217] on span "Delete" at bounding box center [399, 216] width 10 height 3
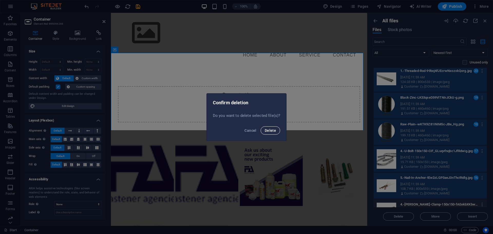
click at [270, 129] on span "Delete" at bounding box center [270, 131] width 11 height 4
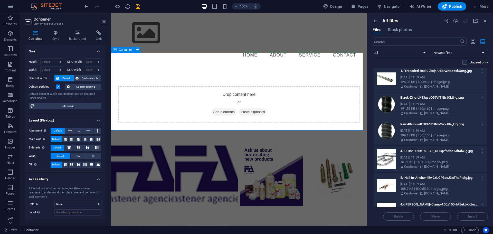
scroll to position [1659, 0]
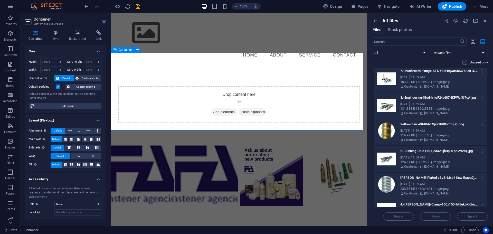
click at [270, 129] on div "Drop content here or Add elements Paste clipboard" at bounding box center [239, 105] width 256 height 78
click at [419, 81] on div "103.18 KB | 800x533 | image/jpeg" at bounding box center [442, 82] width 82 height 5
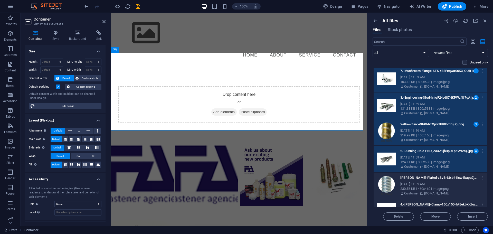
click at [424, 189] on div "230.56 KB | 460x460 | image/png" at bounding box center [442, 189] width 82 height 5
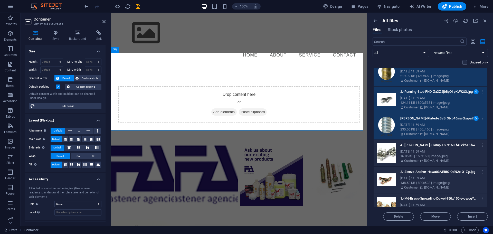
scroll to position [1839, 0]
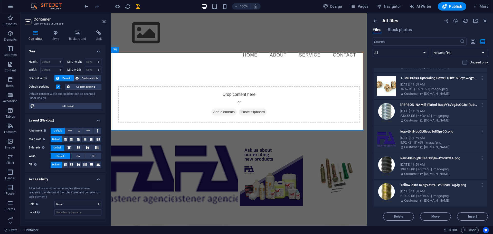
click at [437, 88] on div "15.67 KB | 150x150 | image/jpeg" at bounding box center [442, 89] width 82 height 5
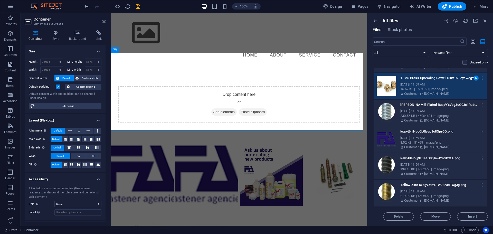
click at [438, 113] on div "Sep 1, 2025 11:59 AM" at bounding box center [442, 111] width 82 height 5
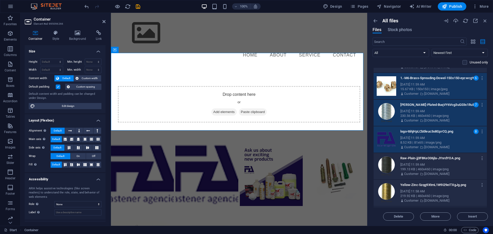
drag, startPoint x: 439, startPoint y: 177, endPoint x: 438, endPoint y: 186, distance: 8.8
click at [439, 178] on div "Raw-Plain-jj3F8KeO06jla-JYnrdYOA.png Raw-Plain-jj3F8KeO06jla-JYnrdYOA.png Sep 1…" at bounding box center [430, 166] width 113 height 26
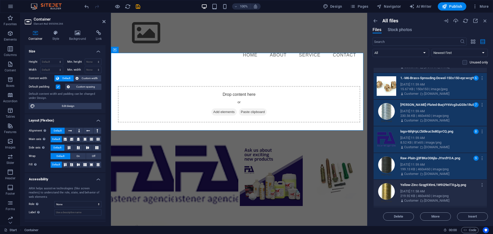
click at [438, 189] on div "Sep 1, 2025 11:58 AM" at bounding box center [442, 191] width 82 height 5
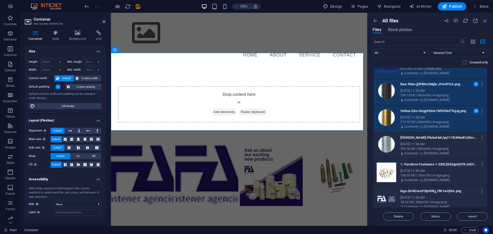
scroll to position [1918, 0]
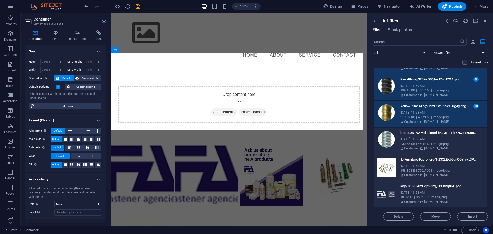
click at [438, 146] on div "230.56 KB | 460x460 | image/png" at bounding box center [442, 144] width 82 height 5
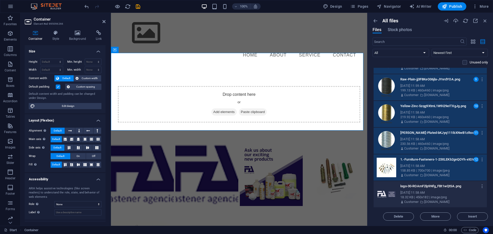
click at [435, 195] on div "Sep 1, 2025 11:58 AM" at bounding box center [442, 192] width 82 height 5
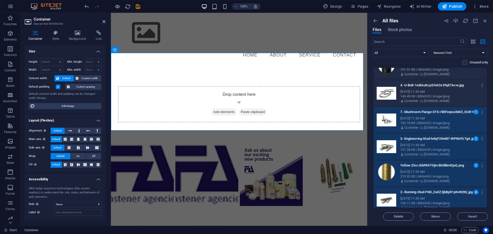
scroll to position [1258, 0]
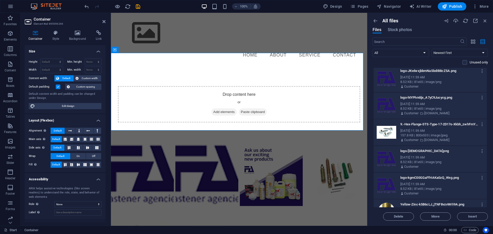
click at [425, 80] on div "8.52 KB | 81x65 | image/png" at bounding box center [442, 82] width 82 height 5
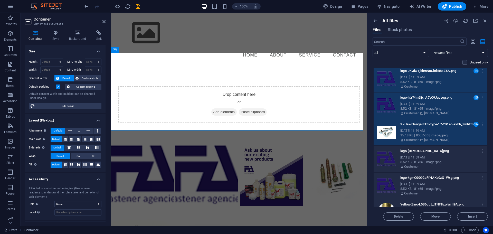
click at [436, 165] on div "Customer" at bounding box center [442, 166] width 82 height 5
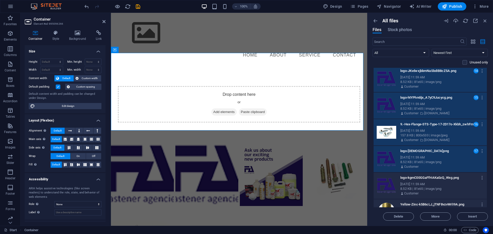
drag, startPoint x: 441, startPoint y: 191, endPoint x: 441, endPoint y: 194, distance: 2.7
click at [441, 192] on div "Customer" at bounding box center [442, 193] width 82 height 5
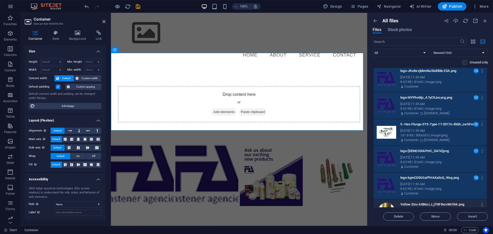
click at [444, 202] on div "Yellow-Zinc-k5B6cLJ_jTNF8vzvWrlI9A.png Yellow-Zinc-k5B6cLJ_jTNF8vzvWrlI9A.png" at bounding box center [442, 204] width 82 height 8
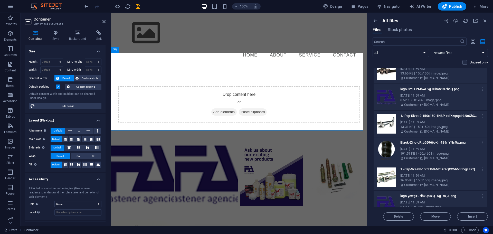
scroll to position [898, 0]
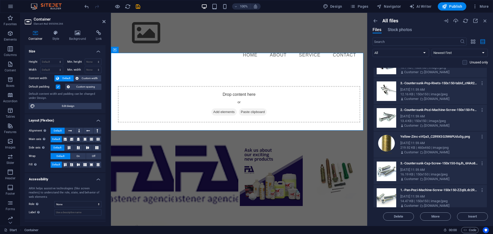
click at [416, 93] on div "12.16 KB | 150x150 | image/jpeg" at bounding box center [442, 94] width 82 height 5
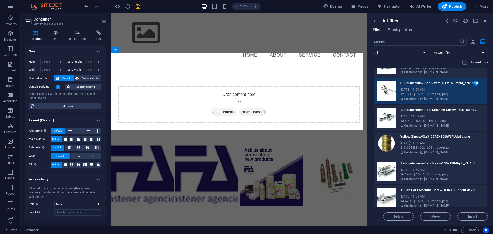
drag, startPoint x: 421, startPoint y: 124, endPoint x: 421, endPoint y: 135, distance: 11.3
click at [421, 124] on icon at bounding box center [421, 125] width 3 height 5
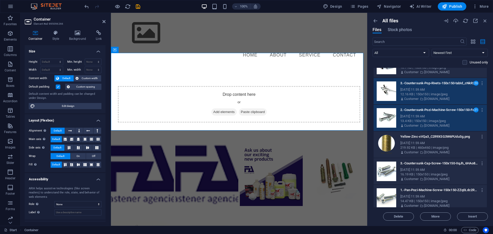
click at [425, 149] on div "219.92 KB | 460x460 | image/png" at bounding box center [442, 147] width 82 height 5
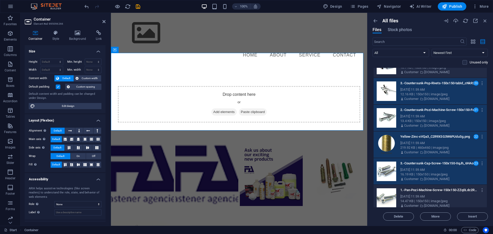
click at [436, 195] on div "Sep 1, 2025 11:59 AM" at bounding box center [442, 196] width 82 height 5
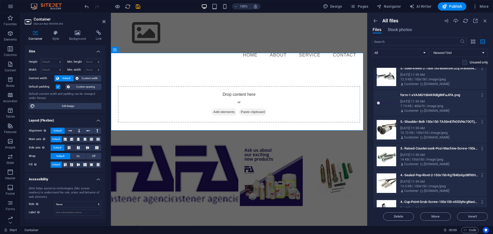
scroll to position [599, 0]
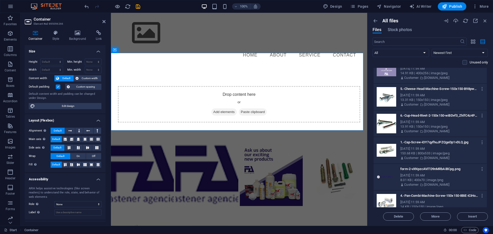
click at [408, 101] on div "13.31 KB | 150x150 | image/jpeg" at bounding box center [442, 100] width 82 height 5
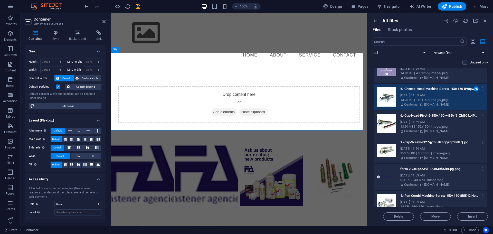
drag, startPoint x: 420, startPoint y: 129, endPoint x: 421, endPoint y: 152, distance: 23.9
click at [420, 129] on div "6.-Cup-Head-Rivet-2-150x150-wiBDvf3_ZhlfC4z4P11Wtg.jpg 6.-Cup-Head-Rivet-2-150x…" at bounding box center [446, 123] width 91 height 22
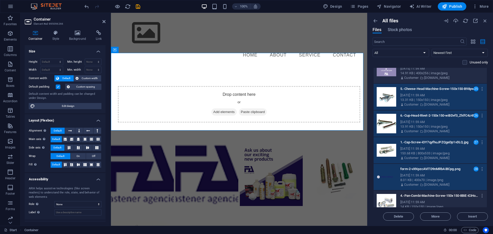
click at [436, 198] on div "4.-Pan-Combi-Machine-Screw-150x150-8BiE-iCiHoatjuVycuwm4A.jpg 4.-Pan-Combi-Mach…" at bounding box center [442, 196] width 82 height 8
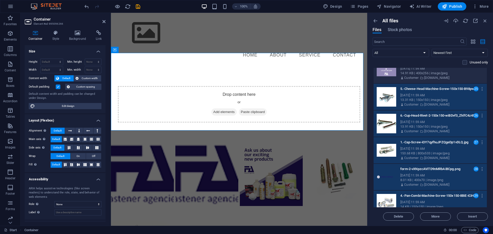
scroll to position [299, 0]
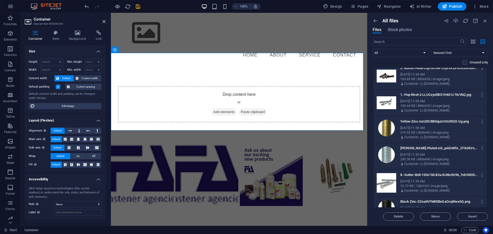
click at [419, 102] on div "Sep 1, 2025 11:59 AM" at bounding box center [442, 101] width 82 height 5
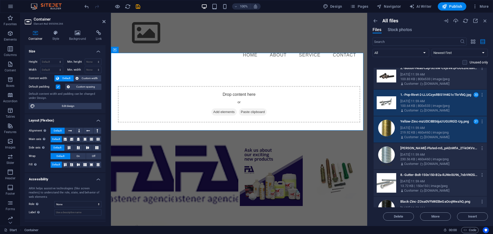
click at [426, 157] on div "230.56 KB | 460x460 | image/png" at bounding box center [442, 159] width 82 height 5
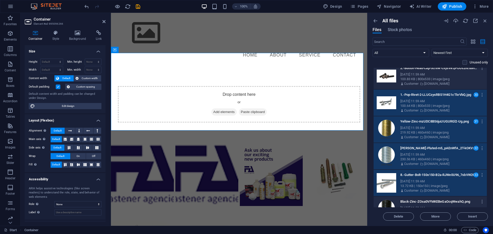
click at [441, 202] on p "Black-Zinc-ZOsa0VFMKEBeGaOcqWwahQ.png" at bounding box center [440, 201] width 78 height 5
click at [423, 73] on div "Sep 1, 2025 11:59 AM" at bounding box center [442, 74] width 82 height 5
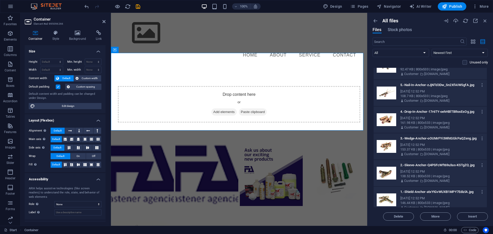
scroll to position [119, 0]
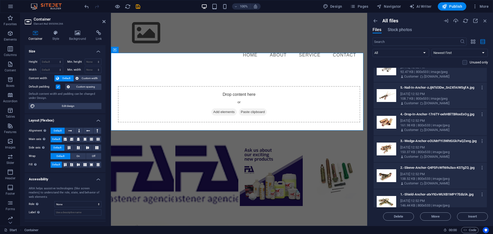
click at [420, 70] on div "92.47 KB | 800x533 | image/jpeg" at bounding box center [442, 72] width 82 height 5
click at [424, 100] on div "108.7 KB | 800x533 | image/jpeg" at bounding box center [442, 98] width 82 height 5
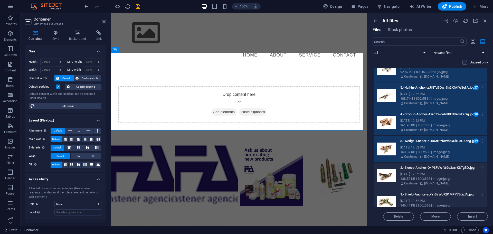
click at [430, 179] on div "138.52 KB | 800x533 | image/jpeg" at bounding box center [442, 179] width 82 height 5
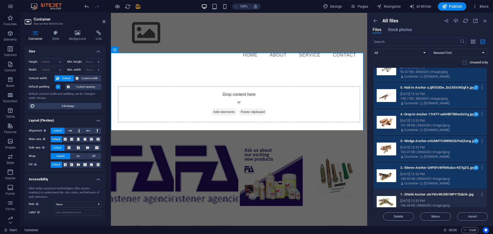
drag, startPoint x: 434, startPoint y: 197, endPoint x: 422, endPoint y: 171, distance: 28.7
click at [434, 197] on div "1.-Shield-Anchor-atxYtGvWUXB1MPY7EdizlA.jpg 1.-Shield-Anchor-atxYtGvWUXB1MPY7Ed…" at bounding box center [442, 194] width 82 height 8
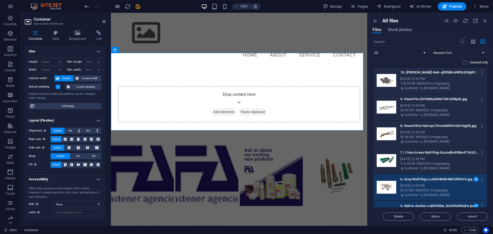
scroll to position [0, 0]
click at [418, 77] on div "10.-Brad-Nail--qfhfNBc6i9R5zX3dg9Y0A.jpg 10.-Brad-Nail--qfhfNBc6i9R5zX3dg9Y0A.j…" at bounding box center [442, 73] width 82 height 8
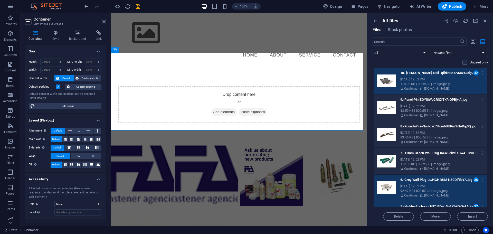
click at [423, 112] on div "83.59 KB | 800x533 | image/jpeg" at bounding box center [442, 110] width 82 height 5
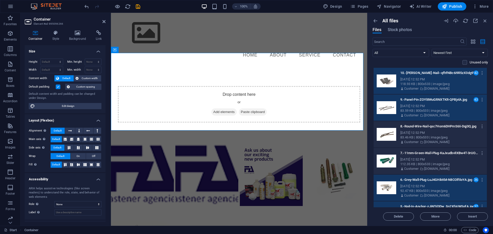
click at [429, 141] on p "[DOMAIN_NAME]" at bounding box center [437, 142] width 25 height 5
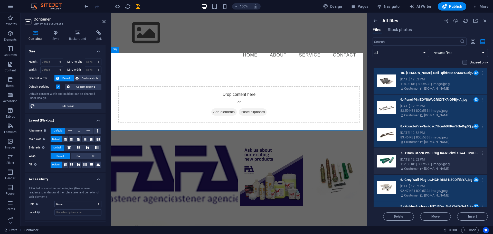
click at [433, 169] on p "[DOMAIN_NAME]" at bounding box center [437, 169] width 25 height 5
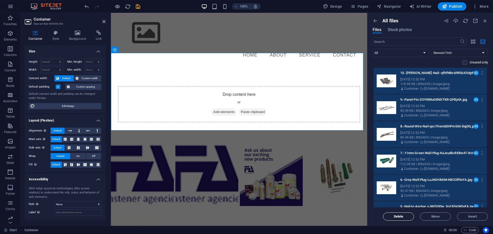
click at [399, 218] on span "Delete" at bounding box center [399, 216] width 10 height 3
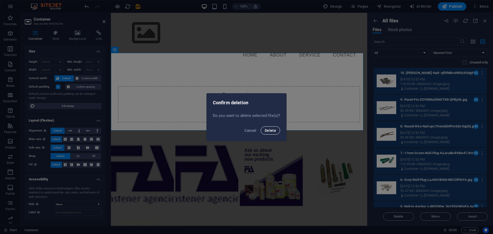
click at [269, 130] on span "Delete" at bounding box center [270, 131] width 11 height 4
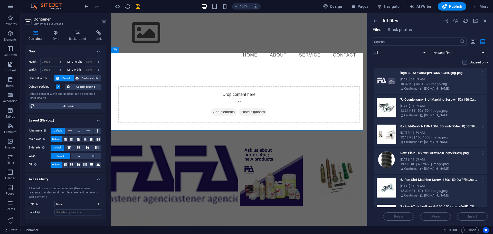
click at [426, 84] on div "18.32 KB | 450x182 | image/png" at bounding box center [442, 84] width 82 height 5
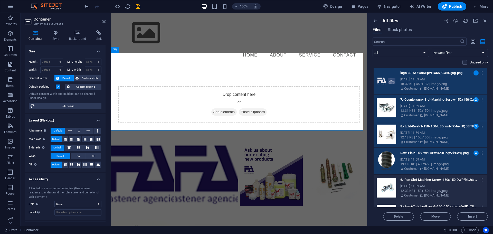
click at [425, 191] on div "12.33 KB | 150x150 | image/jpeg" at bounding box center [442, 191] width 82 height 5
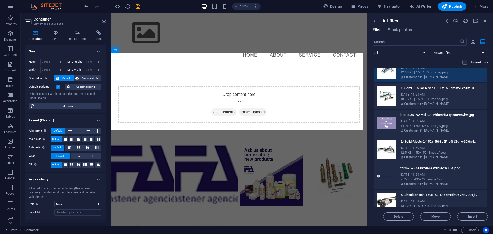
scroll to position [120, 0]
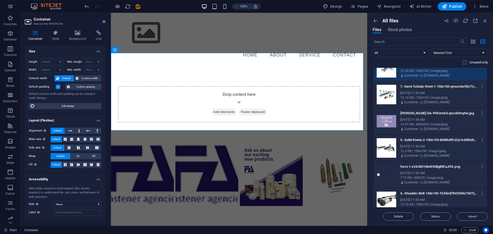
click at [436, 95] on div "Sep 1, 2025 11:59 AM" at bounding box center [442, 93] width 82 height 5
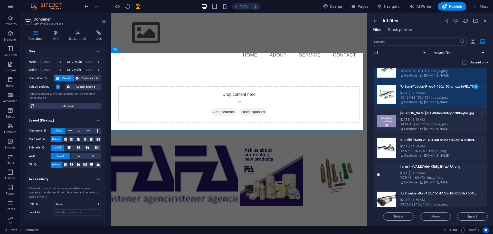
drag, startPoint x: 435, startPoint y: 125, endPoint x: 435, endPoint y: 129, distance: 4.4
click at [435, 125] on div "14.91 KB | 400x256 | image/jpeg" at bounding box center [442, 124] width 82 height 5
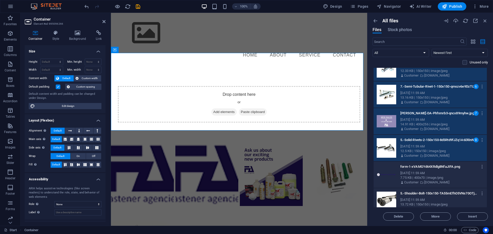
drag, startPoint x: 438, startPoint y: 178, endPoint x: 435, endPoint y: 198, distance: 20.5
click at [438, 178] on div "7.75 KB | 400x70 | image/png" at bounding box center [442, 178] width 82 height 5
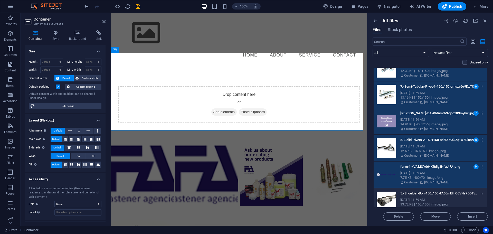
click at [435, 200] on div "Sep 1, 2025 11:59 AM" at bounding box center [442, 200] width 82 height 5
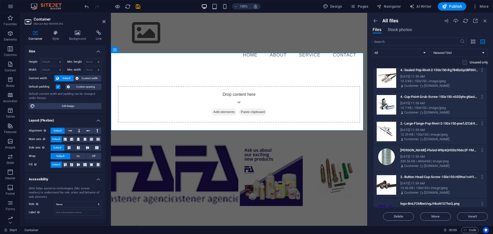
scroll to position [300, 0]
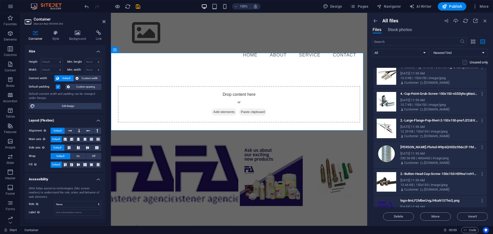
click at [429, 77] on div "13.3 KB | 150x150 | image/jpeg" at bounding box center [442, 78] width 82 height 5
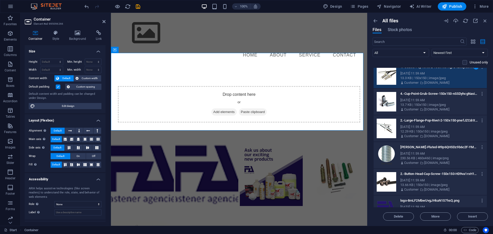
drag, startPoint x: 434, startPoint y: 103, endPoint x: 434, endPoint y: 120, distance: 17.5
click at [434, 103] on div "13.7 KB | 150x150 | image/jpeg" at bounding box center [442, 105] width 82 height 5
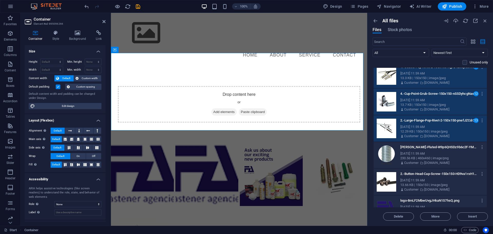
drag, startPoint x: 436, startPoint y: 157, endPoint x: 439, endPoint y: 175, distance: 18.2
click at [436, 158] on div "230.56 KB | 460x460 | image/png" at bounding box center [442, 158] width 82 height 5
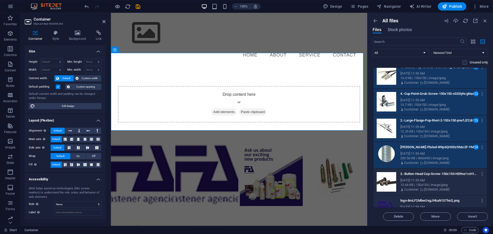
drag, startPoint x: 440, startPoint y: 179, endPoint x: 441, endPoint y: 192, distance: 12.9
click at [440, 179] on div "Sep 1, 2025 11:59 AM" at bounding box center [442, 180] width 82 height 5
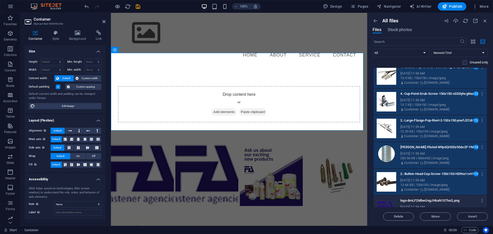
click at [443, 198] on div "logo-8mLF2MbwUvgJHkaN1S7hsQ.png logo-8mLF2MbwUvgJHkaN1S7hsQ.png" at bounding box center [442, 201] width 82 height 8
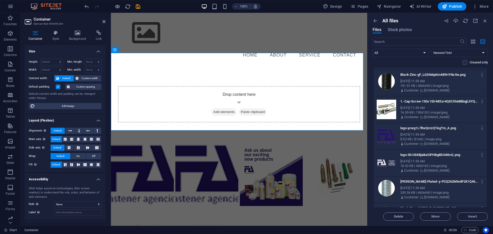
scroll to position [480, 0]
click at [429, 79] on div "Sep 1, 2025 11:59 AM" at bounding box center [442, 80] width 82 height 5
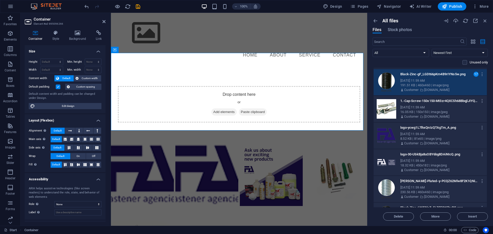
click at [434, 115] on p "[DOMAIN_NAME]" at bounding box center [437, 116] width 25 height 5
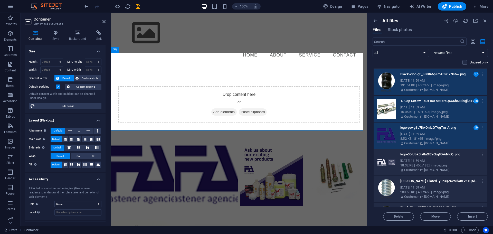
click at [425, 175] on div "logo-30-UbkBja8uOBY6bg8DAiNIcQ.png logo-30-UbkBja8uOBY6bg8DAiNIcQ.png Sep 1, 20…" at bounding box center [430, 162] width 113 height 26
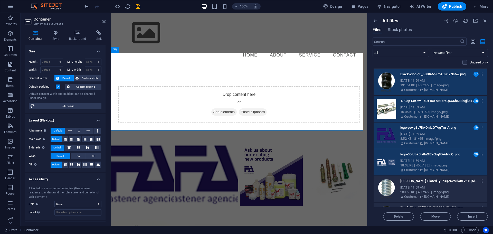
click at [422, 193] on div "230.56 KB | 460x460 | image/png" at bounding box center [442, 192] width 82 height 5
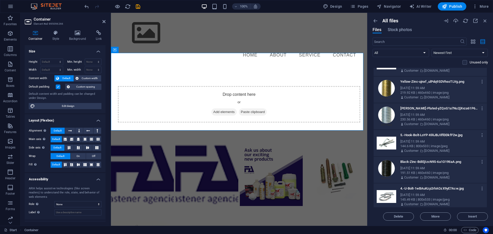
scroll to position [660, 0]
click at [426, 71] on p "[DOMAIN_NAME]" at bounding box center [437, 70] width 25 height 5
click at [427, 83] on p "Yellow-Zinc-ujnxf_ulPdq9SDVhsoTLVg.png" at bounding box center [440, 81] width 78 height 5
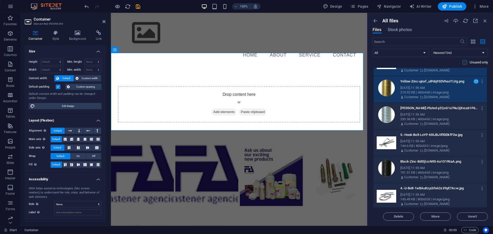
drag, startPoint x: 426, startPoint y: 111, endPoint x: 424, endPoint y: 129, distance: 17.8
click at [426, 111] on div "Zink-Plated-yZQsG1a7Nu2jXvza61P6hg.png Zink-Plated-yZQsG1a7Nu2jXvza61P6hg.png" at bounding box center [442, 108] width 82 height 8
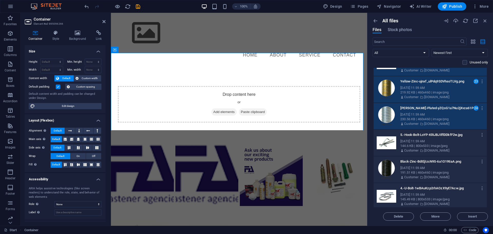
drag, startPoint x: 426, startPoint y: 142, endPoint x: 426, endPoint y: 159, distance: 17.5
click at [426, 142] on div "Sep 1, 2025 11:59 AM" at bounding box center [442, 141] width 82 height 5
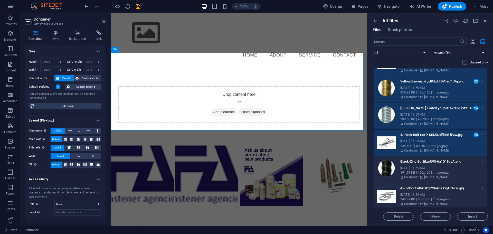
drag, startPoint x: 427, startPoint y: 163, endPoint x: 427, endPoint y: 169, distance: 5.9
click at [427, 163] on p "Black-Zinc-BdIEjIzcN9S-6a1O19tiaA.png" at bounding box center [440, 161] width 78 height 5
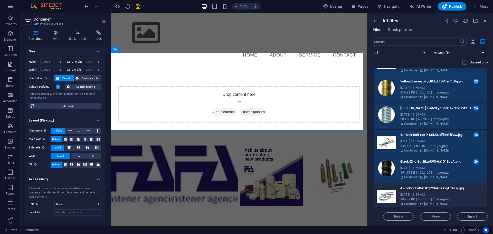
click at [430, 197] on div "Sep 1, 2025 11:59 AM" at bounding box center [442, 194] width 82 height 5
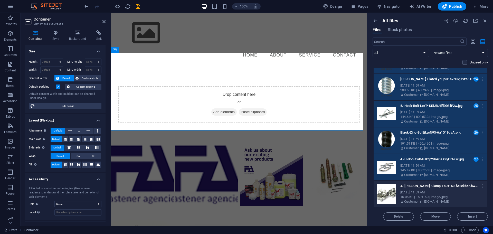
scroll to position [715, 0]
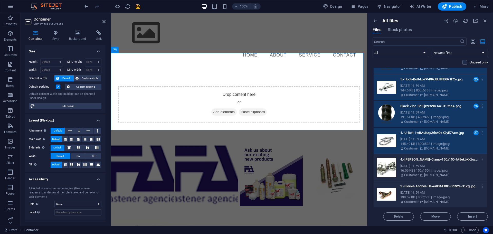
drag, startPoint x: 429, startPoint y: 162, endPoint x: 430, endPoint y: 172, distance: 9.6
click at [429, 163] on div "4.-Crosby-Clamp-150x150-fAEekbXKbwRKFxfWmcyFSQ.jpg 4.-Crosby-Clamp-150x150-fAEe…" at bounding box center [442, 159] width 82 height 8
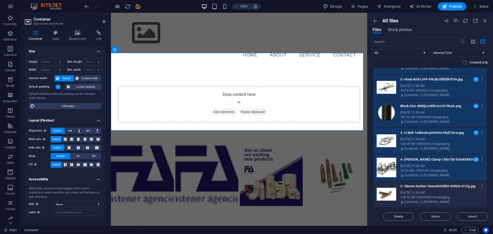
click at [431, 200] on p "[DOMAIN_NAME]" at bounding box center [437, 202] width 25 height 5
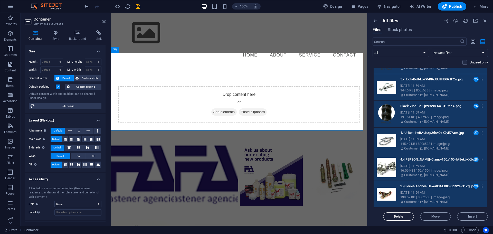
click at [404, 216] on span "Delete" at bounding box center [399, 216] width 26 height 3
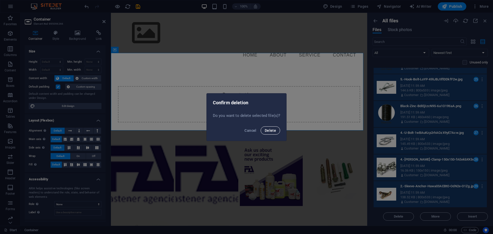
click at [271, 130] on span "Delete" at bounding box center [270, 131] width 11 height 4
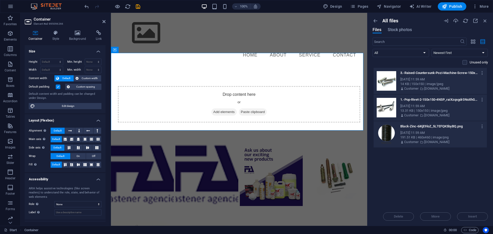
scroll to position [0, 0]
click at [417, 78] on div "Sep 1, 2025 11:59 AM" at bounding box center [442, 79] width 82 height 5
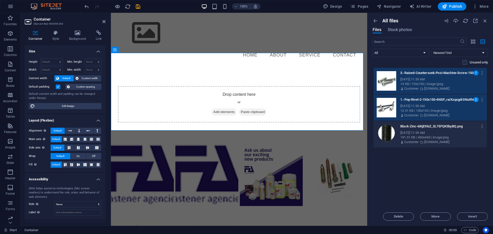
click at [414, 136] on div "191.51 KB | 460x460 | image/png" at bounding box center [442, 137] width 82 height 5
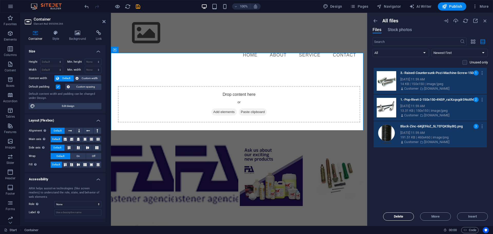
click at [401, 215] on span "Delete" at bounding box center [399, 216] width 10 height 3
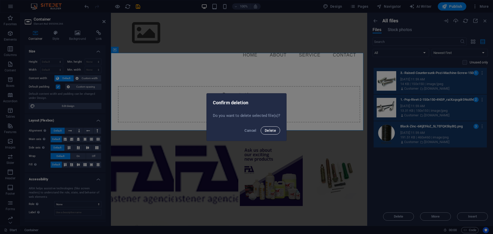
click at [271, 129] on span "Delete" at bounding box center [270, 131] width 11 height 4
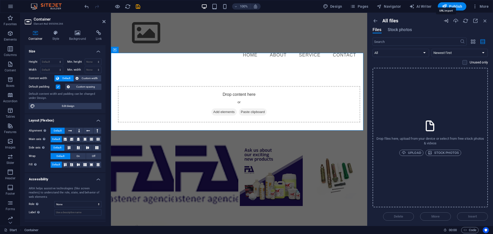
click at [447, 20] on icon "button" at bounding box center [447, 21] width 6 height 6
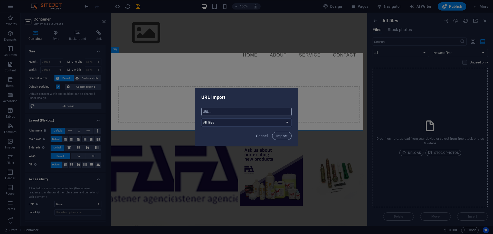
click at [230, 111] on input "text" at bounding box center [246, 112] width 90 height 8
paste input "[URL][DOMAIN_NAME]"
type input "[URL][DOMAIN_NAME]"
click at [285, 122] on select "All files [DOMAIN_NAME]" at bounding box center [246, 122] width 90 height 8
click at [281, 121] on select "All files [DOMAIN_NAME]" at bounding box center [246, 122] width 90 height 8
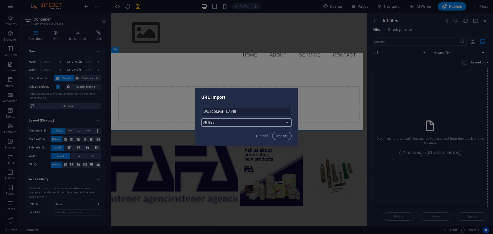
click at [283, 122] on select "All files [DOMAIN_NAME]" at bounding box center [246, 122] width 90 height 8
select select "[DOMAIN_NAME]"
click at [201, 118] on select "All files [DOMAIN_NAME]" at bounding box center [246, 122] width 90 height 8
click at [281, 134] on span "Import" at bounding box center [282, 136] width 11 height 4
select select "all_files"
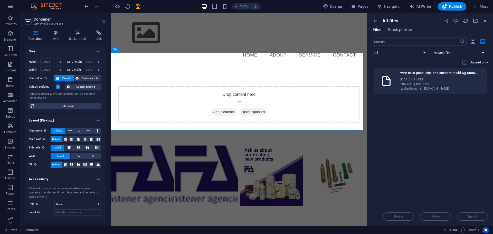
click at [105, 22] on icon at bounding box center [104, 22] width 3 height 4
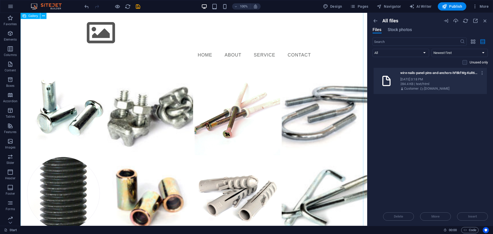
scroll to position [2590, 0]
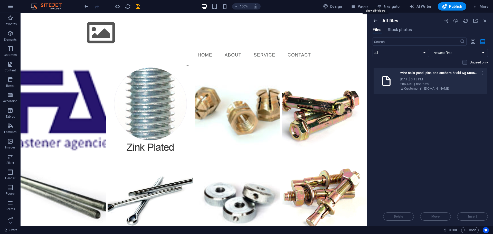
click at [375, 20] on icon "button" at bounding box center [376, 21] width 6 height 6
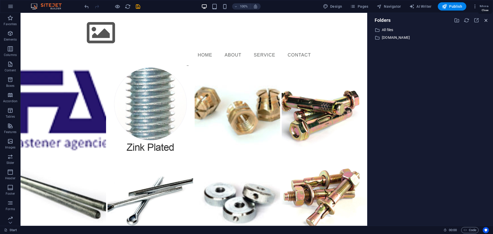
drag, startPoint x: 486, startPoint y: 20, endPoint x: 422, endPoint y: 19, distance: 64.0
click at [486, 20] on icon "button" at bounding box center [487, 20] width 6 height 6
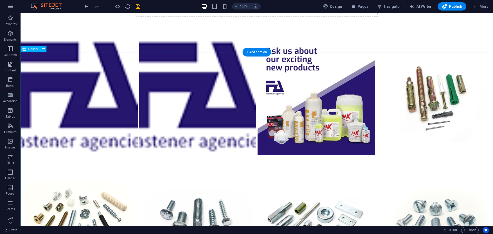
scroll to position [120, 0]
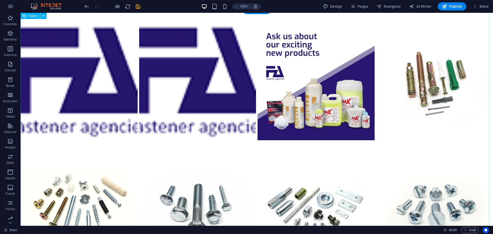
click at [181, 86] on li at bounding box center [198, 81] width 119 height 119
click at [184, 75] on li at bounding box center [198, 81] width 119 height 119
select select "4"
select select "%"
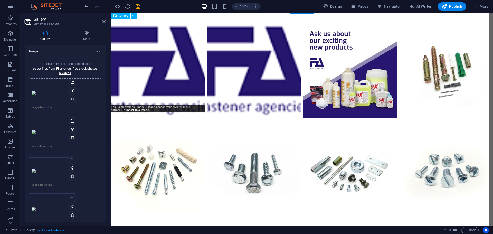
click at [149, 49] on li at bounding box center [158, 70] width 96 height 96
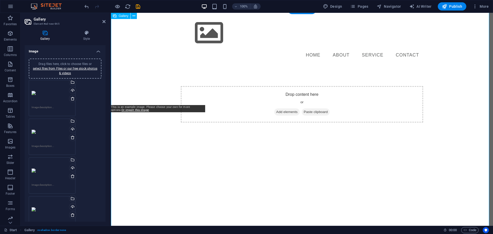
scroll to position [0, 0]
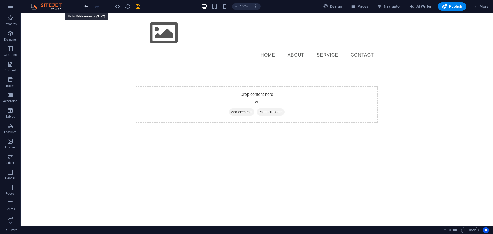
click at [86, 8] on icon "undo" at bounding box center [87, 7] width 6 height 6
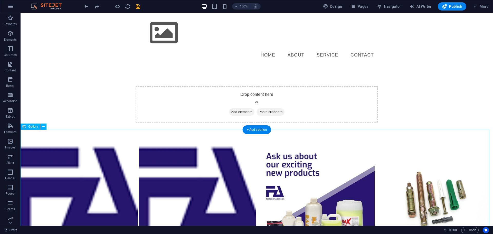
click at [82, 176] on li at bounding box center [79, 201] width 119 height 119
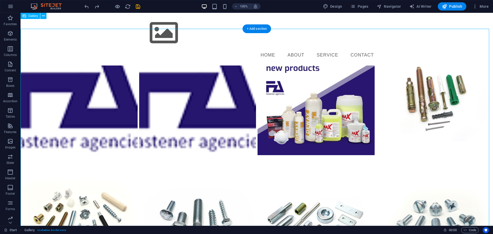
scroll to position [60, 0]
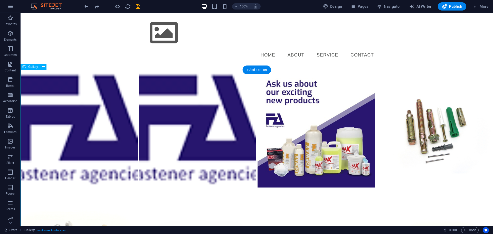
click at [91, 105] on li at bounding box center [79, 129] width 119 height 119
click at [59, 108] on li at bounding box center [79, 129] width 119 height 119
select select "4"
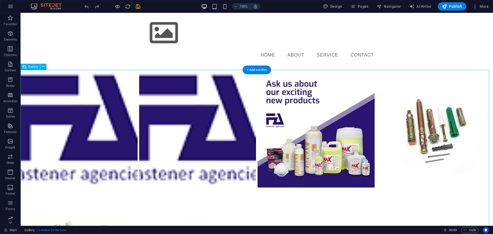
select select "%"
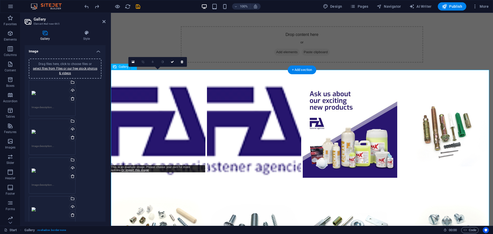
click at [178, 108] on li at bounding box center [158, 130] width 96 height 96
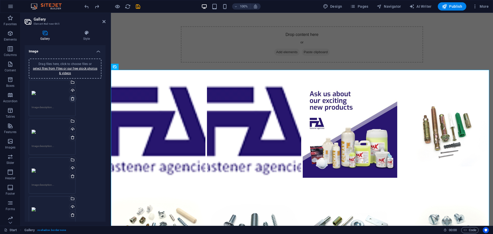
click at [74, 98] on icon at bounding box center [73, 99] width 4 height 4
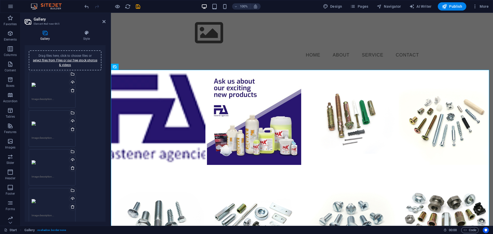
scroll to position [0, 0]
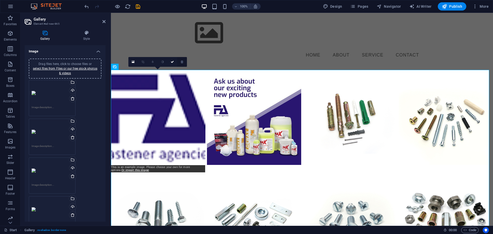
click at [182, 61] on icon at bounding box center [182, 61] width 2 height 3
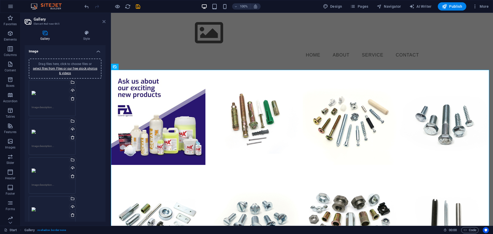
click at [105, 21] on icon at bounding box center [104, 22] width 3 height 4
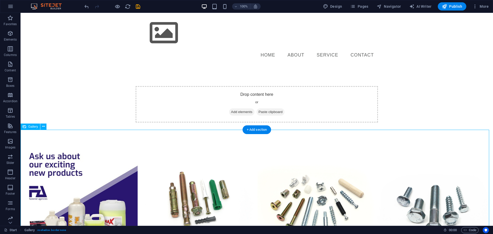
click at [99, 178] on li at bounding box center [79, 201] width 119 height 119
click at [98, 179] on li at bounding box center [79, 201] width 119 height 119
click at [99, 179] on li at bounding box center [79, 201] width 119 height 119
select select "4"
select select "%"
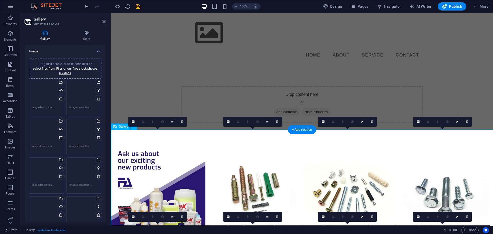
scroll to position [120, 0]
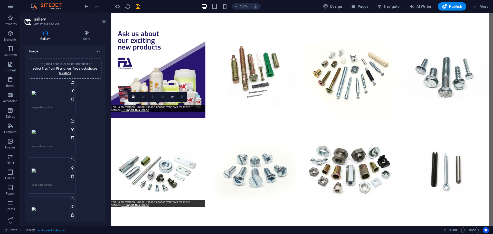
click at [182, 97] on icon at bounding box center [182, 96] width 2 height 3
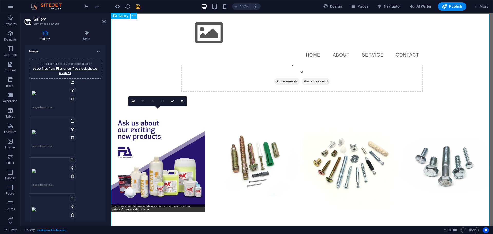
scroll to position [0, 0]
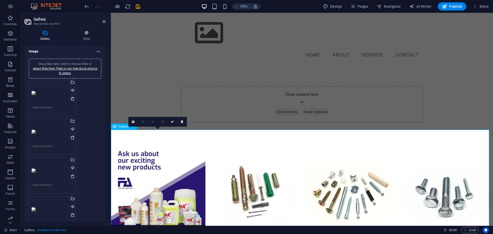
click at [117, 127] on div "Gallery" at bounding box center [121, 127] width 20 height 6
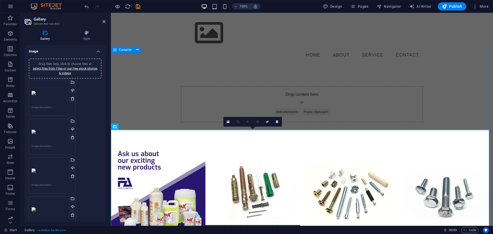
click at [208, 125] on div "Drop content here or Add elements Paste clipboard" at bounding box center [302, 105] width 382 height 78
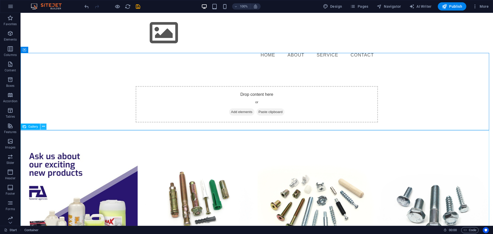
click at [44, 127] on icon at bounding box center [43, 126] width 3 height 5
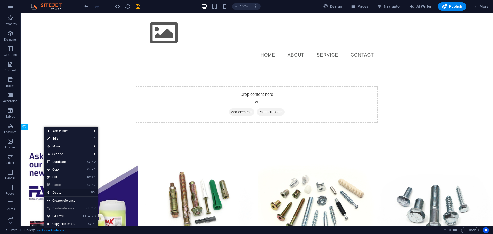
click at [66, 192] on link "⌦ Delete" at bounding box center [61, 193] width 34 height 8
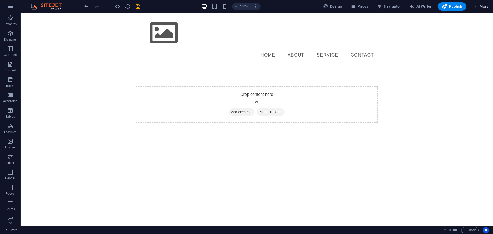
click at [483, 6] on span "More" at bounding box center [481, 6] width 16 height 5
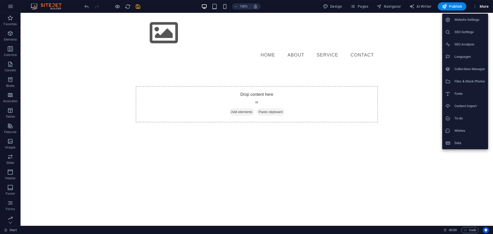
click at [464, 105] on h6 "Content Import" at bounding box center [470, 106] width 31 height 6
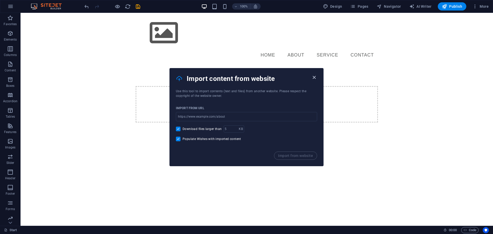
click at [315, 78] on icon "button" at bounding box center [314, 78] width 6 height 6
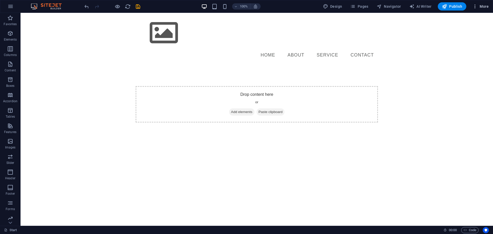
click at [484, 5] on span "More" at bounding box center [481, 6] width 16 height 5
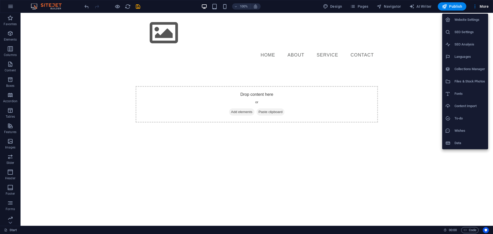
click at [469, 68] on h6 "Collections Manager" at bounding box center [470, 69] width 31 height 6
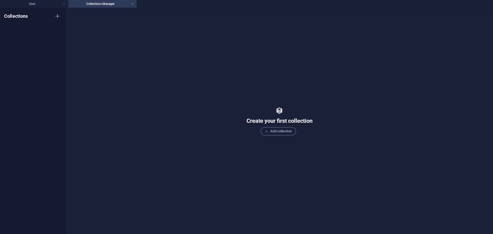
click at [133, 4] on link at bounding box center [132, 4] width 3 height 5
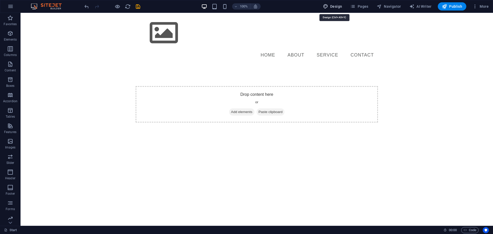
click at [338, 5] on span "Design" at bounding box center [332, 6] width 19 height 5
select select "px"
select select "400"
select select "px"
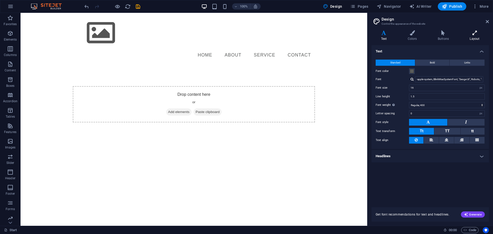
click at [479, 32] on icon at bounding box center [475, 32] width 29 height 5
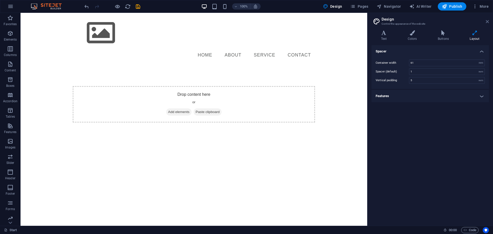
drag, startPoint x: 488, startPoint y: 22, endPoint x: 464, endPoint y: 6, distance: 28.7
click at [488, 22] on icon at bounding box center [487, 22] width 3 height 4
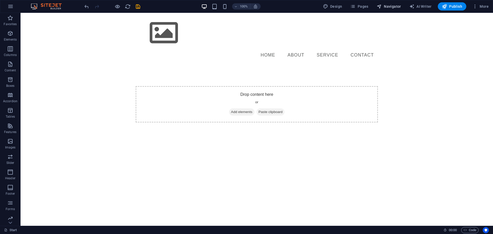
click at [393, 7] on span "Navigator" at bounding box center [389, 6] width 24 height 5
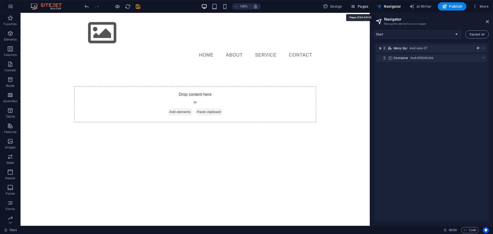
click at [365, 7] on span "Pages" at bounding box center [360, 6] width 18 height 5
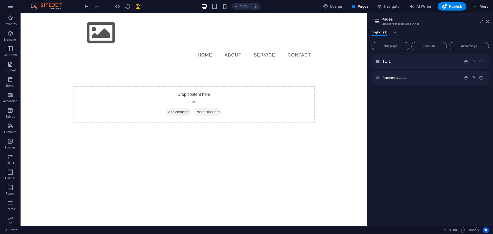
click at [480, 5] on span "More" at bounding box center [481, 6] width 16 height 5
click at [458, 82] on h6 "Files & Stock Photos" at bounding box center [470, 81] width 31 height 6
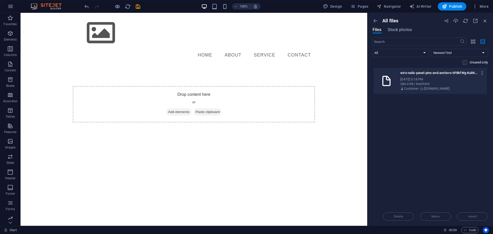
click at [484, 72] on icon "button" at bounding box center [482, 73] width 5 height 5
click at [473, 160] on h6 "Delete" at bounding box center [474, 160] width 21 height 6
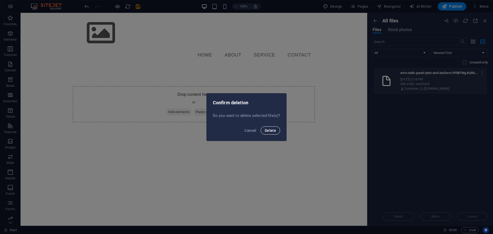
click at [274, 131] on span "Delete" at bounding box center [270, 131] width 11 height 4
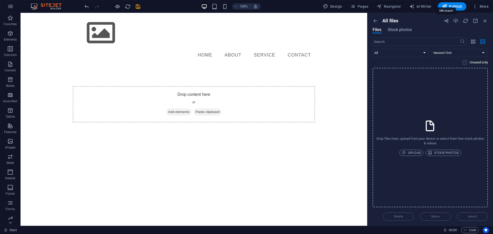
click at [445, 20] on icon "button" at bounding box center [447, 21] width 6 height 6
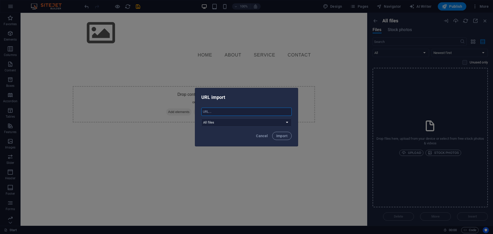
paste input "[URL][DOMAIN_NAME]"
type input "[URL][DOMAIN_NAME]"
click at [255, 123] on select "All files [DOMAIN_NAME]" at bounding box center [246, 122] width 90 height 8
click at [234, 142] on div "Cancel Import" at bounding box center [246, 137] width 103 height 17
click at [283, 135] on span "Import" at bounding box center [282, 136] width 11 height 4
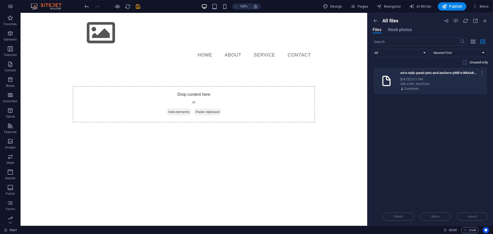
click at [437, 78] on div "Sep 1, 2025 3:21 PM" at bounding box center [442, 79] width 82 height 5
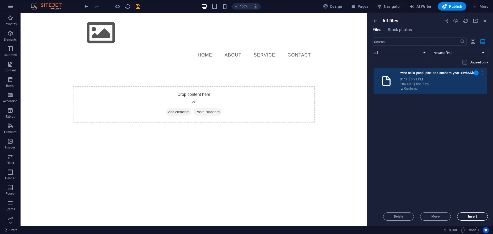
click at [476, 216] on span "Insert" at bounding box center [473, 216] width 9 height 3
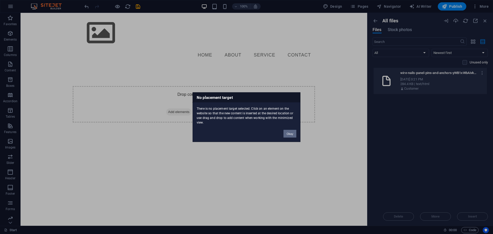
click at [291, 134] on button "Okay" at bounding box center [290, 134] width 13 height 8
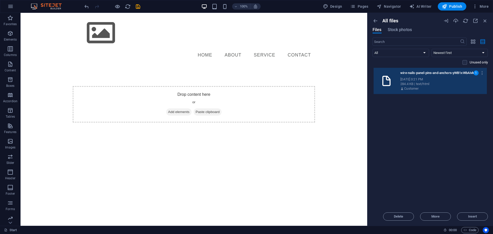
click at [439, 137] on div "Drop files here to upload them instantly wire-nails-panel-pins-and-anchors-yWB1…" at bounding box center [430, 138] width 115 height 140
drag, startPoint x: 436, startPoint y: 148, endPoint x: 434, endPoint y: 146, distance: 3.0
click at [435, 147] on div "Drop files here to upload them instantly wire-nails-panel-pins-and-anchors-yWB1…" at bounding box center [430, 138] width 115 height 140
drag, startPoint x: 434, startPoint y: 146, endPoint x: 431, endPoint y: 136, distance: 10.8
click at [433, 145] on div "Drop files here to upload them instantly wire-nails-panel-pins-and-anchors-yWB1…" at bounding box center [430, 138] width 115 height 140
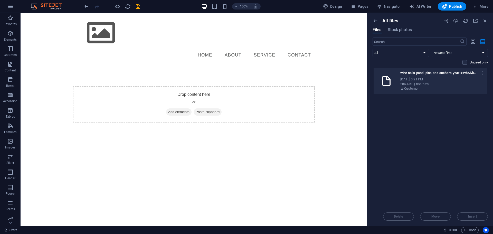
click at [406, 81] on div "Sep 1, 2025 3:21 PM" at bounding box center [442, 79] width 82 height 5
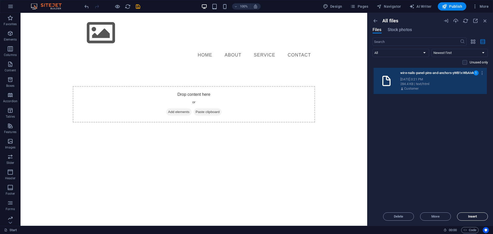
click at [466, 217] on span "Insert" at bounding box center [473, 216] width 26 height 3
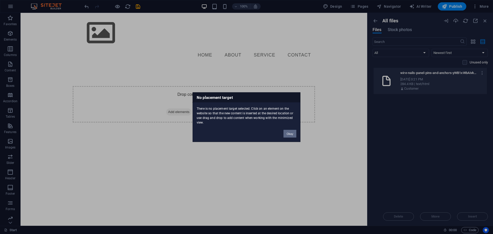
click at [290, 133] on button "Okay" at bounding box center [290, 134] width 13 height 8
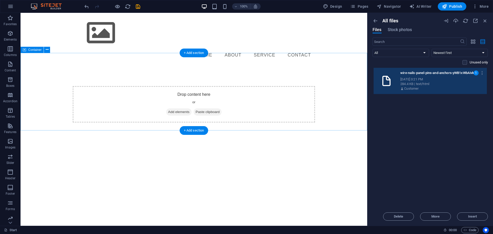
click at [179, 108] on span "Add elements" at bounding box center [178, 111] width 25 height 7
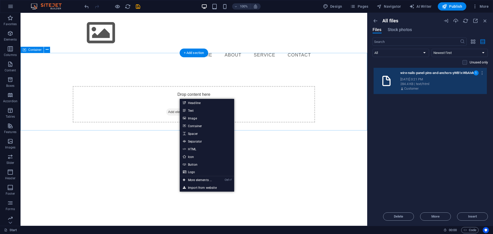
click at [239, 97] on div "Drop content here or Add elements Paste clipboard" at bounding box center [194, 104] width 243 height 36
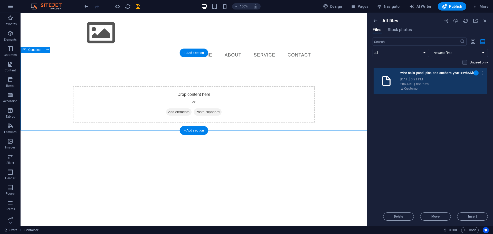
click at [213, 108] on span "Paste clipboard" at bounding box center [208, 111] width 28 height 7
click at [178, 108] on span "Add elements" at bounding box center [178, 111] width 25 height 7
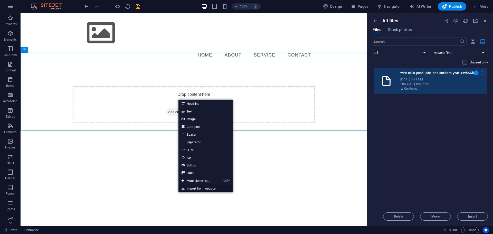
click at [205, 187] on link "Import from website" at bounding box center [206, 189] width 54 height 8
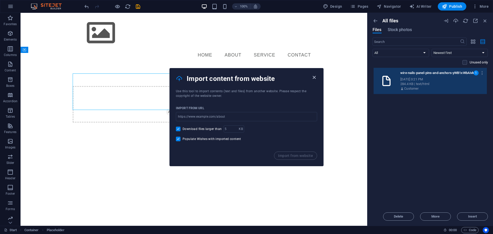
click at [314, 77] on icon "button" at bounding box center [314, 78] width 6 height 6
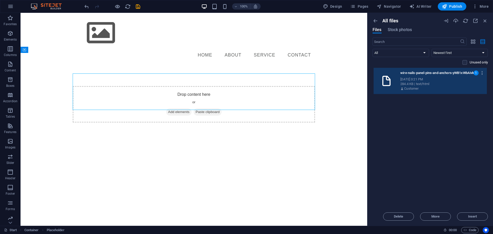
click at [483, 72] on icon "button" at bounding box center [482, 73] width 5 height 5
click at [470, 158] on h6 "Delete" at bounding box center [474, 160] width 21 height 6
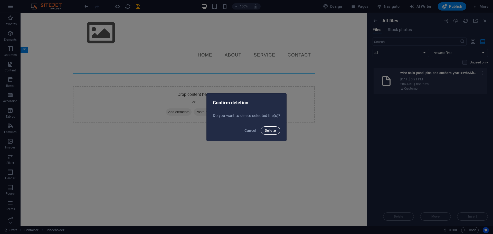
click at [271, 130] on span "Delete" at bounding box center [270, 131] width 11 height 4
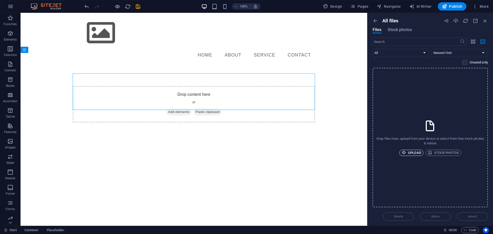
click at [415, 153] on span "Upload" at bounding box center [412, 153] width 20 height 6
click at [448, 21] on icon "button" at bounding box center [447, 21] width 6 height 6
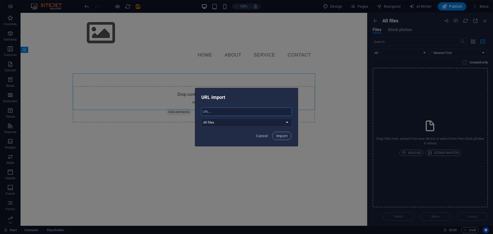
paste input "[URL][DOMAIN_NAME]"
type input "[URL][DOMAIN_NAME]"
click at [286, 122] on select "All files [DOMAIN_NAME]" at bounding box center [246, 122] width 90 height 8
select select "[DOMAIN_NAME]"
click at [201, 118] on select "All files [DOMAIN_NAME]" at bounding box center [246, 122] width 90 height 8
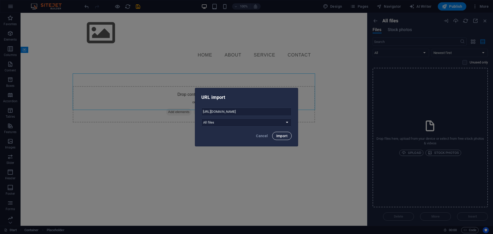
click at [282, 136] on span "Import" at bounding box center [282, 136] width 11 height 4
select select "all_files"
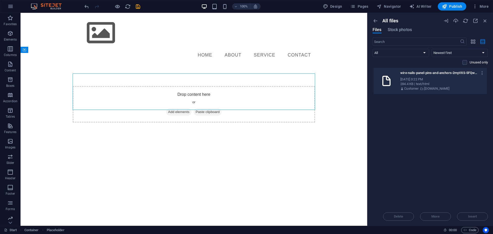
click at [439, 80] on div "Sep 1, 2025 3:22 PM" at bounding box center [442, 79] width 82 height 5
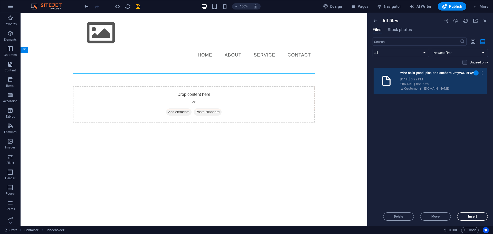
click at [471, 216] on span "Insert" at bounding box center [473, 216] width 9 height 3
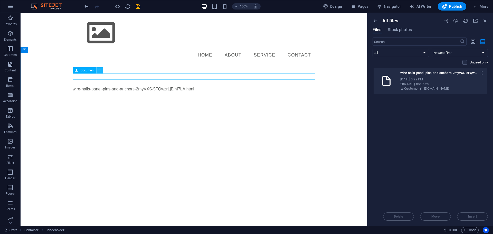
click at [99, 71] on icon at bounding box center [99, 70] width 3 height 5
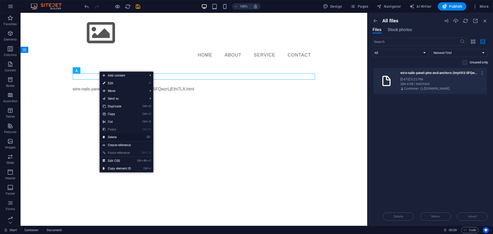
click at [125, 137] on link "⌦ Delete" at bounding box center [117, 137] width 34 height 8
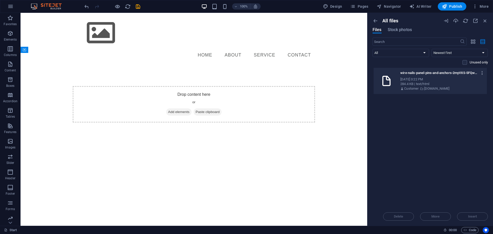
click at [483, 74] on icon "button" at bounding box center [482, 73] width 5 height 5
click at [474, 160] on h6 "Delete" at bounding box center [474, 160] width 21 height 6
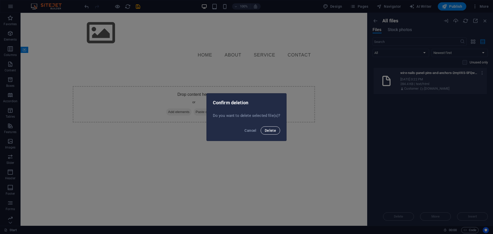
click at [269, 130] on span "Delete" at bounding box center [270, 131] width 11 height 4
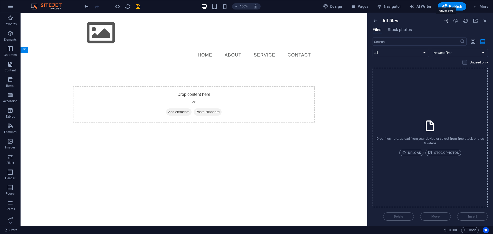
click at [446, 20] on icon "button" at bounding box center [447, 21] width 6 height 6
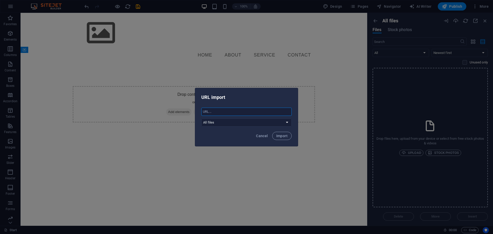
paste input "[URL][DOMAIN_NAME]"
type input "[URL][DOMAIN_NAME]"
click at [283, 136] on span "Import" at bounding box center [282, 136] width 11 height 4
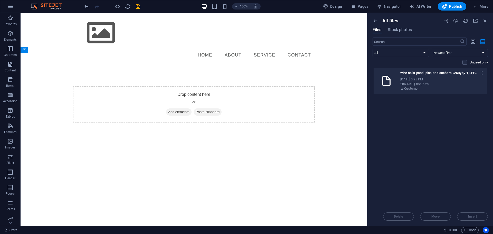
click at [445, 88] on div "Customer" at bounding box center [442, 88] width 82 height 5
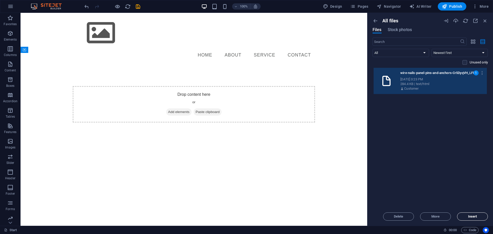
click at [470, 216] on span "Insert" at bounding box center [473, 216] width 9 height 3
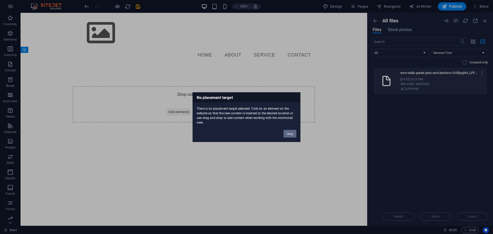
click at [291, 134] on button "Okay" at bounding box center [290, 134] width 13 height 8
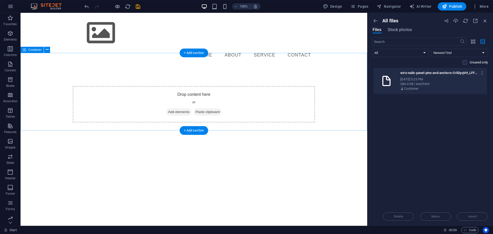
click at [208, 108] on span "Paste clipboard" at bounding box center [208, 111] width 28 height 7
click at [177, 108] on span "Add elements" at bounding box center [178, 111] width 25 height 7
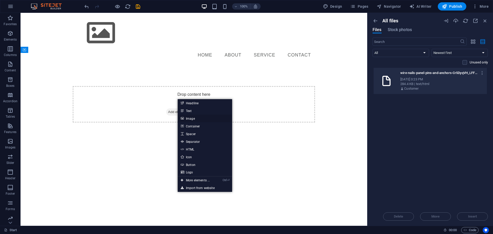
click at [196, 119] on link "Image" at bounding box center [205, 119] width 54 height 8
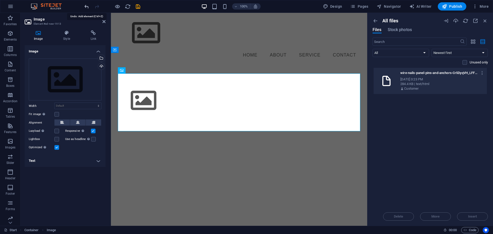
click at [88, 5] on icon "undo" at bounding box center [87, 7] width 6 height 6
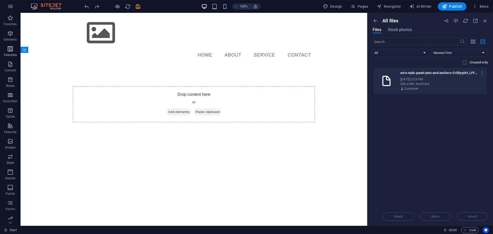
click at [12, 50] on icon "button" at bounding box center [10, 49] width 6 height 6
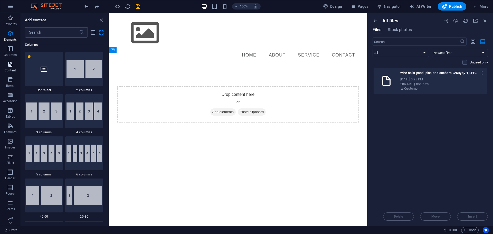
click at [13, 65] on icon "button" at bounding box center [10, 64] width 6 height 6
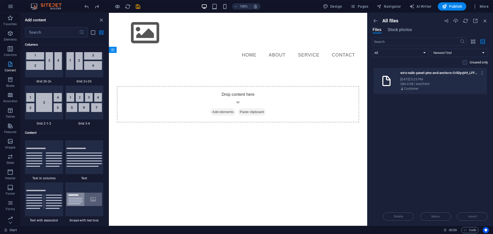
scroll to position [899, 0]
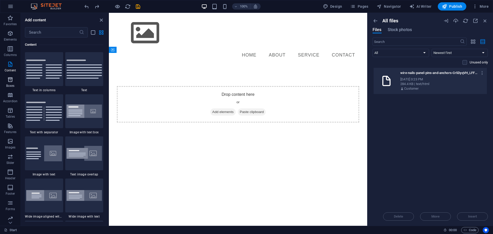
click at [12, 81] on icon "button" at bounding box center [10, 80] width 6 height 6
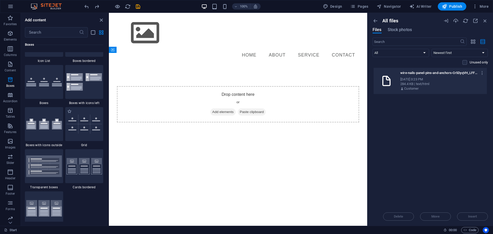
scroll to position [1478, 0]
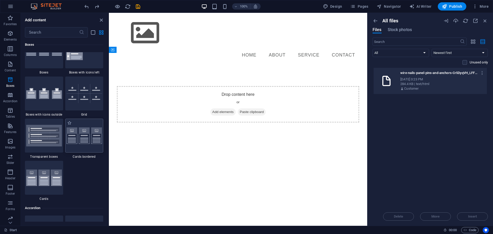
click at [82, 141] on img at bounding box center [85, 135] width 36 height 17
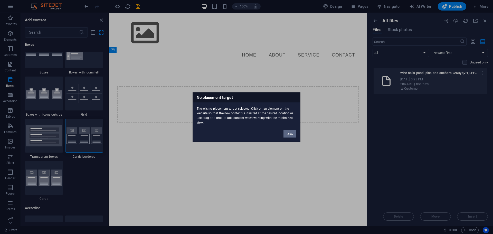
click at [291, 133] on button "Okay" at bounding box center [290, 134] width 13 height 8
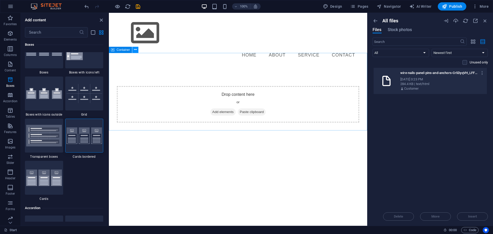
click at [135, 49] on icon at bounding box center [135, 49] width 3 height 5
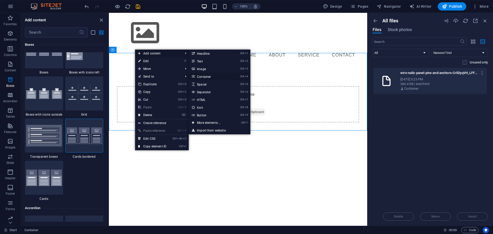
click at [210, 77] on link "Ctrl 4 Container" at bounding box center [210, 77] width 42 height 8
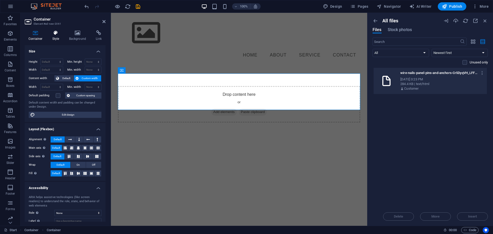
click at [55, 34] on icon at bounding box center [56, 32] width 15 height 5
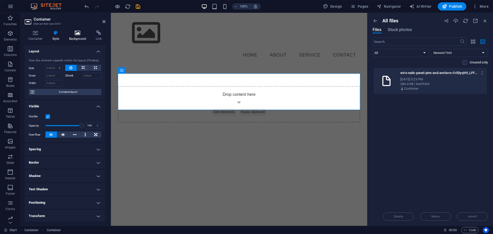
click at [77, 33] on icon at bounding box center [77, 32] width 25 height 5
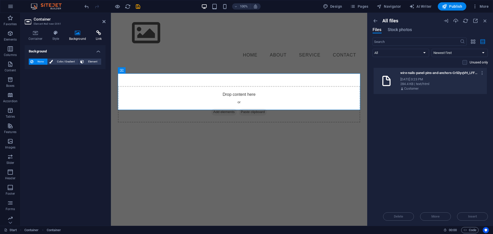
click at [95, 32] on icon at bounding box center [99, 32] width 14 height 5
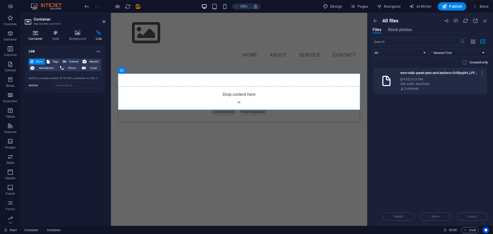
click at [36, 34] on icon at bounding box center [36, 32] width 22 height 5
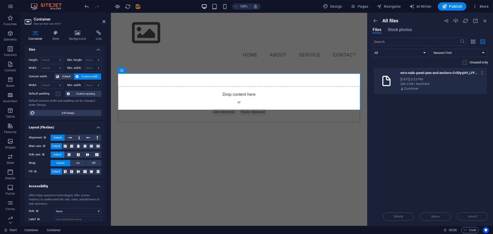
scroll to position [0, 0]
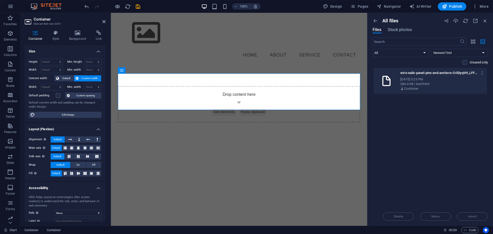
click at [172, 143] on html "Skip to main content Menu Home About Service Contact Drop content here or Add e…" at bounding box center [239, 78] width 256 height 130
click at [171, 143] on html "Skip to main content Menu Home About Service Contact Drop content here or Add e…" at bounding box center [239, 78] width 256 height 130
click at [169, 143] on html "Skip to main content Menu Home About Service Contact Drop content here or Add e…" at bounding box center [239, 78] width 256 height 130
click at [223, 108] on span "Add elements" at bounding box center [224, 111] width 25 height 7
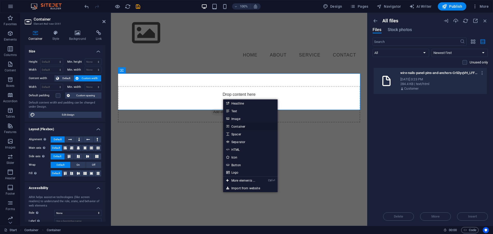
click at [244, 125] on link "Container" at bounding box center [250, 127] width 54 height 8
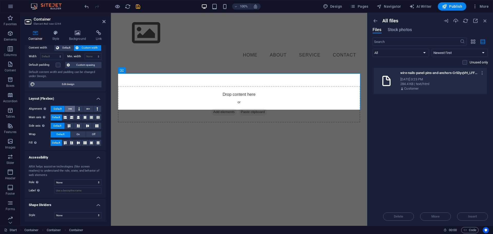
scroll to position [31, 0]
click at [104, 22] on icon at bounding box center [104, 22] width 3 height 4
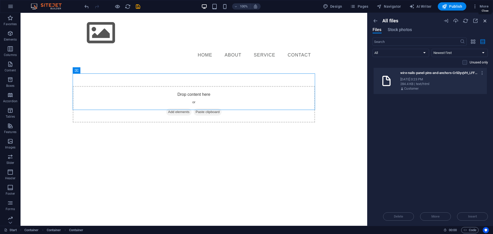
click at [487, 22] on icon "button" at bounding box center [486, 21] width 6 height 6
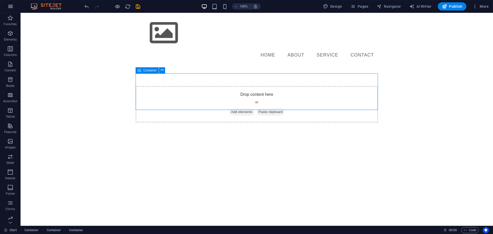
click at [12, 5] on icon "button" at bounding box center [10, 6] width 6 height 6
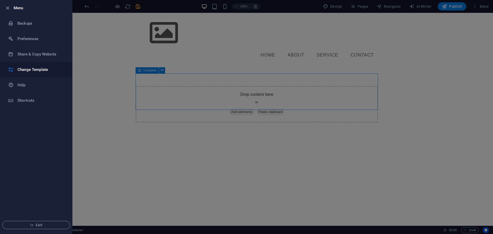
click at [36, 72] on h6 "Change Template" at bounding box center [41, 70] width 48 height 6
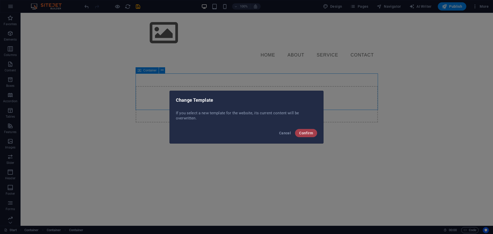
click at [306, 131] on span "Confirm" at bounding box center [306, 133] width 14 height 4
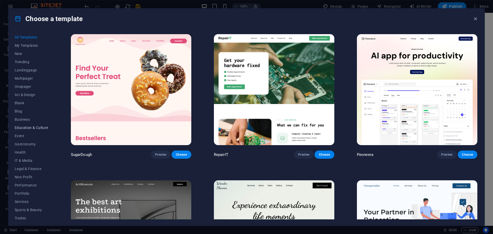
scroll to position [19, 0]
click at [24, 182] on span "Services" at bounding box center [32, 182] width 34 height 4
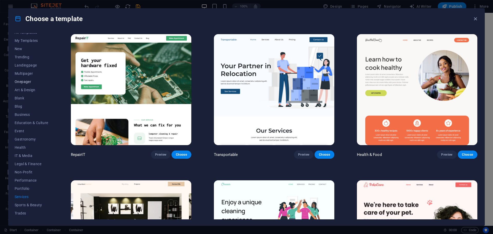
scroll to position [0, 0]
click at [23, 53] on span "New" at bounding box center [32, 54] width 34 height 4
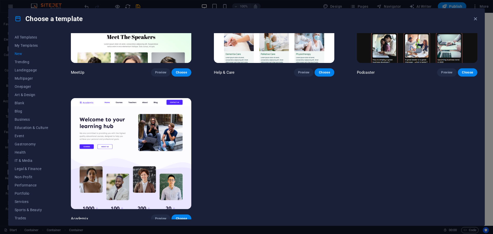
scroll to position [522, 0]
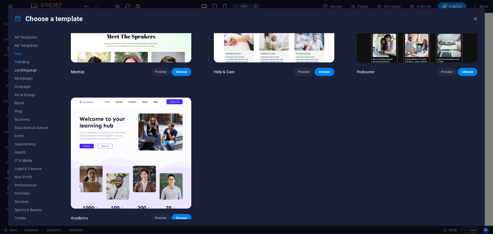
click at [25, 67] on button "Landingpage" at bounding box center [32, 70] width 34 height 8
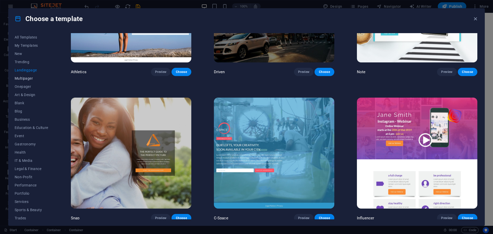
click at [25, 78] on span "Multipager" at bounding box center [32, 78] width 34 height 4
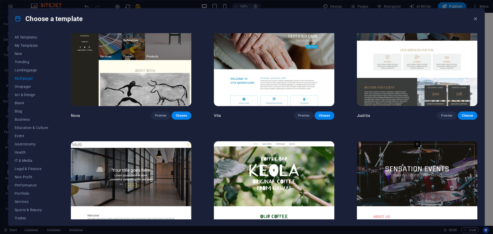
scroll to position [2999, 0]
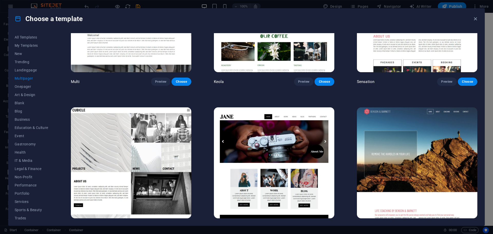
click at [327, 226] on span "Choose" at bounding box center [324, 228] width 11 height 4
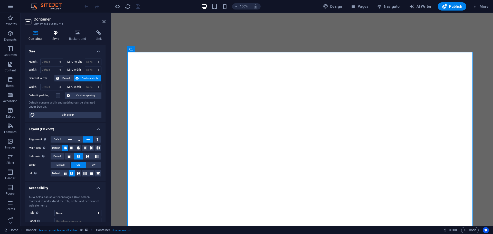
drag, startPoint x: 56, startPoint y: 36, endPoint x: 66, endPoint y: 34, distance: 10.6
click at [56, 35] on h4 "Style" at bounding box center [57, 35] width 17 height 11
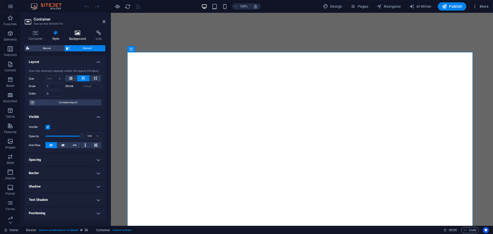
click at [74, 33] on icon at bounding box center [77, 32] width 25 height 5
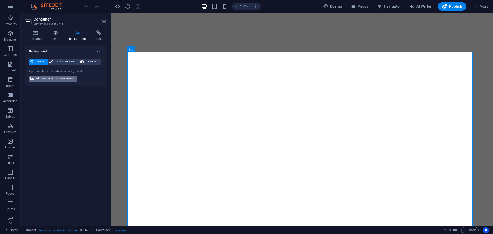
click at [60, 79] on span "Edit background on parent element" at bounding box center [56, 79] width 40 height 6
select select "ms"
select select "s"
select select "ondemand"
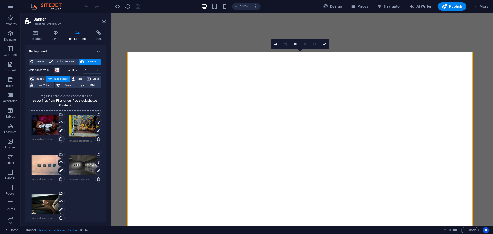
click at [61, 139] on icon at bounding box center [61, 139] width 4 height 4
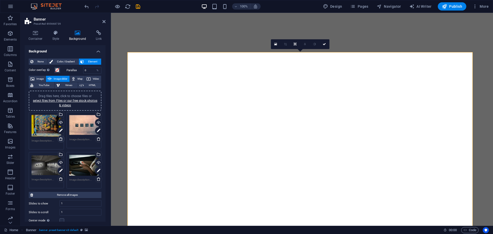
click at [61, 139] on icon at bounding box center [61, 139] width 4 height 4
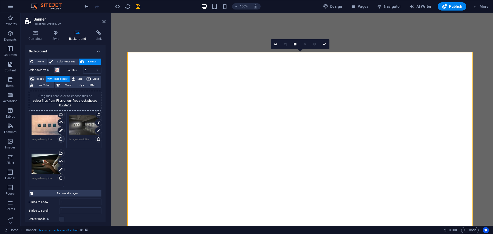
click at [61, 139] on icon at bounding box center [61, 139] width 4 height 4
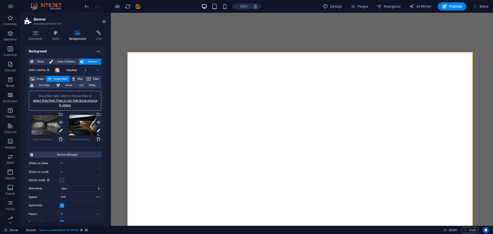
click at [61, 139] on icon at bounding box center [61, 139] width 4 height 4
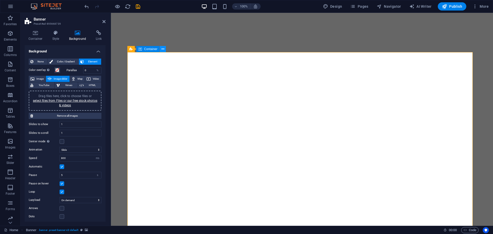
click at [163, 49] on icon at bounding box center [163, 49] width 3 height 5
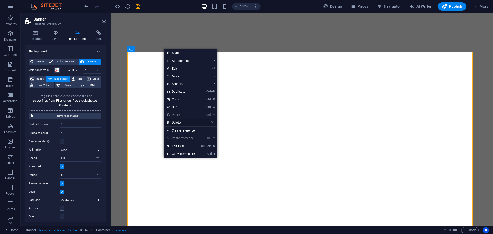
click at [178, 122] on link "⌦ Delete" at bounding box center [181, 123] width 34 height 8
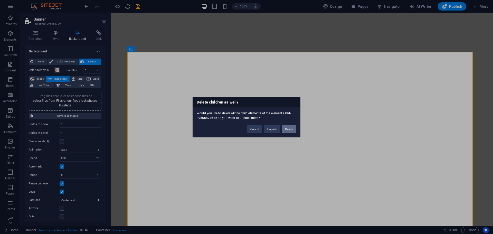
click at [290, 130] on button "Delete" at bounding box center [289, 129] width 14 height 8
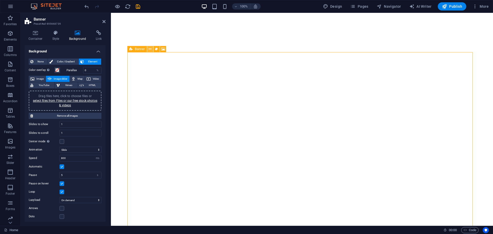
click at [151, 49] on icon at bounding box center [150, 49] width 3 height 5
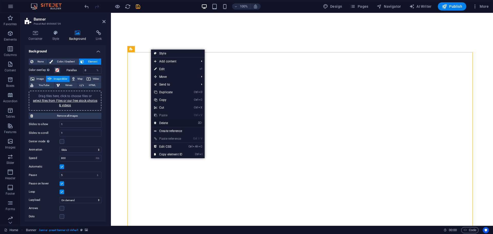
click at [169, 122] on link "⌦ Delete" at bounding box center [168, 123] width 34 height 8
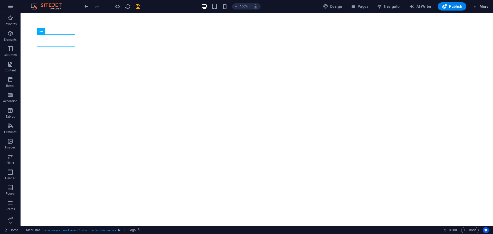
click at [484, 7] on span "More" at bounding box center [481, 6] width 16 height 5
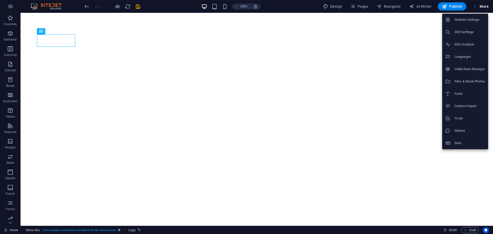
click at [461, 80] on h6 "Files & Stock Photos" at bounding box center [470, 81] width 31 height 6
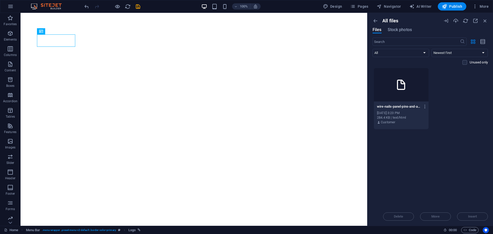
click at [397, 102] on div "wire-nails-panel-pins-and-anchors-Cr5DyqVH_LFF1xeoskskGw.html wire-nails-panel-…" at bounding box center [401, 115] width 55 height 26
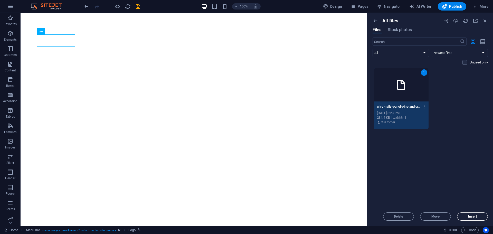
click at [472, 215] on span "Insert" at bounding box center [473, 216] width 9 height 3
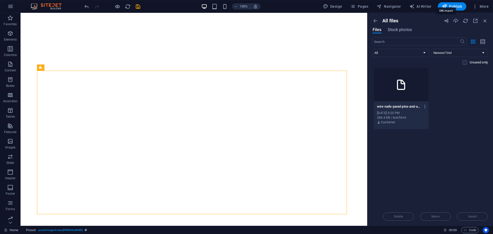
click at [446, 20] on icon "button" at bounding box center [447, 21] width 6 height 6
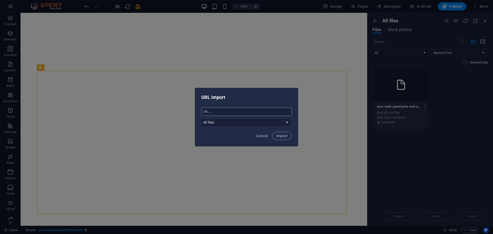
click at [243, 114] on input "text" at bounding box center [246, 112] width 90 height 8
paste input "[URL][DOMAIN_NAME]"
type input "[URL][DOMAIN_NAME]"
click at [249, 122] on select "All files [DOMAIN_NAME]" at bounding box center [246, 122] width 90 height 8
select select "[DOMAIN_NAME]"
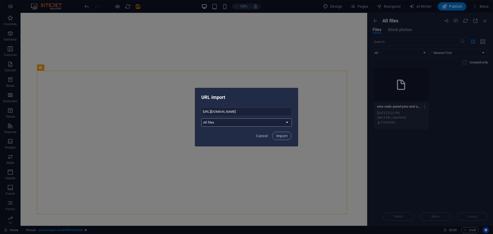
click at [201, 118] on select "All files [DOMAIN_NAME]" at bounding box center [246, 122] width 90 height 8
click at [286, 134] on span "Import" at bounding box center [282, 136] width 11 height 4
select select "all_files"
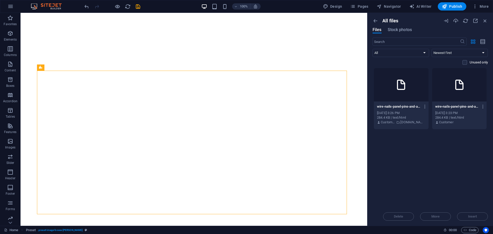
click at [410, 99] on div at bounding box center [401, 84] width 55 height 33
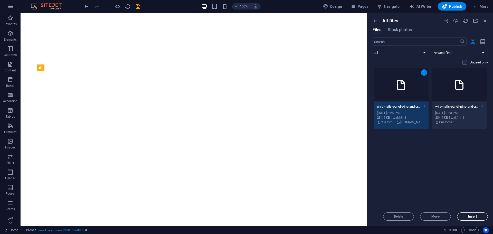
click at [474, 216] on span "Insert" at bounding box center [473, 216] width 9 height 3
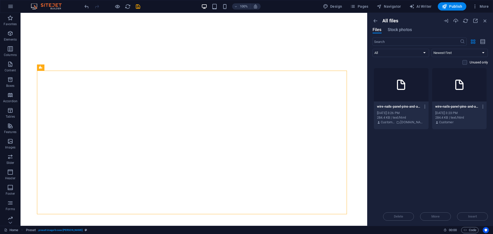
click at [464, 101] on div at bounding box center [460, 84] width 55 height 33
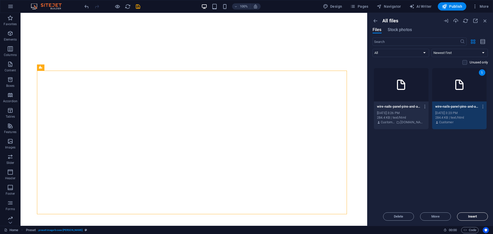
click at [476, 218] on span "Insert" at bounding box center [473, 216] width 9 height 3
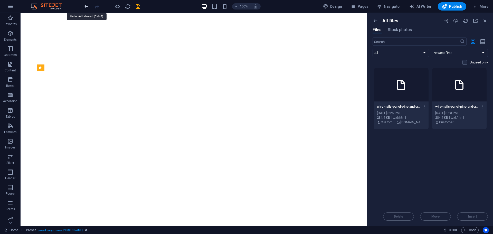
click at [87, 7] on icon "undo" at bounding box center [87, 7] width 6 height 6
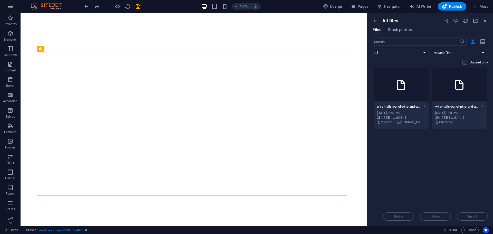
click at [483, 106] on icon "button" at bounding box center [483, 106] width 5 height 5
click at [470, 205] on h6 "Delete" at bounding box center [474, 206] width 22 height 6
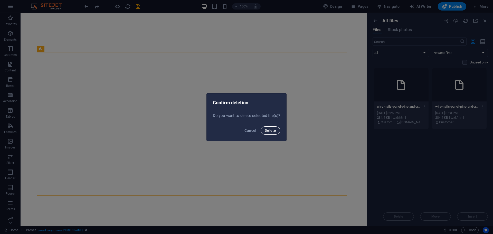
click at [273, 130] on span "Delete" at bounding box center [270, 131] width 11 height 4
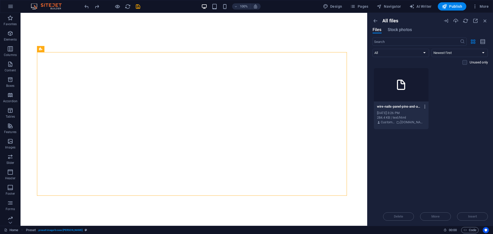
click at [425, 107] on icon "button" at bounding box center [425, 106] width 5 height 5
click at [429, 169] on h6 "Download" at bounding box center [429, 169] width 22 height 6
click at [425, 105] on icon "button" at bounding box center [425, 106] width 5 height 5
click at [434, 205] on h6 "Delete" at bounding box center [429, 206] width 22 height 6
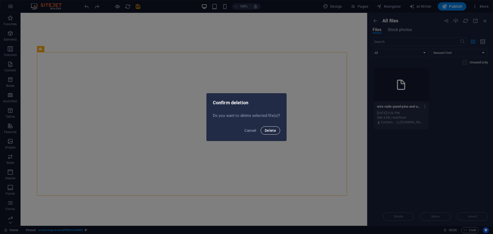
click at [268, 129] on span "Delete" at bounding box center [270, 131] width 11 height 4
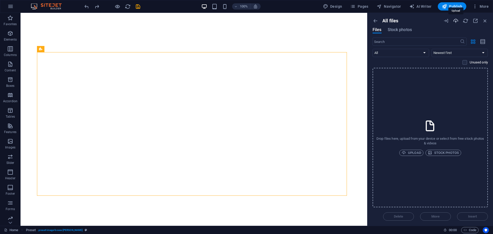
click at [456, 21] on icon "button" at bounding box center [456, 21] width 6 height 6
click at [447, 20] on icon "button" at bounding box center [447, 21] width 6 height 6
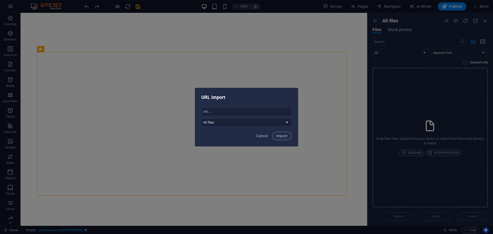
click at [400, 30] on div "URL import ​ All files [DOMAIN_NAME] Cancel Import" at bounding box center [246, 117] width 493 height 234
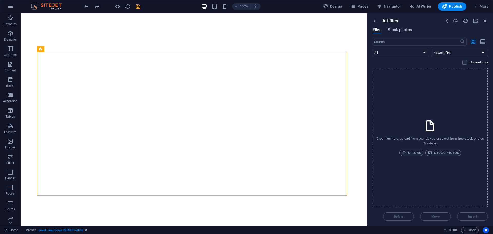
click at [408, 29] on span "Stock photos" at bounding box center [400, 30] width 24 height 6
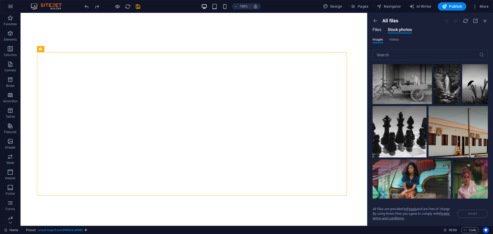
click at [377, 28] on span "Files" at bounding box center [377, 30] width 9 height 6
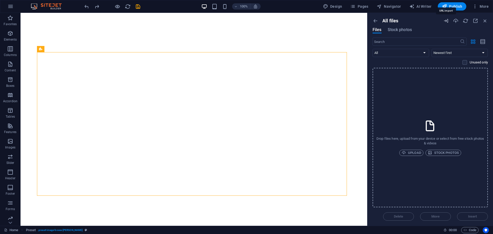
click at [447, 21] on icon "button" at bounding box center [447, 21] width 6 height 6
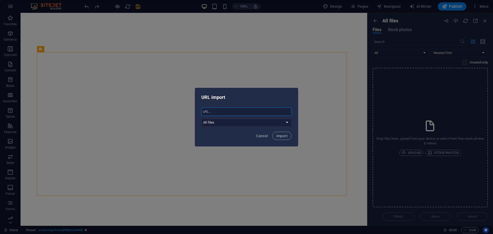
paste input "[URL][DOMAIN_NAME][PERSON_NAME]"
type input "[URL][DOMAIN_NAME][PERSON_NAME]"
click at [252, 123] on select "All files [DOMAIN_NAME]" at bounding box center [246, 122] width 90 height 8
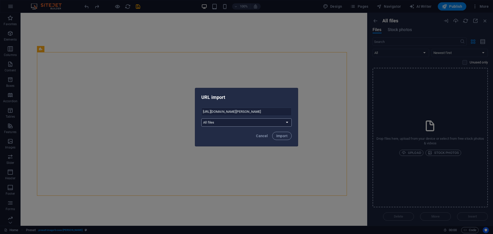
select select "[DOMAIN_NAME]"
click at [201, 118] on select "All files [DOMAIN_NAME]" at bounding box center [246, 122] width 90 height 8
click at [286, 134] on span "Import" at bounding box center [282, 136] width 11 height 4
select select "all_files"
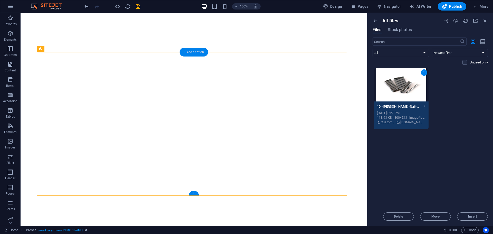
click at [198, 52] on div "+ Add section" at bounding box center [194, 52] width 29 height 9
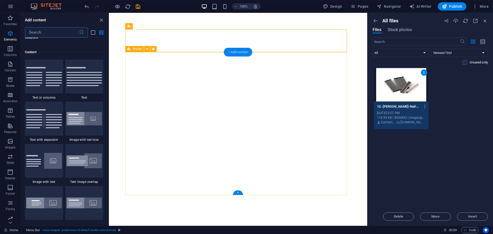
scroll to position [899, 0]
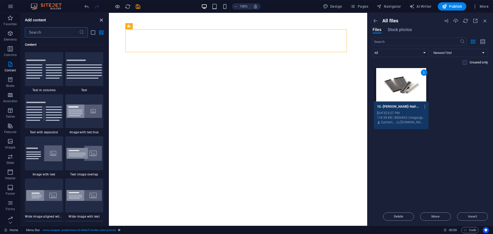
click at [102, 19] on icon "close panel" at bounding box center [101, 20] width 6 height 6
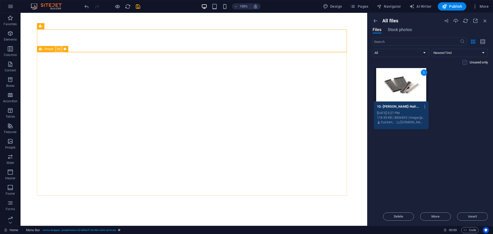
click at [59, 48] on icon at bounding box center [58, 49] width 3 height 5
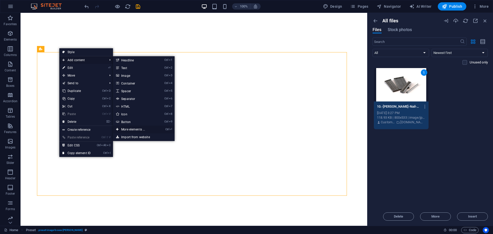
click at [144, 129] on link "Ctrl ⏎ More elements ..." at bounding box center [134, 130] width 42 height 8
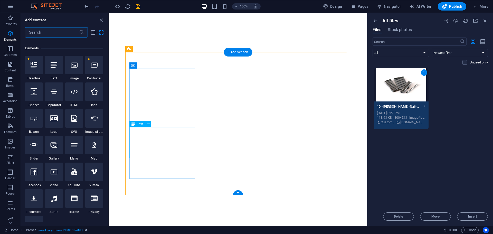
scroll to position [55, 0]
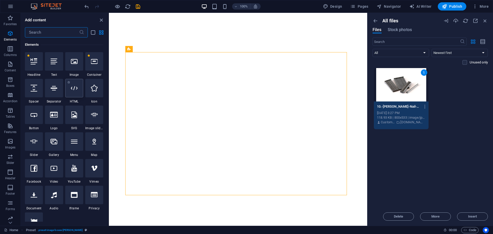
click at [76, 91] on icon at bounding box center [74, 88] width 7 height 7
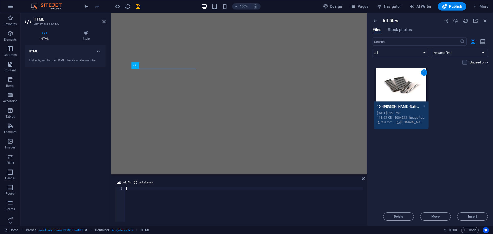
type textarea "<div class="n10s-overlay-inner thd tvd chd cvd"><h2 class="et_pb_title"> <span>…"
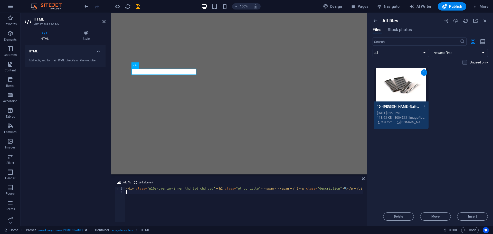
type textarea "<div class="n10s-overlay-inner thd tvd chd cvd"><h2 class="et_pb_title"> <span>…"
click at [364, 179] on icon at bounding box center [363, 179] width 3 height 4
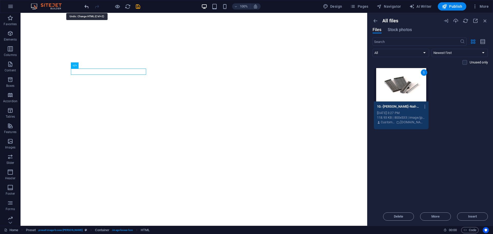
click at [87, 7] on icon "undo" at bounding box center [87, 7] width 6 height 6
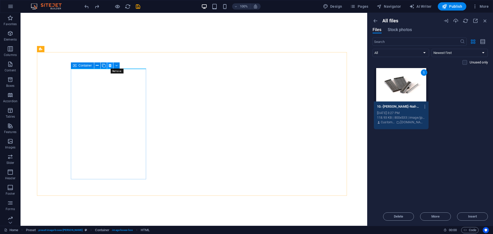
click at [111, 65] on icon at bounding box center [110, 65] width 3 height 5
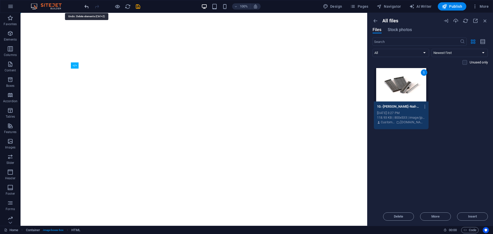
click at [87, 6] on icon "undo" at bounding box center [87, 7] width 6 height 6
click at [87, 7] on icon "undo" at bounding box center [87, 7] width 6 height 6
click at [58, 50] on icon at bounding box center [58, 49] width 3 height 5
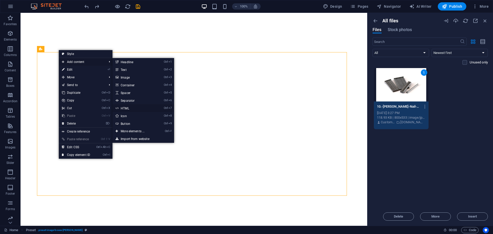
click at [140, 107] on link "Ctrl 7 HTML" at bounding box center [134, 108] width 42 height 8
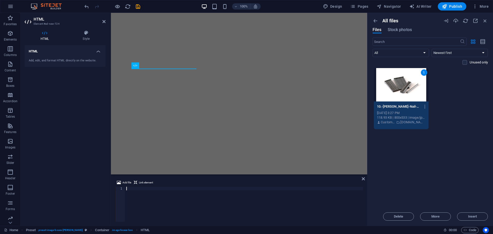
click at [132, 189] on div at bounding box center [244, 208] width 238 height 42
type textarea "</body></html>"
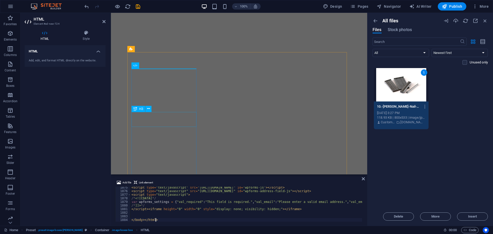
scroll to position [6744, 0]
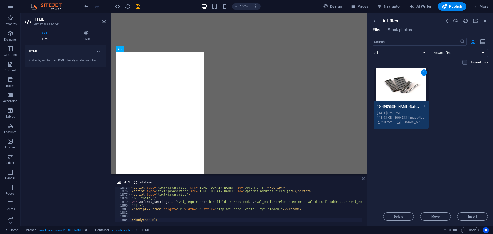
click at [364, 178] on icon at bounding box center [363, 179] width 3 height 4
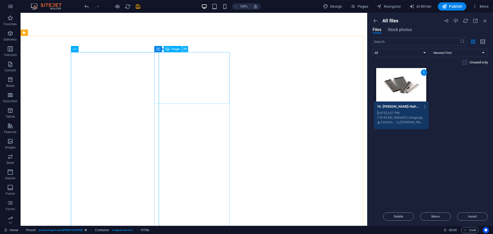
click at [185, 49] on icon at bounding box center [185, 49] width 3 height 5
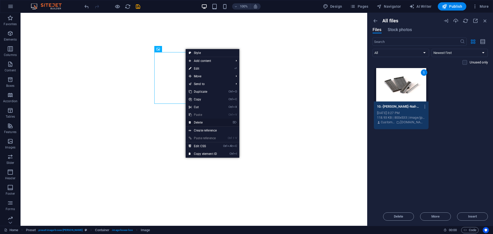
click at [200, 123] on link "⌦ Delete" at bounding box center [203, 123] width 34 height 8
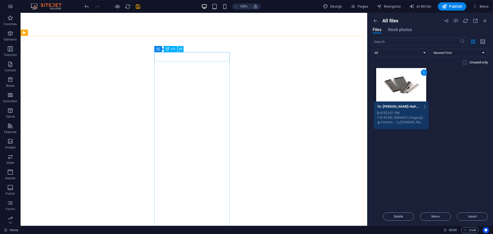
click at [182, 49] on icon at bounding box center [180, 49] width 3 height 5
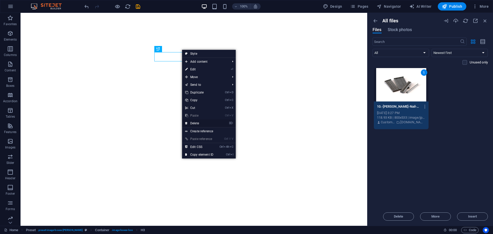
click at [200, 124] on link "⌦ Delete" at bounding box center [199, 124] width 34 height 8
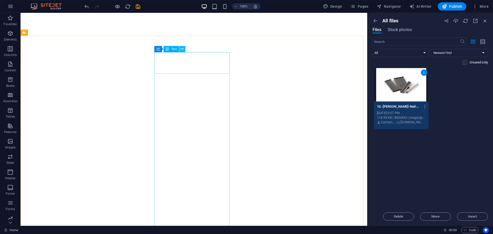
click at [182, 49] on icon at bounding box center [182, 49] width 3 height 5
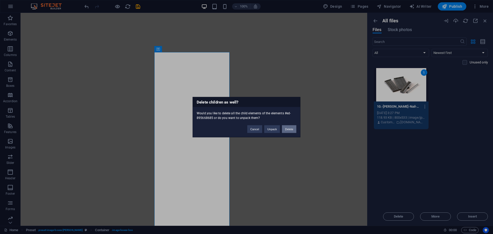
click at [293, 126] on button "Delete" at bounding box center [289, 129] width 14 height 8
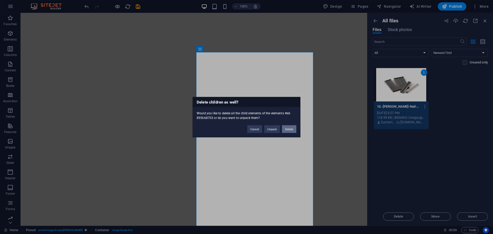
click at [290, 130] on button "Delete" at bounding box center [289, 129] width 14 height 8
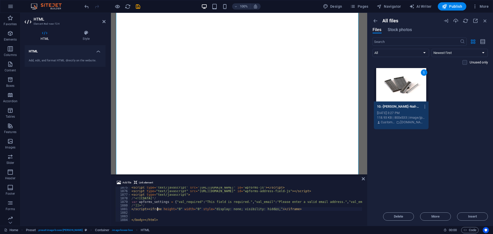
drag, startPoint x: 163, startPoint y: 201, endPoint x: 145, endPoint y: 201, distance: 18.3
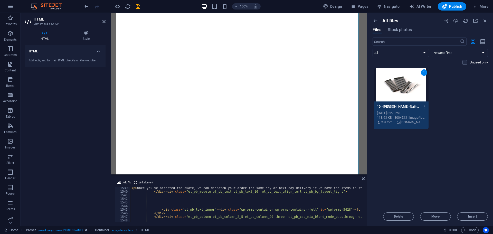
scroll to position [0, 0]
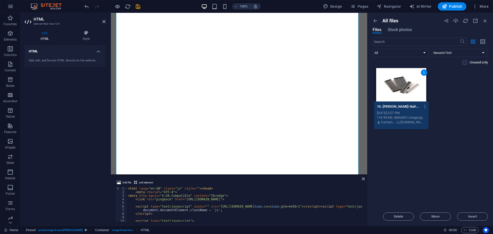
type textarea "<html lang="en-GB" class="js" style=""><head>"
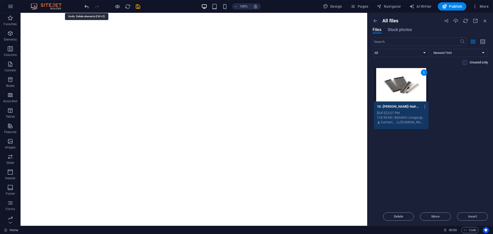
click at [86, 6] on icon "undo" at bounding box center [87, 7] width 6 height 6
click at [91, 49] on span "HTML" at bounding box center [92, 49] width 8 height 3
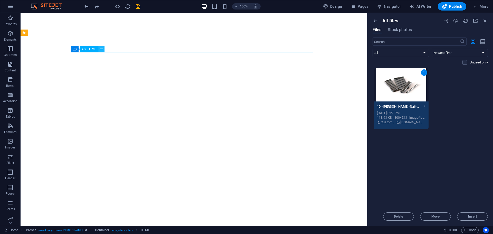
click at [102, 48] on icon at bounding box center [101, 49] width 3 height 5
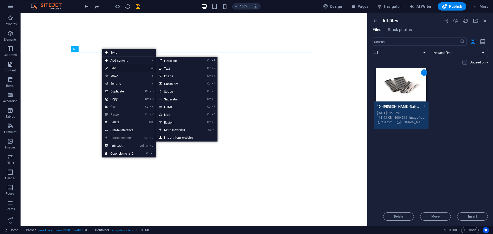
click at [118, 68] on link "⏎ Edit" at bounding box center [119, 69] width 34 height 8
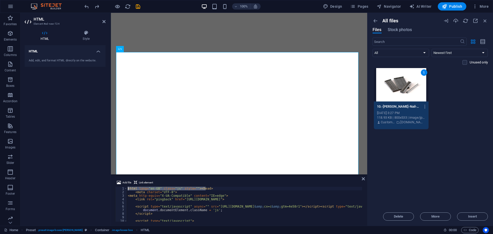
drag, startPoint x: 208, startPoint y: 189, endPoint x: 127, endPoint y: 188, distance: 80.4
type textarea "<meta charset="UTF-8">"
drag, startPoint x: 175, startPoint y: 192, endPoint x: 135, endPoint y: 193, distance: 39.8
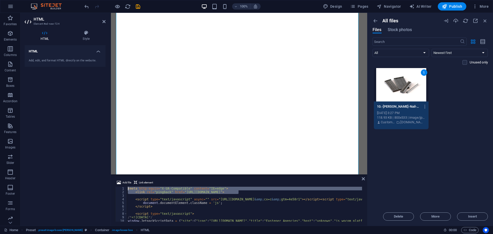
drag, startPoint x: 240, startPoint y: 193, endPoint x: 127, endPoint y: 189, distance: 112.9
click at [127, 189] on div "<link rel="pingback" href="[URL][DOMAIN_NAME]"> 1 2 3 4 5 6 7 8 9 10 11 12 < me…" at bounding box center [239, 204] width 248 height 35
type textarea "<meta http-equiv="X-UA-Compatible" content="IE=edge"> <link rel="pingback" href…"
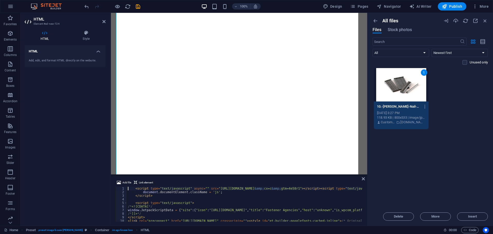
type textarea "document.documentElement.className = 'js';"
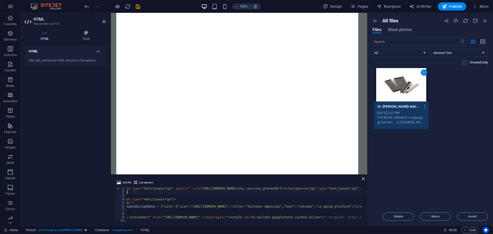
scroll to position [0, 18]
type textarea "<"
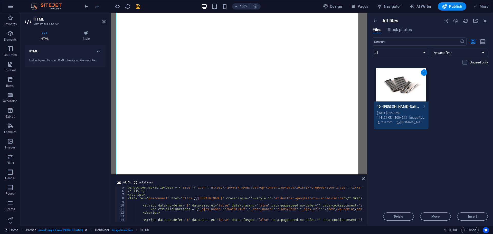
scroll to position [15, 0]
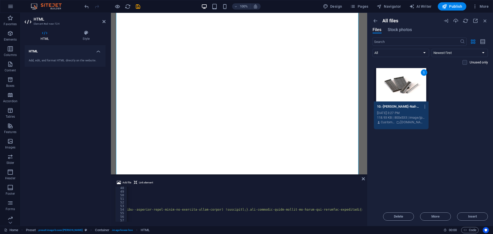
scroll to position [0, 93]
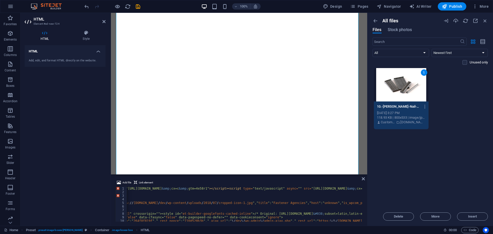
scroll to position [0, 0]
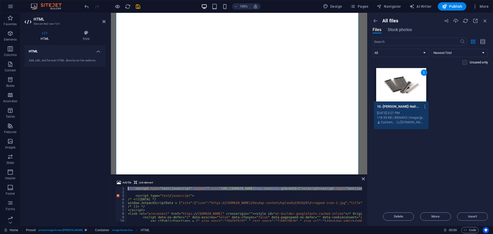
drag, startPoint x: 327, startPoint y: 186, endPoint x: 251, endPoint y: 186, distance: 76.3
click at [251, 186] on div "Add file Link element .wp-block-audio :where(figcaption){color:#555;font-size:1…" at bounding box center [239, 201] width 248 height 42
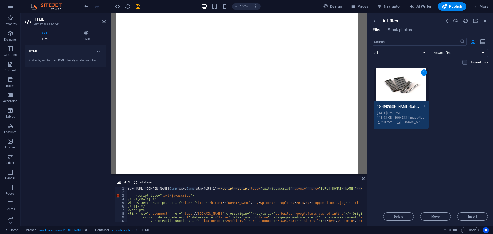
drag, startPoint x: 277, startPoint y: 189, endPoint x: 135, endPoint y: 188, distance: 141.9
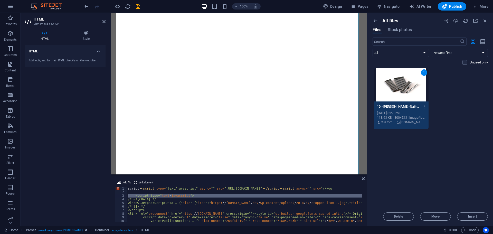
click at [119, 195] on div "3" at bounding box center [121, 196] width 12 height 4
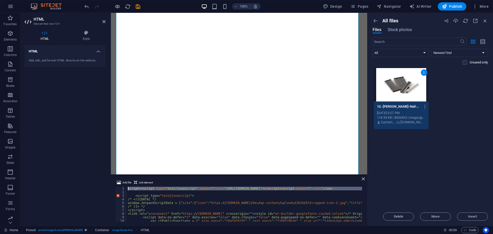
click at [118, 188] on div "1" at bounding box center [121, 189] width 12 height 4
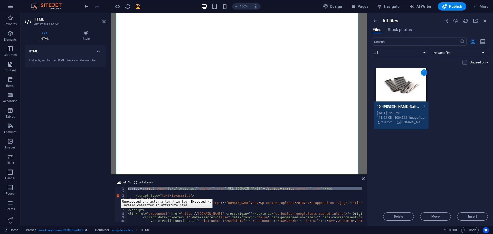
click at [117, 195] on div "3" at bounding box center [121, 196] width 12 height 4
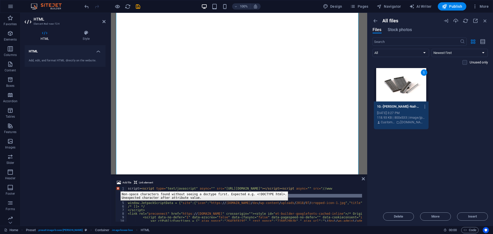
click at [117, 188] on div "1" at bounding box center [121, 189] width 12 height 4
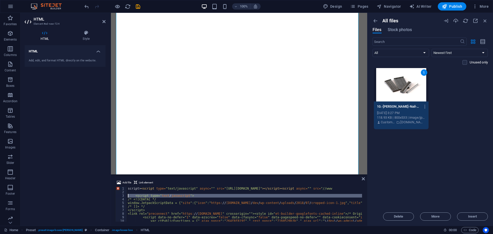
click at [117, 197] on div "3" at bounding box center [121, 196] width 12 height 4
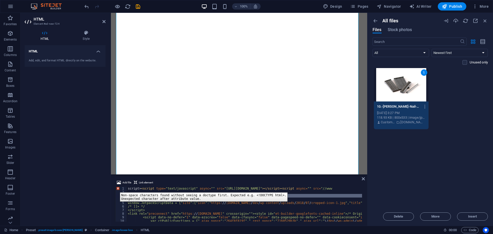
click at [116, 189] on div "1" at bounding box center [121, 189] width 12 height 4
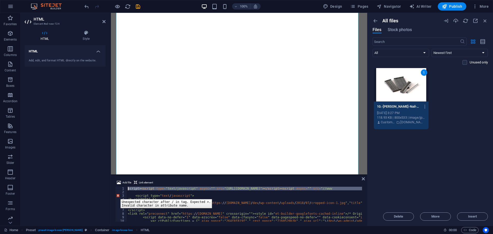
click at [117, 195] on div "3" at bounding box center [121, 196] width 12 height 4
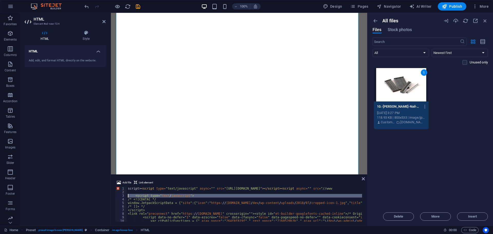
click at [188, 196] on div "script> < script type = "text/javascript" async = "" src = "[URL][DOMAIN_NAME]"…" at bounding box center [244, 204] width 235 height 35
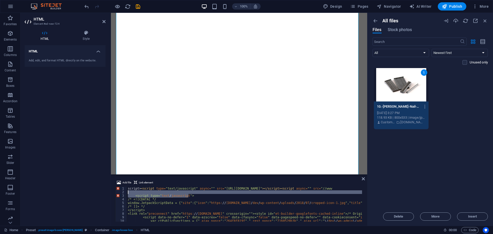
drag, startPoint x: 191, startPoint y: 196, endPoint x: 135, endPoint y: 193, distance: 55.6
type textarea "<script type="text/javascript">"
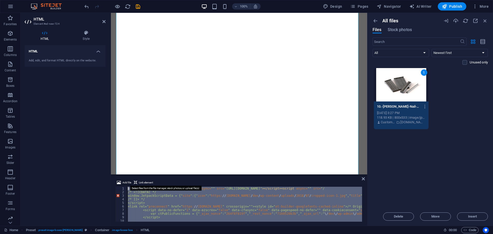
drag, startPoint x: 153, startPoint y: 199, endPoint x: 123, endPoint y: 181, distance: 34.8
click at [123, 181] on div "Add file Link element script><script type="text/javascript" async="" src="[URL]…" at bounding box center [239, 201] width 248 height 42
type textarea "->"
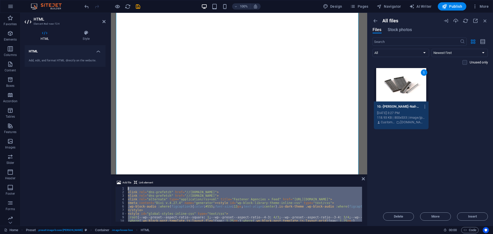
drag, startPoint x: 248, startPoint y: 197, endPoint x: 132, endPoint y: 183, distance: 116.7
click at [132, 183] on div "Add file Link element - 1 2 3 4 5 6 7 8 9 10 11 12 - < link rel = "dns-prefetch…" at bounding box center [239, 201] width 248 height 42
type textarea "- <link rel="dns-prefetch" href="//[DOMAIN_NAME]">"
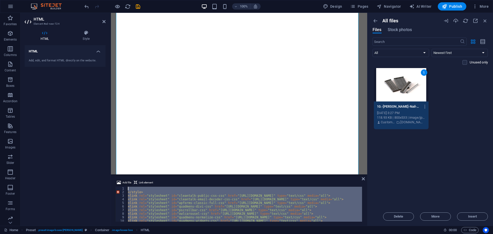
drag, startPoint x: 128, startPoint y: 197, endPoint x: 126, endPoint y: 186, distance: 11.5
click at [126, 186] on div "Add file Link element 1 2 3 4 5 6 7 8 9 10 11 12 </ style > < link rel = "style…" at bounding box center [239, 201] width 248 height 42
drag, startPoint x: 240, startPoint y: 194, endPoint x: 133, endPoint y: 181, distance: 108.5
click at [133, 181] on div "Add file Link element </style> 1 2 3 4 5 6 7 8 9 10 11 12 </ style > < link rel…" at bounding box center [239, 201] width 248 height 42
type textarea "</style> <link rel="stylesheet" id="divi-dynamic-css" href="[URL][DOMAIN_NAME]"…"
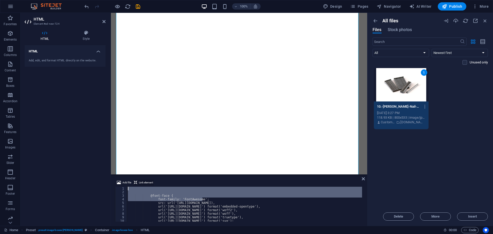
drag, startPoint x: 203, startPoint y: 198, endPoint x: 146, endPoint y: 186, distance: 58.1
click at [146, 186] on div "Add file Link element 1 2 3 4 5 6 7 8 9 10 11 12 @font-face { font-family: 'Fon…" at bounding box center [239, 201] width 248 height 42
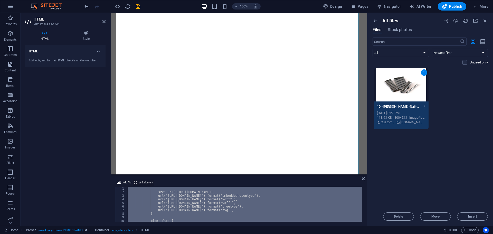
drag, startPoint x: 195, startPoint y: 213, endPoint x: 140, endPoint y: 184, distance: 62.0
click at [140, 184] on div "Add file Link element 1 2 3 4 5 6 7 8 9 10 11 12 src: url('[URL][DOMAIN_NAME]),…" at bounding box center [239, 201] width 248 height 42
type textarea "src: url('[URL][DOMAIN_NAME]),"
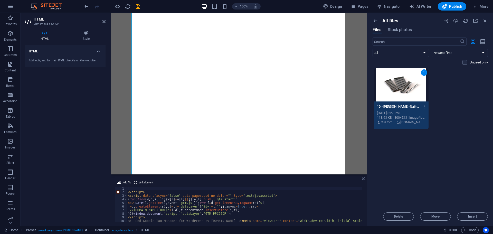
click at [362, 178] on icon at bounding box center [363, 179] width 3 height 4
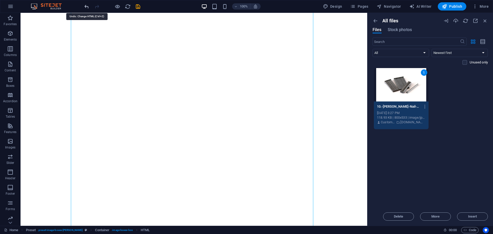
click at [87, 6] on icon "undo" at bounding box center [87, 7] width 6 height 6
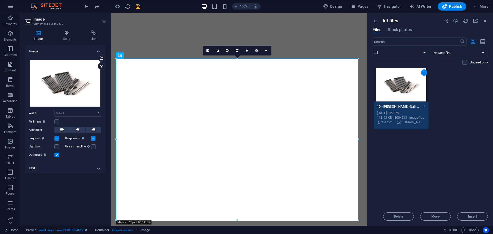
click at [103, 21] on icon at bounding box center [104, 22] width 3 height 4
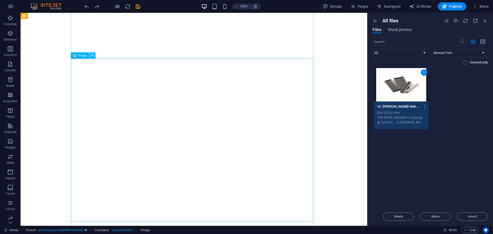
click at [92, 54] on icon at bounding box center [92, 55] width 3 height 5
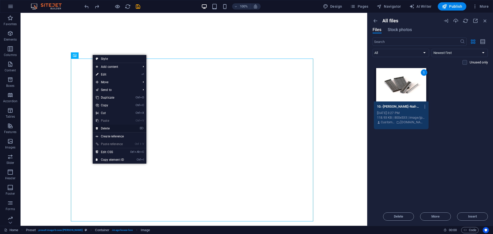
click at [116, 129] on link "⌦ Delete" at bounding box center [110, 129] width 34 height 8
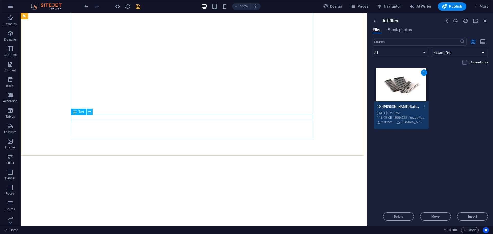
click at [90, 112] on icon at bounding box center [89, 111] width 3 height 5
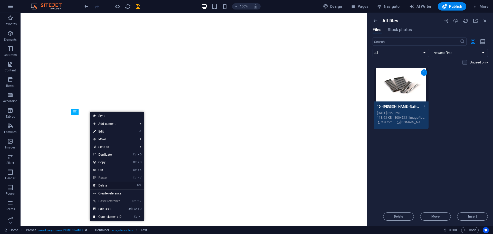
click at [112, 185] on link "⌦ Delete" at bounding box center [107, 186] width 34 height 8
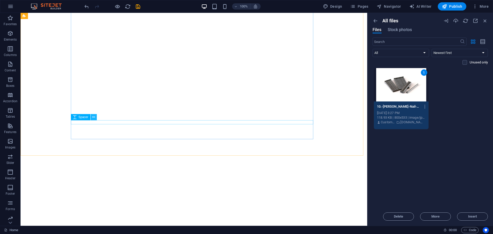
click at [93, 117] on icon at bounding box center [93, 117] width 3 height 5
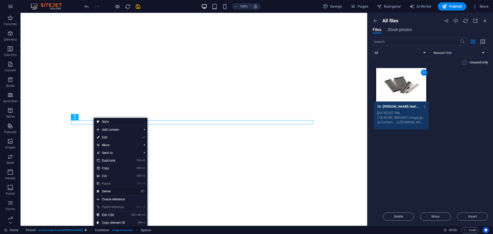
click at [114, 190] on link "⌦ Delete" at bounding box center [111, 192] width 34 height 8
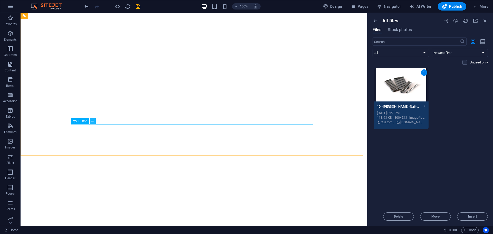
click at [92, 121] on icon at bounding box center [92, 121] width 3 height 5
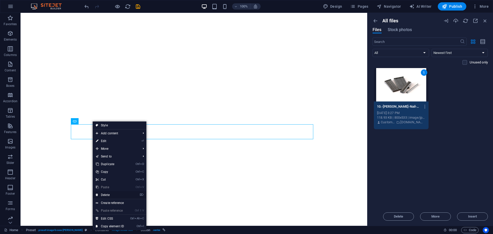
click at [109, 194] on link "⌦ Delete" at bounding box center [110, 195] width 34 height 8
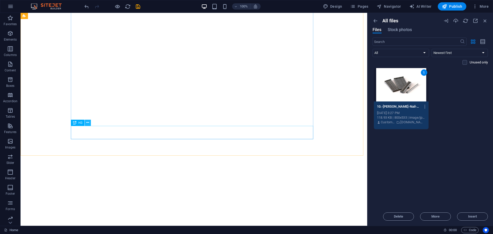
click at [89, 123] on icon at bounding box center [87, 122] width 3 height 5
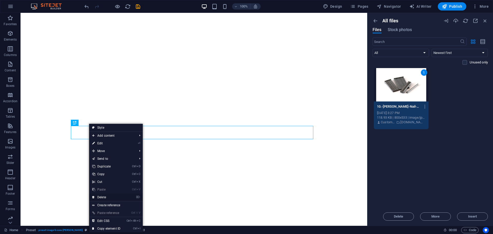
click at [112, 197] on link "⌦ Delete" at bounding box center [106, 198] width 34 height 8
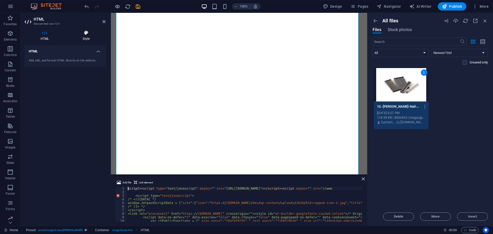
click at [85, 35] on h4 "Style" at bounding box center [86, 35] width 39 height 11
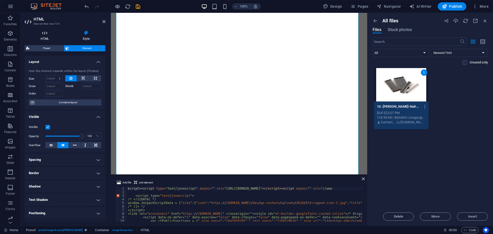
click at [43, 34] on icon at bounding box center [45, 32] width 40 height 5
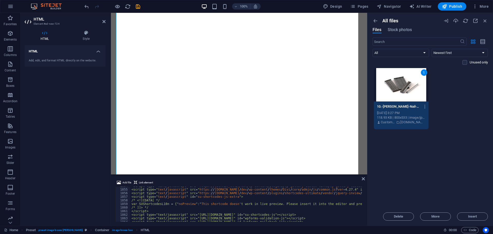
scroll to position [6670, 0]
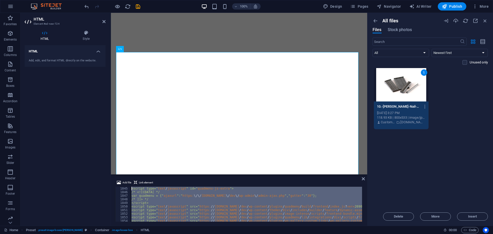
drag, startPoint x: 193, startPoint y: 209, endPoint x: 127, endPoint y: 185, distance: 70.2
click at [125, 186] on div "Add file Link element </script> 1845 1846 1847 1848 1849 1850 1851 1852 1853 18…" at bounding box center [239, 201] width 248 height 42
type textarea "<script type="text/javascript" src="[URL][DOMAIN_NAME]" id="owlcarousel-js"></s…"
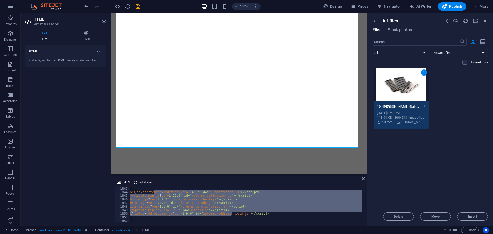
scroll to position [0, 0]
drag, startPoint x: 207, startPoint y: 209, endPoint x: 147, endPoint y: 188, distance: 63.7
type textarea "<script type="text/javascript" src="[URL][DOMAIN_NAME]" id="su-shortcodes-js"><…"
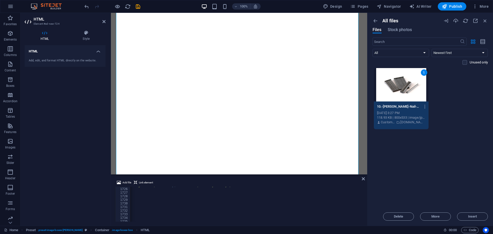
scroll to position [6175, 0]
type textarea "<div id="footer-info">© Fastener Agencies | Terms &amp; Conditions | Privacy Po…"
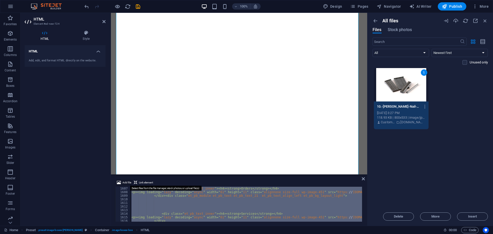
drag, startPoint x: 233, startPoint y: 217, endPoint x: 120, endPoint y: 183, distance: 118.2
click at [120, 183] on div "Add file Link element <div id="footer-info">© Fastener Agencies | Terms &amp; C…" at bounding box center [239, 201] width 248 height 42
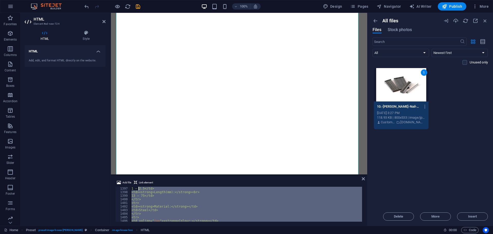
drag, startPoint x: 170, startPoint y: 211, endPoint x: 138, endPoint y: 178, distance: 45.8
click at [138, 178] on div "Add file Link element 1397 1398 1399 1400 1401 1402 1403 1404 1405 1406 1407 14…" at bounding box center [239, 201] width 256 height 50
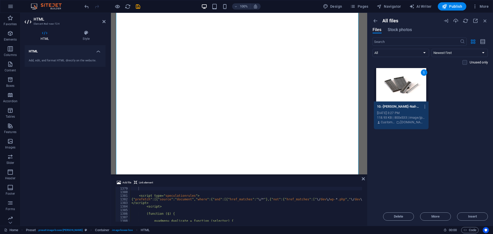
drag, startPoint x: 236, startPoint y: 222, endPoint x: 239, endPoint y: 220, distance: 3.7
click at [225, 217] on div "Add file Link element 1379 1380 1381 1382 1383 1384 1385 1386 1387 1388 1389 13…" at bounding box center [239, 201] width 256 height 50
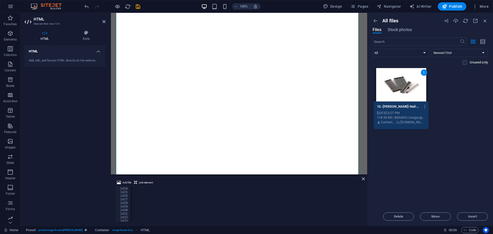
scroll to position [0, 0]
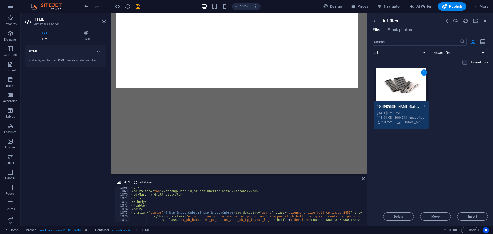
scroll to position [5349, 0]
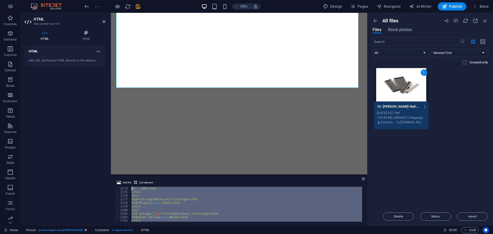
drag, startPoint x: 159, startPoint y: 218, endPoint x: 125, endPoint y: 185, distance: 47.4
click at [125, 185] on div "Add file Link element </body></html> 1174 1175 1176 1177 1178 1179 1180 1181 11…" at bounding box center [239, 201] width 248 height 42
type textarea "<tr> <td><strong>Ø (Diameter):</strong><br>"
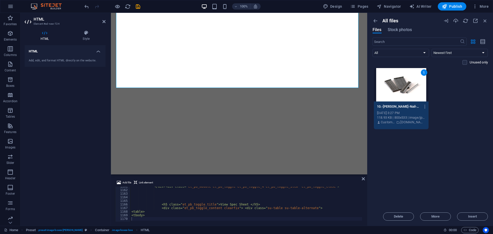
type textarea "<tbody>"
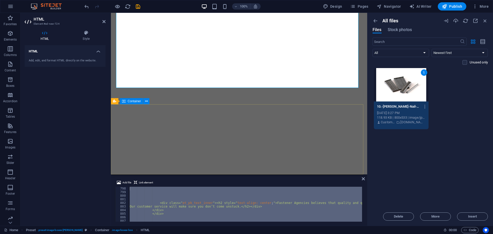
scroll to position [0, 0]
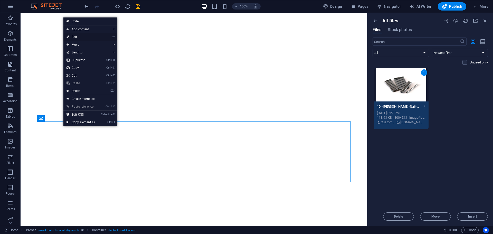
click at [81, 35] on link "⏎ Edit" at bounding box center [80, 37] width 34 height 8
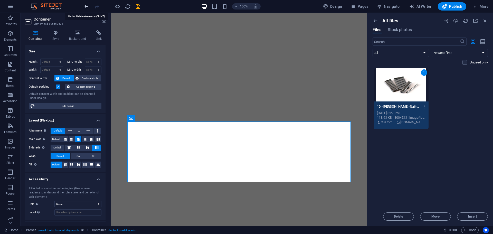
click at [88, 6] on icon "undo" at bounding box center [87, 7] width 6 height 6
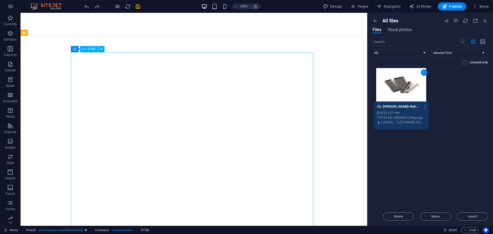
click at [91, 49] on span "HTML" at bounding box center [92, 49] width 8 height 3
drag, startPoint x: 106, startPoint y: 49, endPoint x: 100, endPoint y: 49, distance: 6.2
click at [103, 49] on div "Container HTML" at bounding box center [89, 49] width 37 height 6
click at [101, 49] on icon at bounding box center [101, 49] width 3 height 5
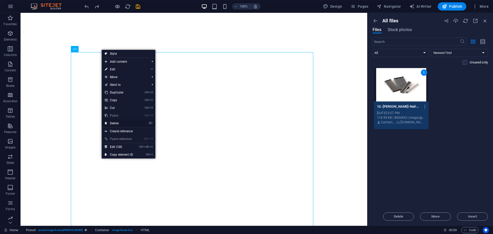
click at [124, 122] on link "⌦ Delete" at bounding box center [119, 124] width 34 height 8
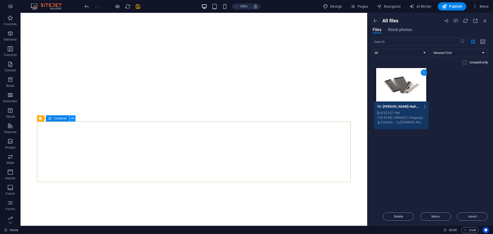
click at [72, 118] on icon at bounding box center [72, 118] width 3 height 5
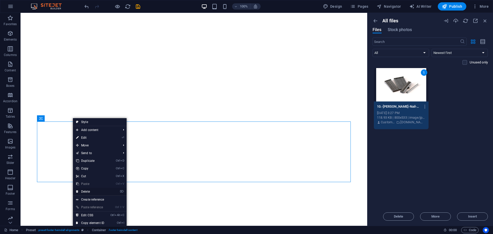
click at [97, 190] on link "⌦ Delete" at bounding box center [90, 192] width 34 height 8
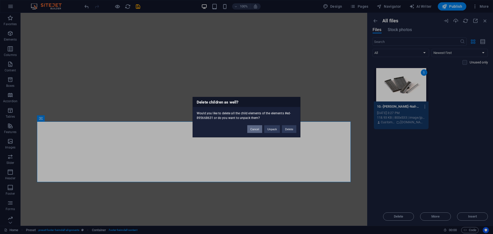
click at [254, 128] on button "Cancel" at bounding box center [254, 129] width 15 height 8
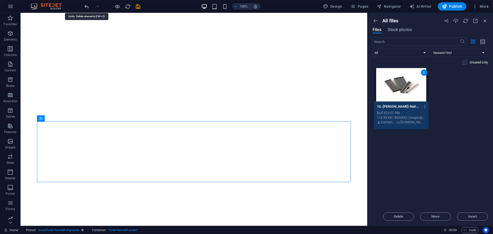
click at [86, 7] on icon "undo" at bounding box center [87, 7] width 6 height 6
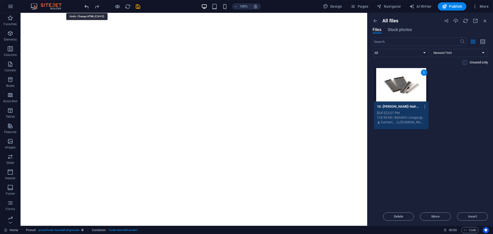
click at [86, 7] on icon "undo" at bounding box center [87, 7] width 6 height 6
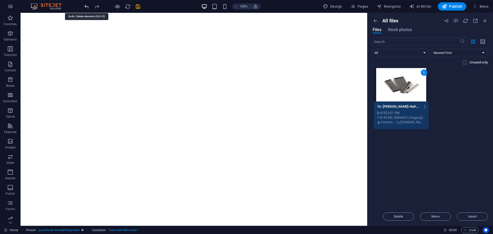
click at [86, 7] on icon "undo" at bounding box center [87, 7] width 6 height 6
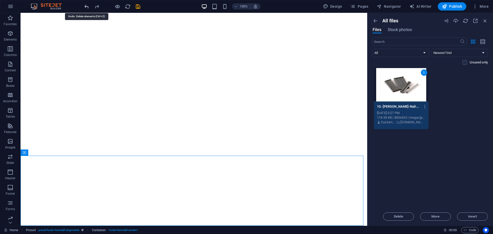
click at [87, 7] on icon "undo" at bounding box center [87, 7] width 6 height 6
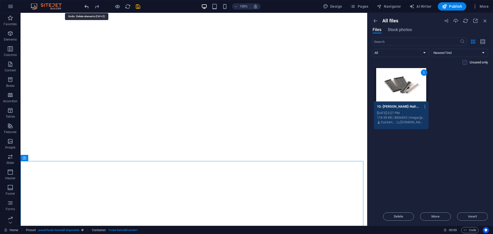
click at [87, 7] on icon "undo" at bounding box center [87, 7] width 6 height 6
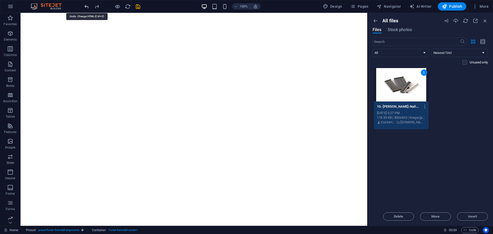
click at [87, 7] on icon "undo" at bounding box center [87, 7] width 6 height 6
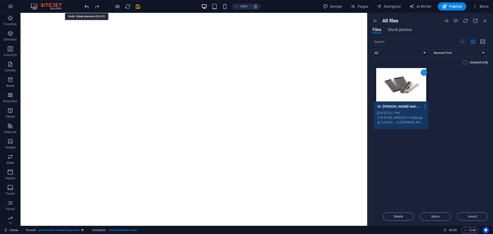
click at [87, 7] on icon "undo" at bounding box center [87, 7] width 6 height 6
click at [446, 21] on icon "button" at bounding box center [447, 21] width 6 height 6
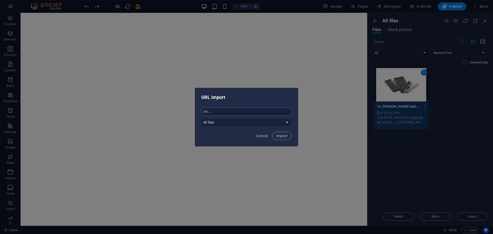
paste input "[URL][DOMAIN_NAME]"
type input "[URL][DOMAIN_NAME]"
click at [280, 122] on select "All files [DOMAIN_NAME]" at bounding box center [246, 122] width 90 height 8
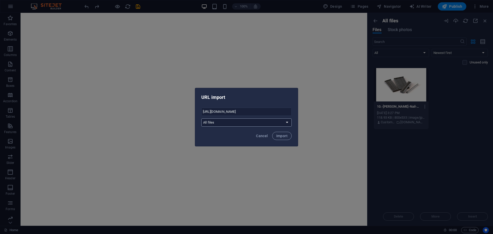
select select "[DOMAIN_NAME]"
click at [201, 118] on select "All files [DOMAIN_NAME]" at bounding box center [246, 122] width 90 height 8
click at [285, 133] on button "Import" at bounding box center [282, 136] width 20 height 8
select select "all_files"
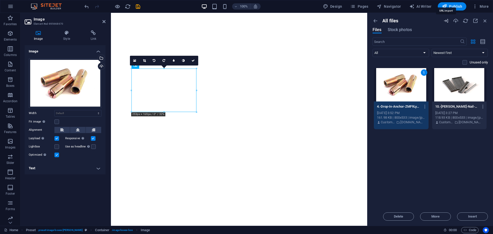
click at [447, 20] on icon "button" at bounding box center [447, 21] width 6 height 6
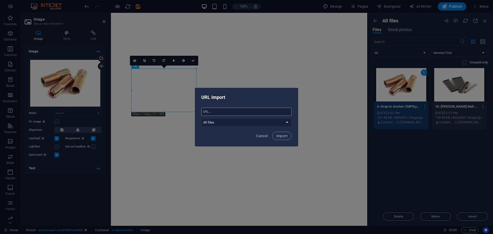
click at [235, 112] on input "text" at bounding box center [246, 112] width 90 height 8
paste input "[URL][DOMAIN_NAME]"
type input "[URL][DOMAIN_NAME]"
click at [274, 121] on select "All files [DOMAIN_NAME]" at bounding box center [246, 122] width 90 height 8
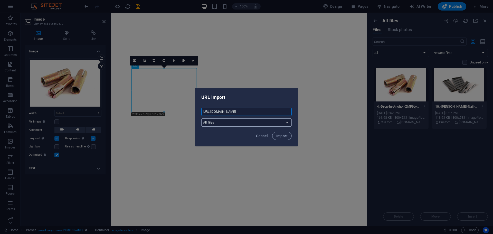
scroll to position [0, 0]
select select "[DOMAIN_NAME]"
click at [201, 118] on select "All files [DOMAIN_NAME]" at bounding box center [246, 122] width 90 height 8
click at [283, 135] on span "Import" at bounding box center [282, 136] width 11 height 4
select select "all_files"
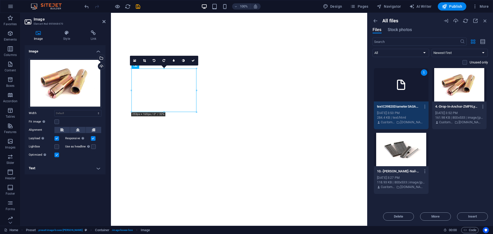
click at [401, 92] on div "1" at bounding box center [401, 84] width 55 height 33
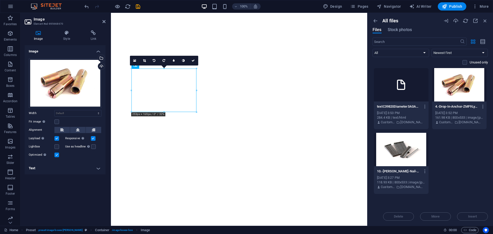
click at [394, 87] on div at bounding box center [401, 84] width 55 height 33
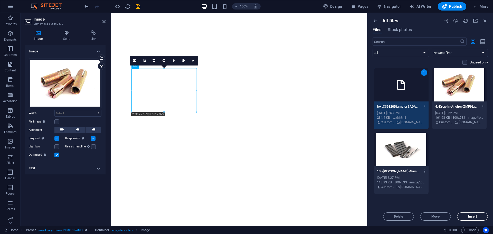
click at [473, 215] on span "Insert" at bounding box center [473, 216] width 9 height 3
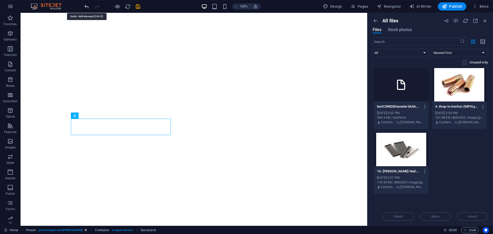
click at [87, 7] on icon "undo" at bounding box center [87, 7] width 6 height 6
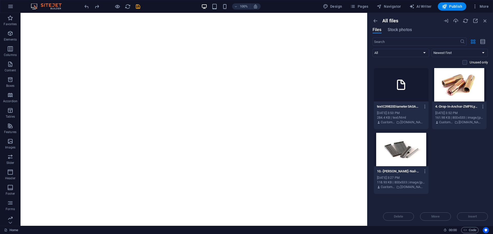
click at [403, 91] on icon at bounding box center [401, 85] width 12 height 12
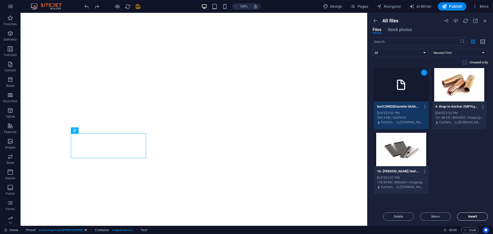
click at [469, 216] on span "Insert" at bounding box center [473, 216] width 9 height 3
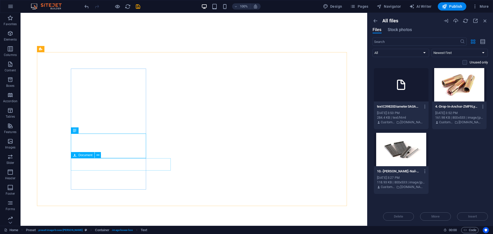
click at [86, 156] on span "Document" at bounding box center [86, 155] width 14 height 3
click at [97, 156] on icon at bounding box center [98, 155] width 3 height 5
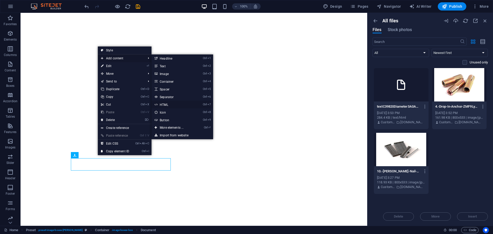
click at [172, 105] on link "Ctrl 7 HTML" at bounding box center [173, 105] width 42 height 8
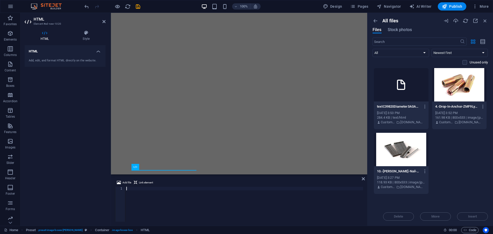
type textarea "[URL][DOMAIN_NAME]"
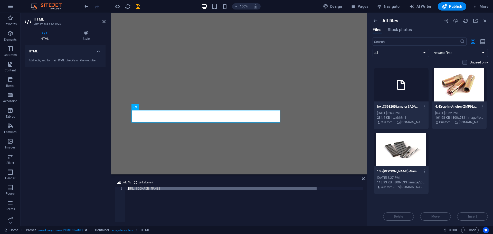
drag, startPoint x: 323, startPoint y: 190, endPoint x: 127, endPoint y: 187, distance: 195.6
click at [127, 187] on div "[URL][DOMAIN_NAME]" at bounding box center [244, 208] width 238 height 42
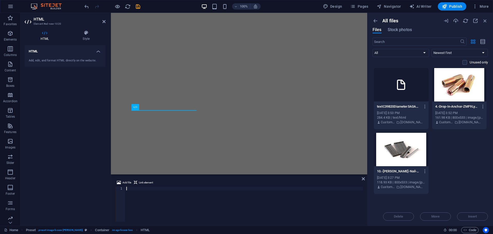
click at [143, 190] on div at bounding box center [244, 208] width 238 height 42
paste textarea "/html/body/div/div[2]/div/article/div/div/div/div[6]/div[3]/div[1]/div[3]/div/p…"
type textarea "/"
paste textarea "<img decoding="async" class="alignnone size-full wp-image-2455" src="[URL][DOMA…"
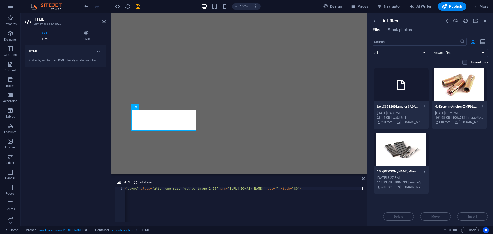
scroll to position [0, 27]
click at [125, 189] on div "< img decoding = "async" class = "alignnone size-full wp-image-2455" src = "[UR…" at bounding box center [230, 208] width 265 height 42
drag, startPoint x: 155, startPoint y: 189, endPoint x: 161, endPoint y: 196, distance: 9.2
click at [137, 190] on div "< img decoding = " async" class = "alignnone size-full wp-image-2455" src = "[U…" at bounding box center [244, 207] width 239 height 41
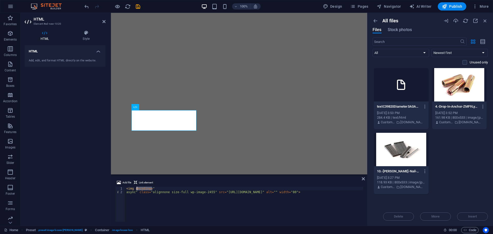
click at [155, 189] on div "< img decoding = " async" class = "alignnone size-full wp-image-2455" src = "[U…" at bounding box center [244, 204] width 238 height 35
type textarea "<"
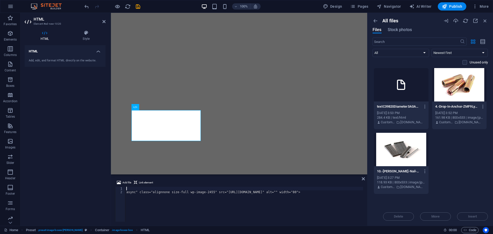
paste textarea "<p align="center">&nbsp;&nbsp;&nbsp;&nbsp;&nbsp;&nbsp; <img decoding="async" cl…"
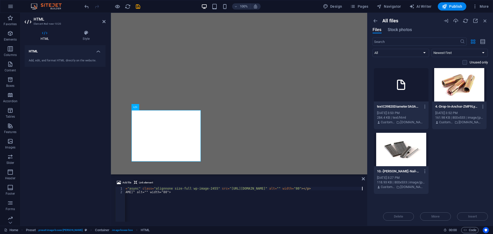
click at [140, 181] on span "Link element" at bounding box center [146, 183] width 14 height 6
click at [126, 189] on div "< p align = "center" > &nbsp;&nbsp;&nbsp;&nbsp;&nbsp;&nbsp; < img decoding = "a…" at bounding box center [180, 207] width 368 height 41
type textarea "<p align="center">&nbsp;&nbsp;&nbsp;&nbsp;&nbsp;&nbsp; <img decoding="asyn"
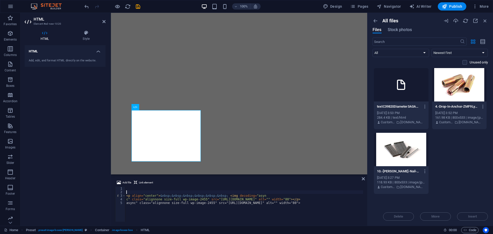
paste textarea "</div>"
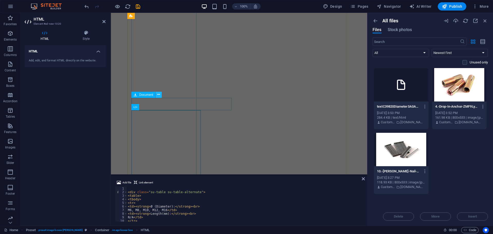
type textarea "</div>"
click at [159, 95] on icon at bounding box center [158, 94] width 3 height 5
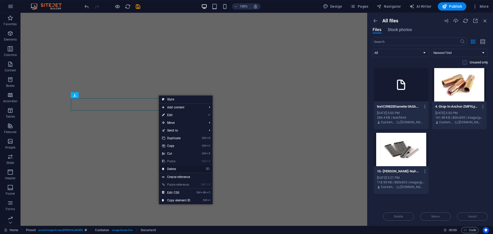
click at [177, 170] on link "⌦ Delete" at bounding box center [176, 169] width 34 height 8
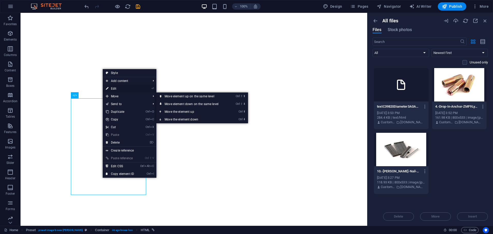
click at [123, 89] on link "⏎ Edit" at bounding box center [120, 89] width 34 height 8
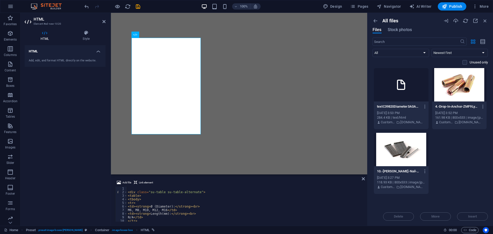
click at [144, 217] on div "< div class = "su-table su-table-alternate" > < table > < tbody > < tr > < td >…" at bounding box center [246, 207] width 239 height 41
type textarea "N"
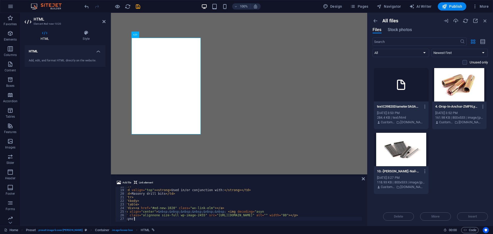
type textarea "a"
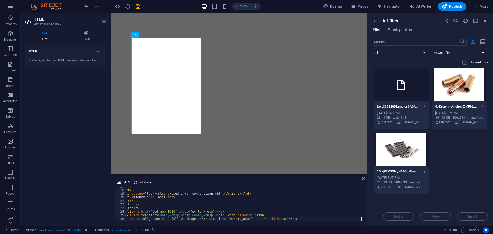
scroll to position [59, 0]
type textarea "c"
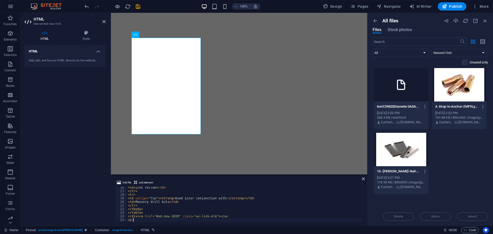
type textarea "<"
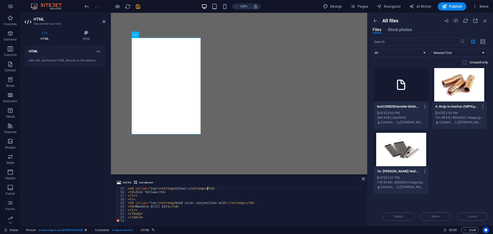
click at [268, 187] on div "< td valign = "top" > < strong > Colour: </ strong > </ td > < td > Zinc Yellow…" at bounding box center [244, 208] width 235 height 42
type textarea "<td valign="top"><strong>Colour:</strong></td>"
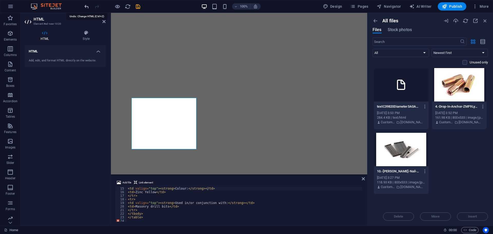
click at [87, 6] on icon "undo" at bounding box center [87, 7] width 6 height 6
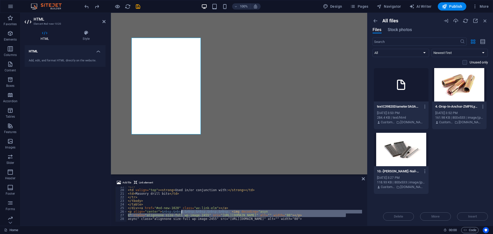
scroll to position [0, 4]
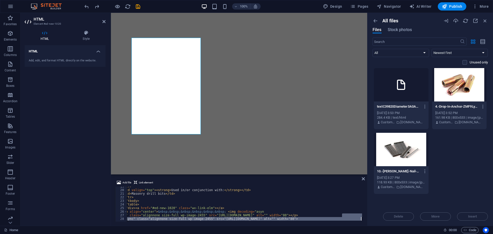
drag, startPoint x: 347, startPoint y: 215, endPoint x: 158, endPoint y: 223, distance: 189.0
click at [158, 223] on div "Add file Link element c" class="alignnone size-full wp-image-2455" src="[URL][D…" at bounding box center [239, 201] width 256 height 50
type textarea "c" class="alignnone size-full wp-image-2455" src="[URL][DOMAIN_NAME]" alt="" wi…"
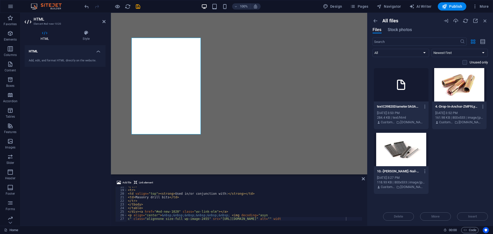
click at [262, 179] on div "Add file Link element c" class="alignnone size-full wp-image-2455" src="[URL][D…" at bounding box center [239, 201] width 256 height 50
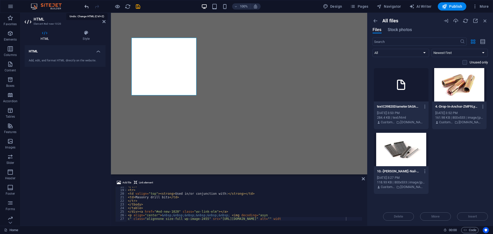
click at [88, 7] on icon "undo" at bounding box center [87, 7] width 6 height 6
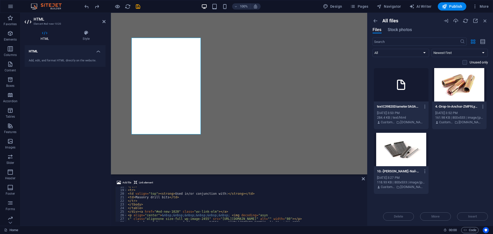
scroll to position [67, 0]
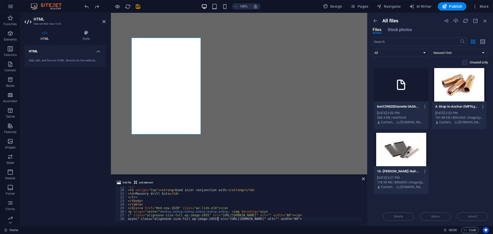
click at [219, 217] on div "< tr > < td valign = "top" > < strong > Used in/or conjunction with: </ strong …" at bounding box center [246, 205] width 239 height 41
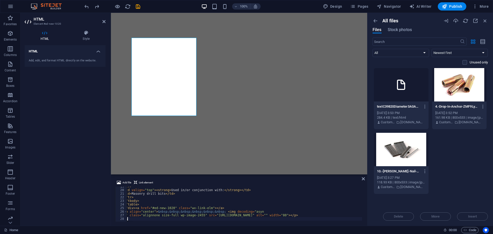
type textarea "a"
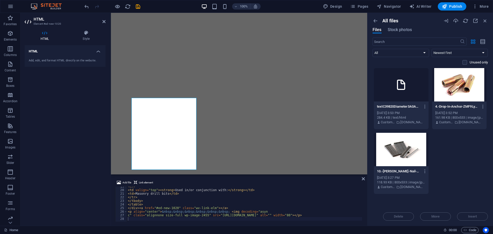
click at [285, 183] on div "Add file Link element" at bounding box center [239, 183] width 248 height 7
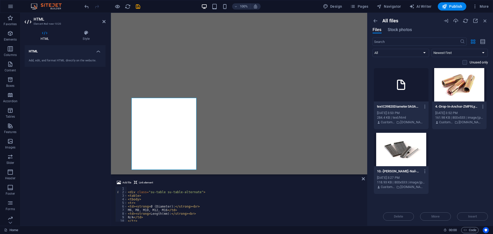
click at [130, 188] on div "< div class = "su-table su-table-alternate" > < table > < tbody > < tr > < td >…" at bounding box center [246, 207] width 239 height 41
paste textarea "<p align="center">&nbsp;&nbsp;&nbsp;&nbsp;&nbsp;&nbsp; <img decoding="async" cl…"
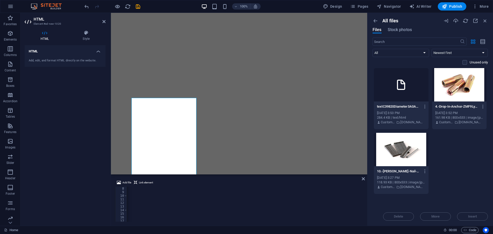
scroll to position [0, 10]
click at [288, 194] on div "N/A </ td > </ tr > < tr > < td > < strong > Material: </ strong > </ td > < td…" at bounding box center [174, 207] width 378 height 41
click at [284, 194] on div "< tr > < td > < strong > Ø (Diameter): </ strong > < br > M6, M8, M10, M12, M16…" at bounding box center [306, 205] width 378 height 41
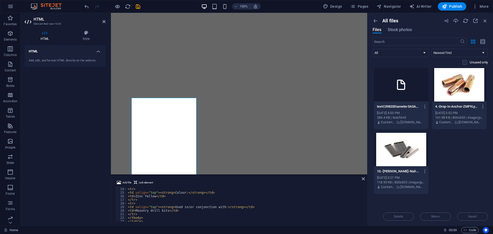
scroll to position [0, 0]
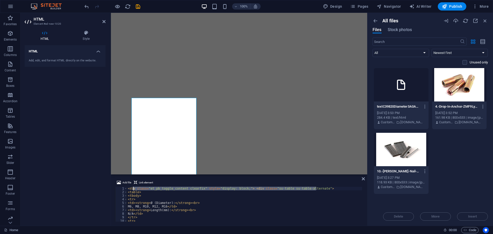
drag, startPoint x: 295, startPoint y: 190, endPoint x: 133, endPoint y: 189, distance: 162.4
click at [133, 189] on div "< div class = "et_pb_toggle_content clearfix" style = "display: block;" > < div…" at bounding box center [316, 207] width 378 height 41
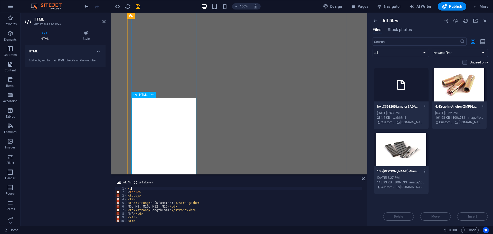
type textarea "<"
click at [323, 209] on div "< table > < tbody > < tr > < td > < strong > Ø (Diameter): </ strong > < br > M…" at bounding box center [316, 207] width 378 height 41
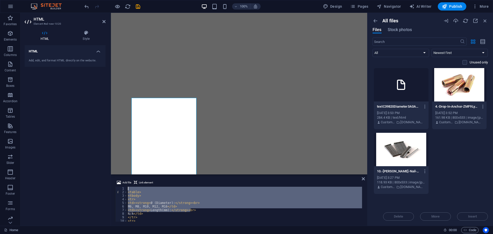
drag, startPoint x: 197, startPoint y: 210, endPoint x: 133, endPoint y: 187, distance: 68.0
click at [133, 188] on div "< table > < tbody > < tr > < td > < strong > Ø (Diameter): </ strong > < br > M…" at bounding box center [316, 207] width 378 height 41
type textarea "<table>"
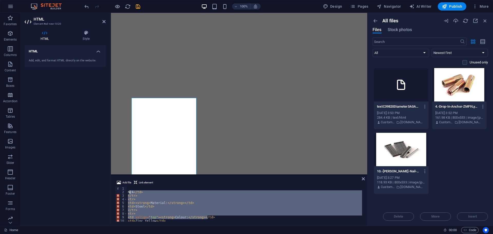
drag, startPoint x: 212, startPoint y: 217, endPoint x: 126, endPoint y: 190, distance: 89.4
click at [127, 190] on div "1 2 3 4 5 6 7 8 9 10 11 12 N/A </ td > </ tr > < tr > < td > < strong > Materia…" at bounding box center [239, 204] width 248 height 35
type textarea "N/A</td>"
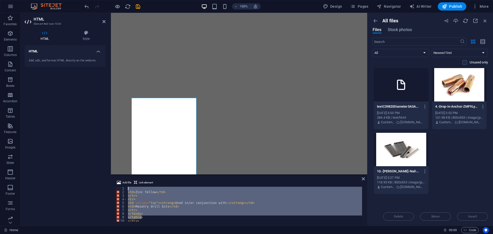
drag, startPoint x: 153, startPoint y: 217, endPoint x: 125, endPoint y: 186, distance: 42.2
click at [125, 186] on div "Add file Link element 1 2 3 4 5 6 7 8 9 10 11 12 < td > Zinc Yellow </ td > </ …" at bounding box center [239, 201] width 248 height 42
type textarea "<td>Zinc Yellow</td>"
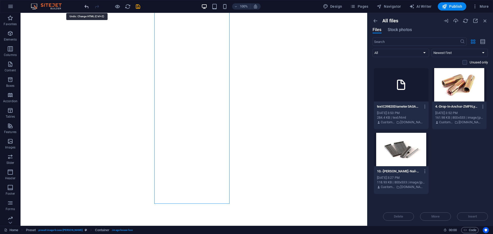
click at [85, 6] on icon "undo" at bounding box center [87, 7] width 6 height 6
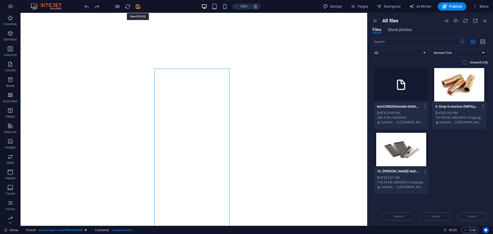
click at [138, 6] on icon "save" at bounding box center [138, 7] width 6 height 6
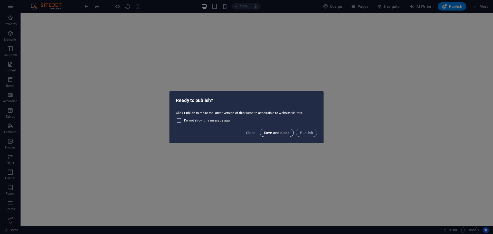
click at [281, 134] on span "Save and close" at bounding box center [277, 133] width 26 height 4
